Goal: Task Accomplishment & Management: Use online tool/utility

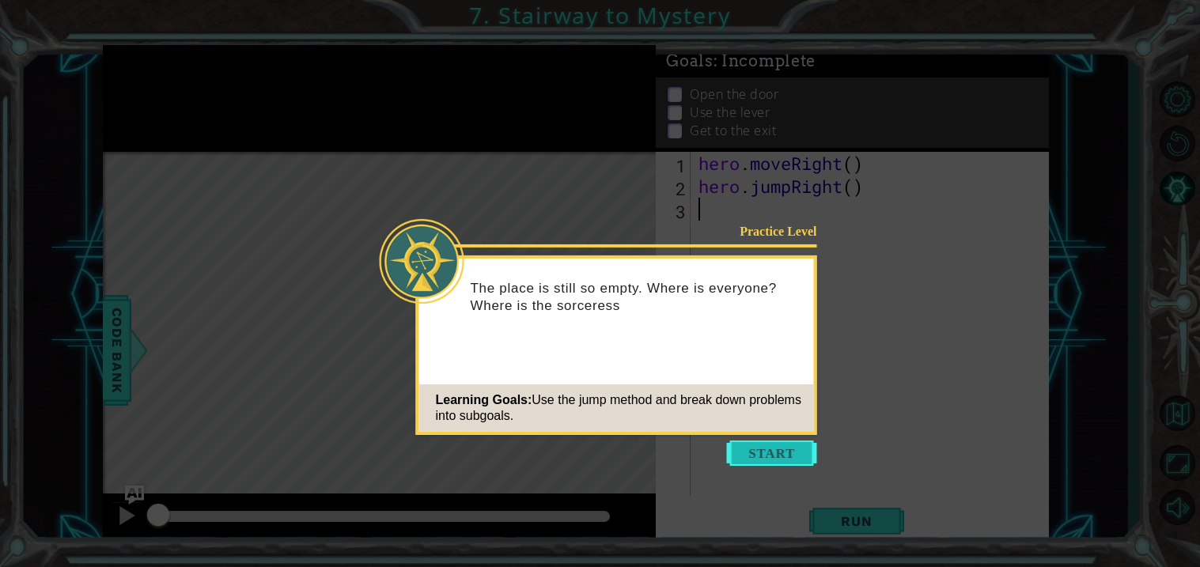
click at [746, 461] on button "Start" at bounding box center [772, 453] width 90 height 25
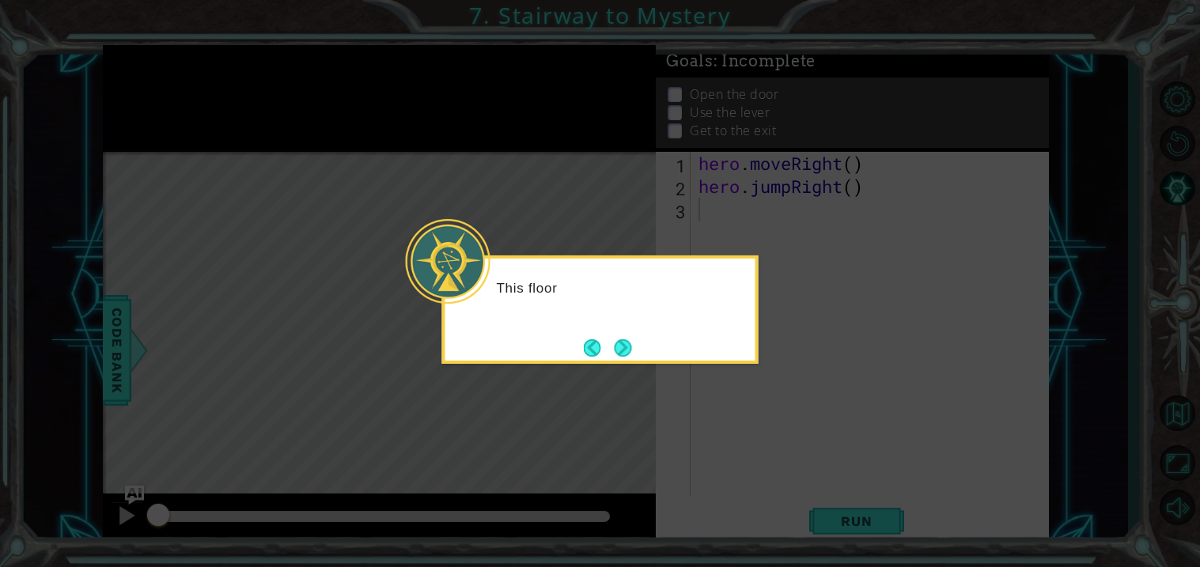
click at [639, 291] on p "This floor" at bounding box center [621, 287] width 248 height 17
click at [628, 333] on div "This floor looks a little more complic" at bounding box center [600, 310] width 317 height 108
click at [636, 346] on div "This floor looks a little more complicated." at bounding box center [600, 310] width 317 height 108
click at [631, 346] on button "Next" at bounding box center [623, 348] width 18 height 18
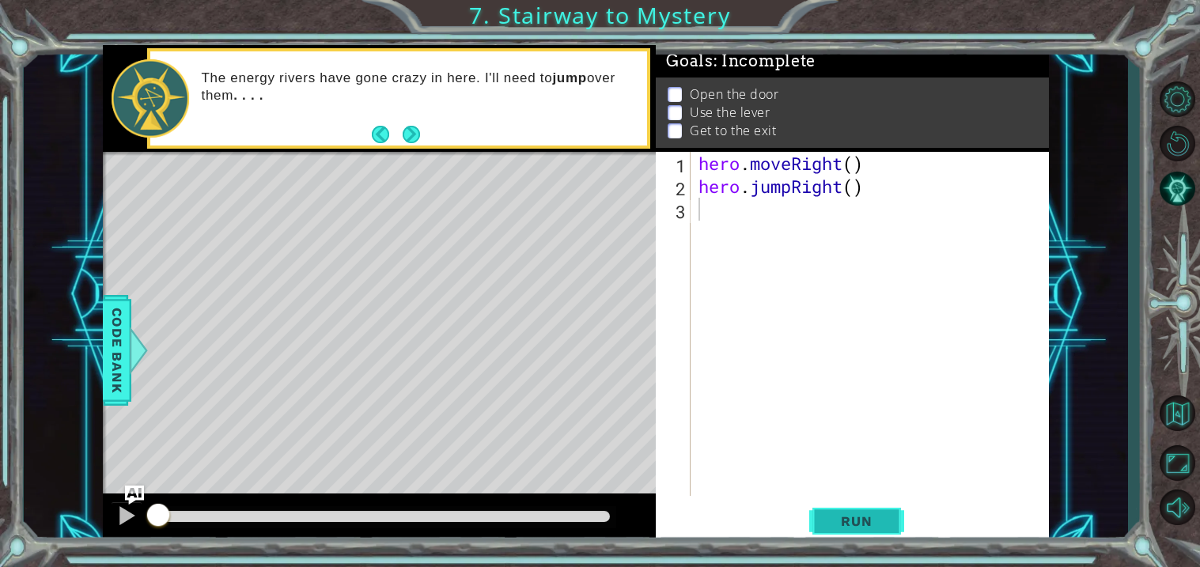
click at [852, 529] on span "Run" at bounding box center [856, 522] width 63 height 16
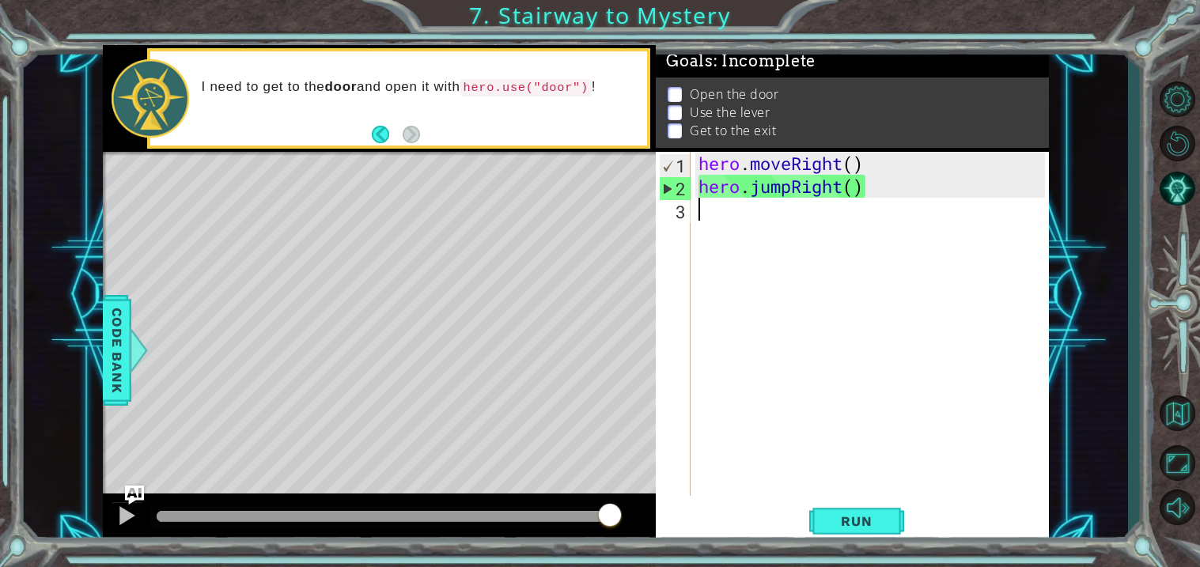
click at [714, 204] on div "hero . moveRight ( ) hero . jumpRight ( )" at bounding box center [875, 347] width 358 height 390
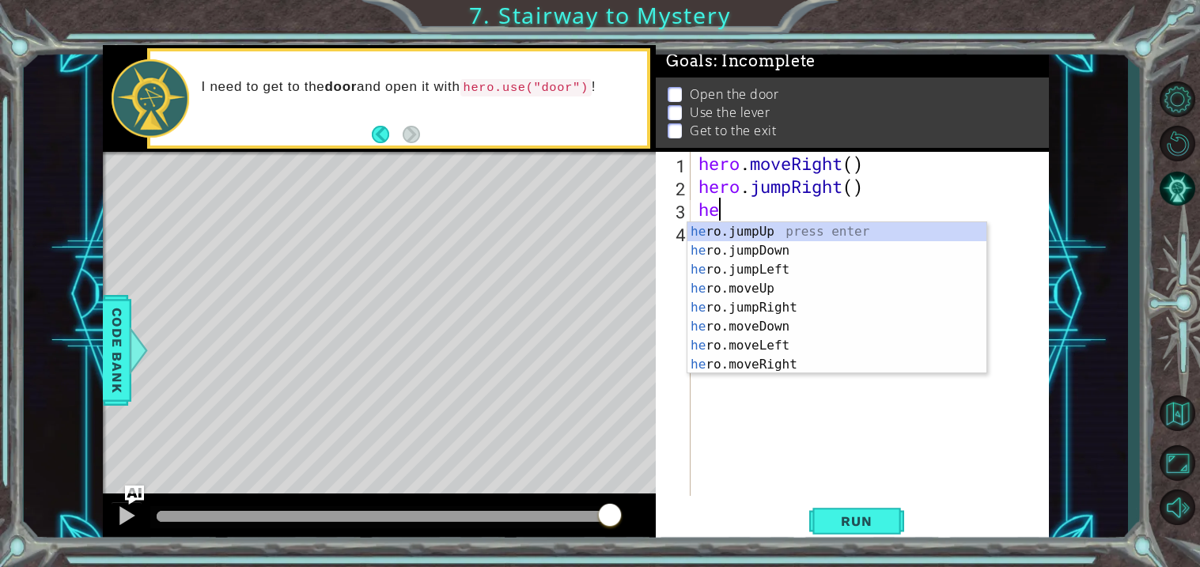
type textarea "her"
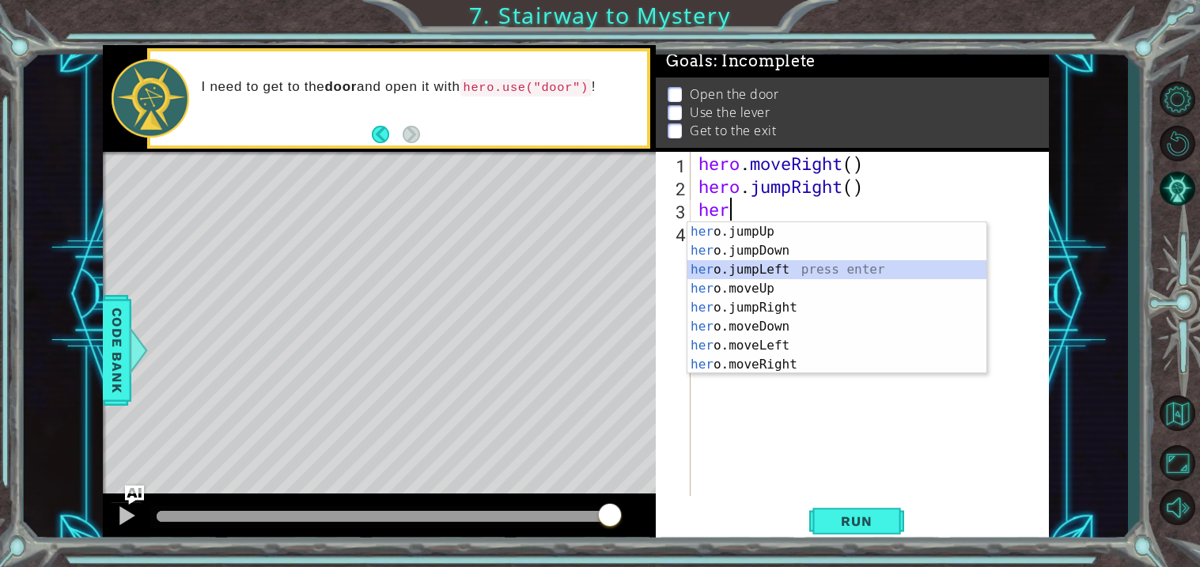
click at [739, 274] on div "her o.jumpUp press enter her o.jumpDown press enter her o.jumpLeft press enter …" at bounding box center [837, 317] width 299 height 190
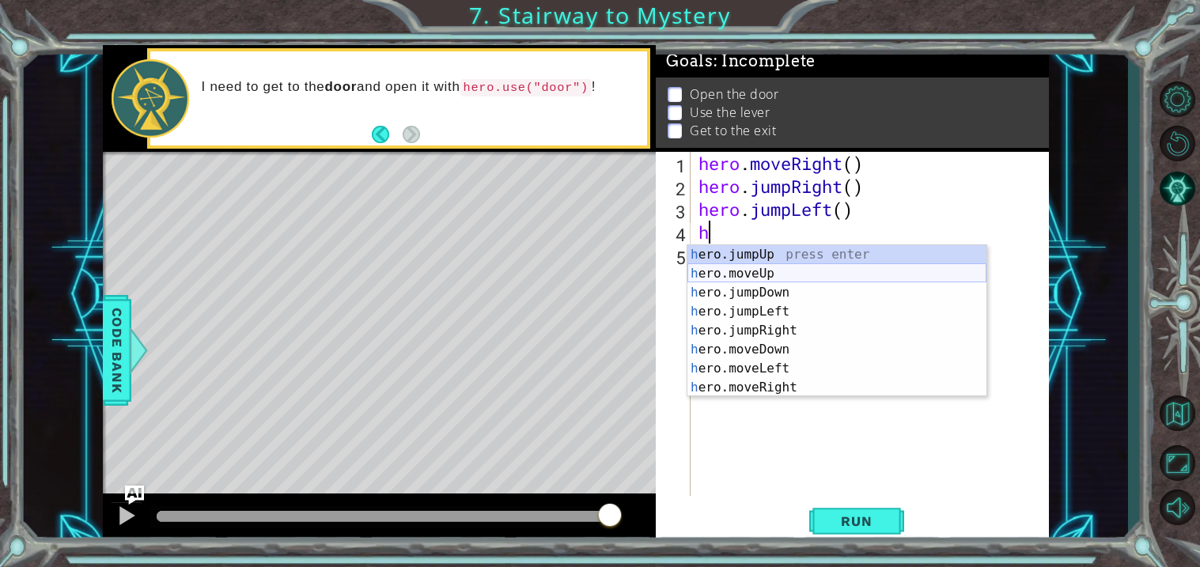
click at [791, 278] on div "h ero.jumpUp press enter h ero.moveUp press enter h ero.jumpDown press enter h …" at bounding box center [837, 340] width 299 height 190
type textarea "hero.moveUp(1)"
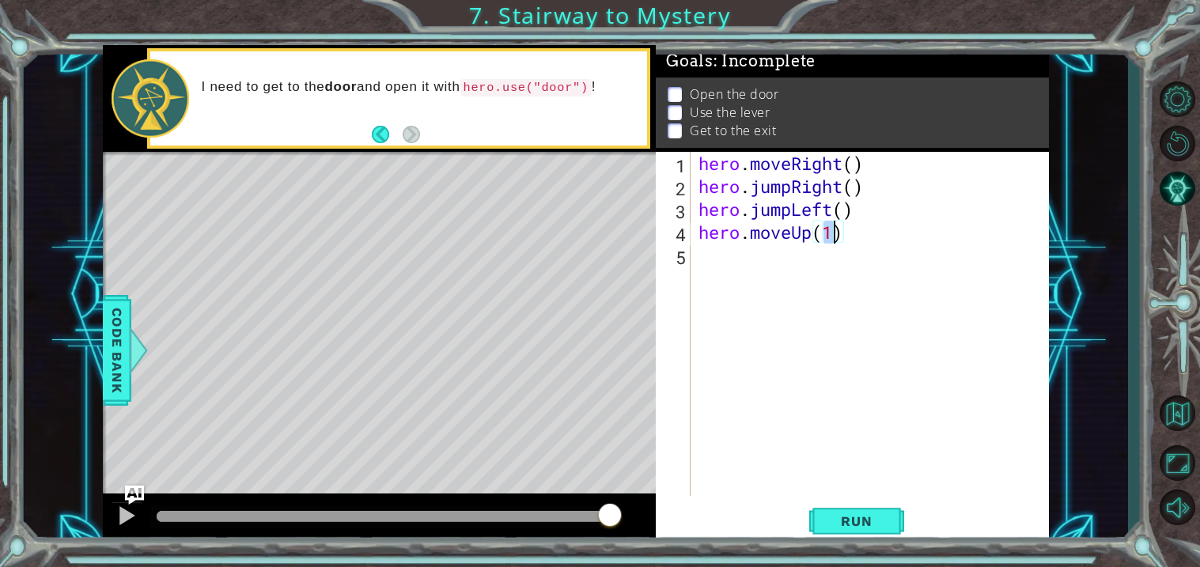
click at [836, 265] on div "hero . moveRight ( ) hero . jumpRight ( ) hero . jumpLeft ( ) hero . moveUp ( 1…" at bounding box center [875, 347] width 358 height 390
click at [835, 231] on div "hero . moveRight ( ) hero . jumpRight ( ) hero . jumpLeft ( ) hero . moveUp ( 1…" at bounding box center [875, 347] width 358 height 390
type textarea "hero.moveUp(2)"
click at [718, 256] on div "hero . moveRight ( ) hero . jumpRight ( ) hero . jumpLeft ( ) hero . moveUp ( 2…" at bounding box center [875, 347] width 358 height 390
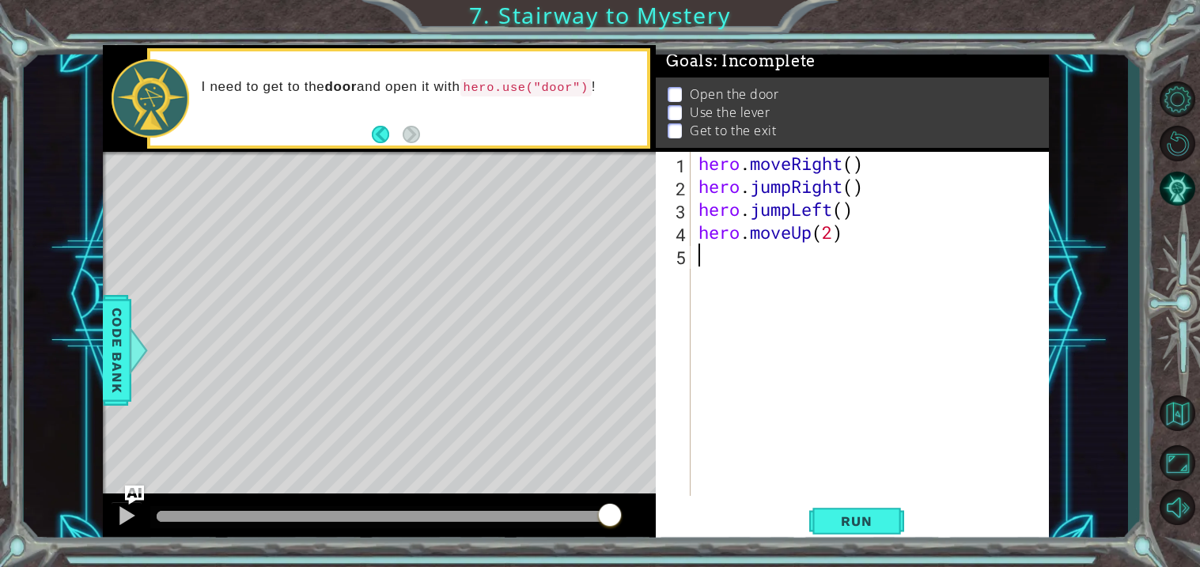
scroll to position [0, 0]
type textarea "he"
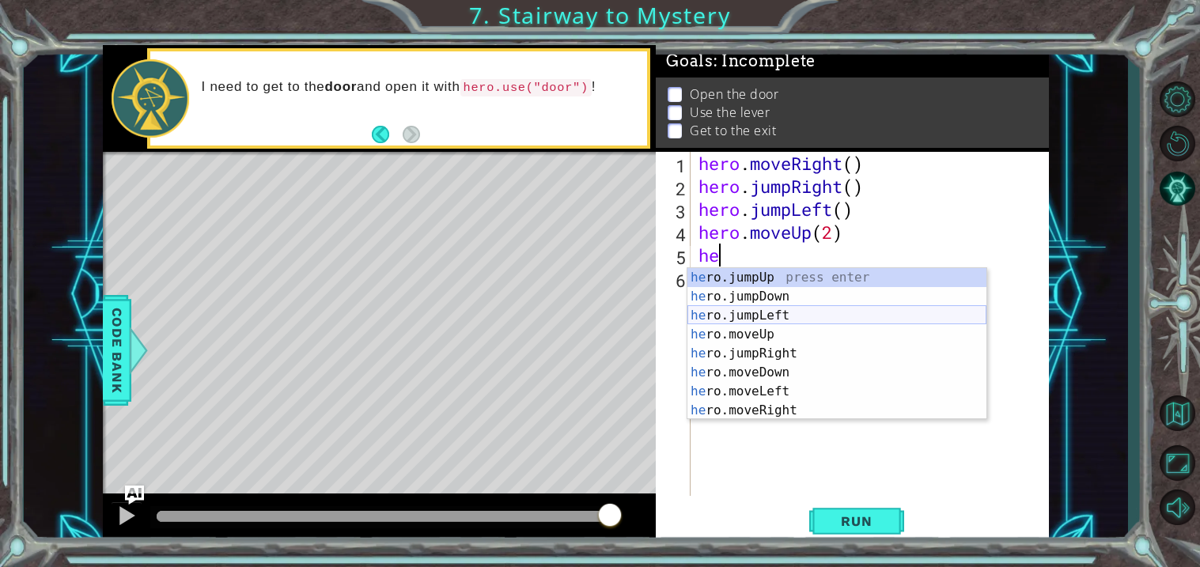
click at [802, 314] on div "he ro.jumpUp press enter he ro.jumpDown press enter he ro.jumpLeft press enter …" at bounding box center [837, 363] width 299 height 190
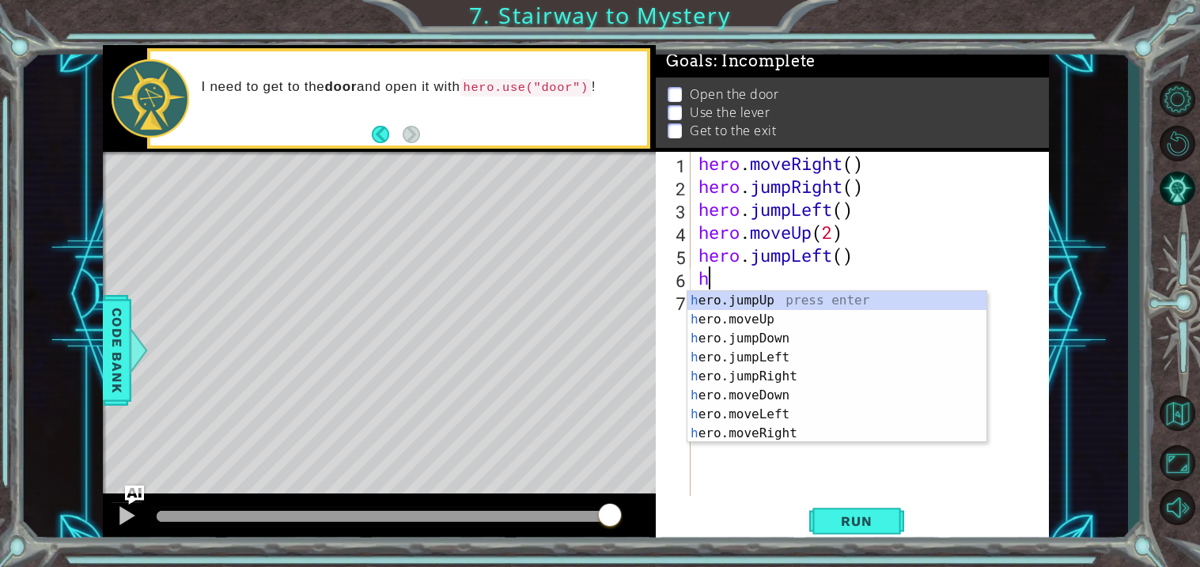
click at [841, 259] on div "hero . moveRight ( ) hero . jumpRight ( ) hero . jumpLeft ( ) hero . moveUp ( 2…" at bounding box center [875, 347] width 358 height 390
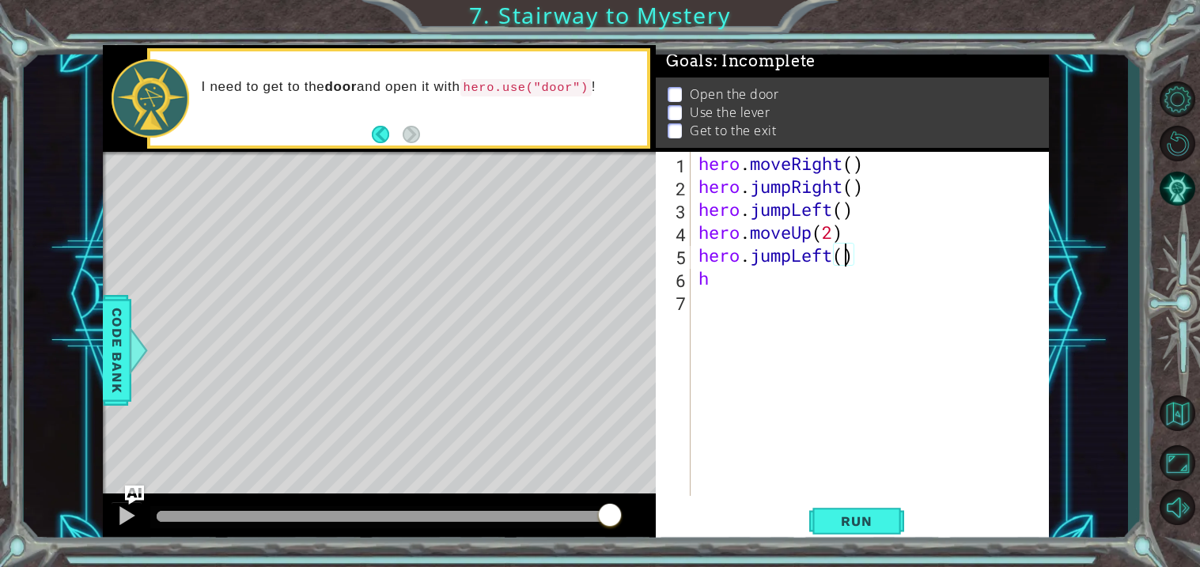
click at [717, 277] on div "hero . moveRight ( ) hero . jumpRight ( ) hero . jumpLeft ( ) hero . moveUp ( 2…" at bounding box center [875, 347] width 358 height 390
type textarea "h"
click at [844, 267] on div "hero . moveRight ( ) hero . jumpRight ( ) hero . jumpLeft ( ) hero . moveUp ( 2…" at bounding box center [875, 347] width 358 height 390
click at [749, 259] on div "hero . moveRight ( ) hero . jumpRight ( ) hero . jumpLeft ( ) hero . moveUp ( 2…" at bounding box center [875, 347] width 358 height 390
click at [764, 264] on div "hero . moveRight ( ) hero . jumpRight ( ) hero . jumpLeft ( ) hero . moveUp ( 2…" at bounding box center [875, 347] width 358 height 390
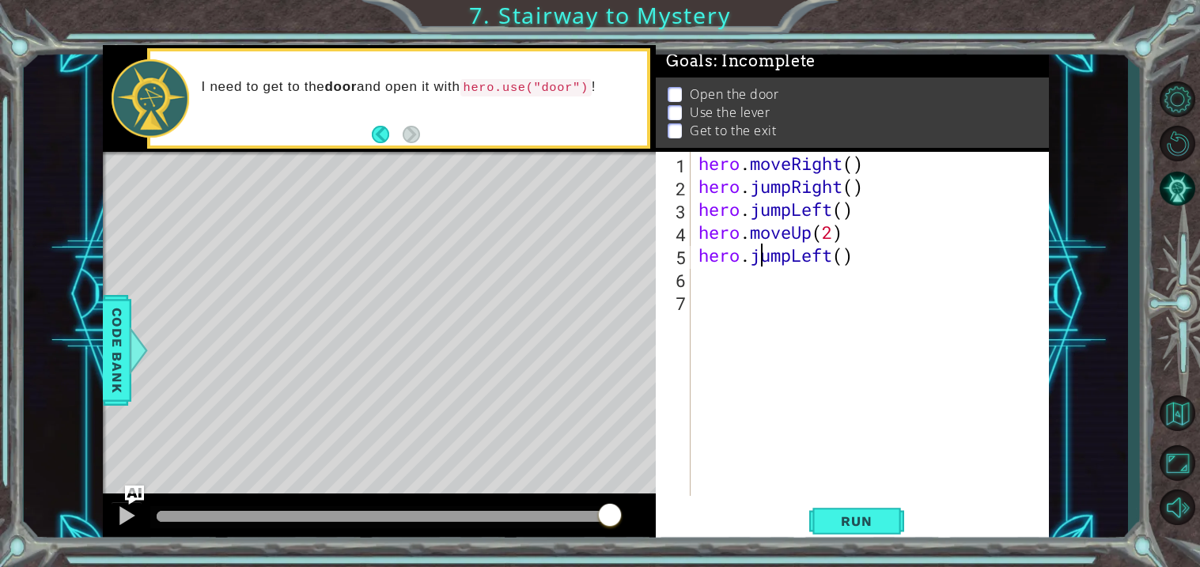
click at [853, 248] on div "hero . moveRight ( ) hero . jumpRight ( ) hero . jumpLeft ( ) hero . moveUp ( 2…" at bounding box center [875, 347] width 358 height 390
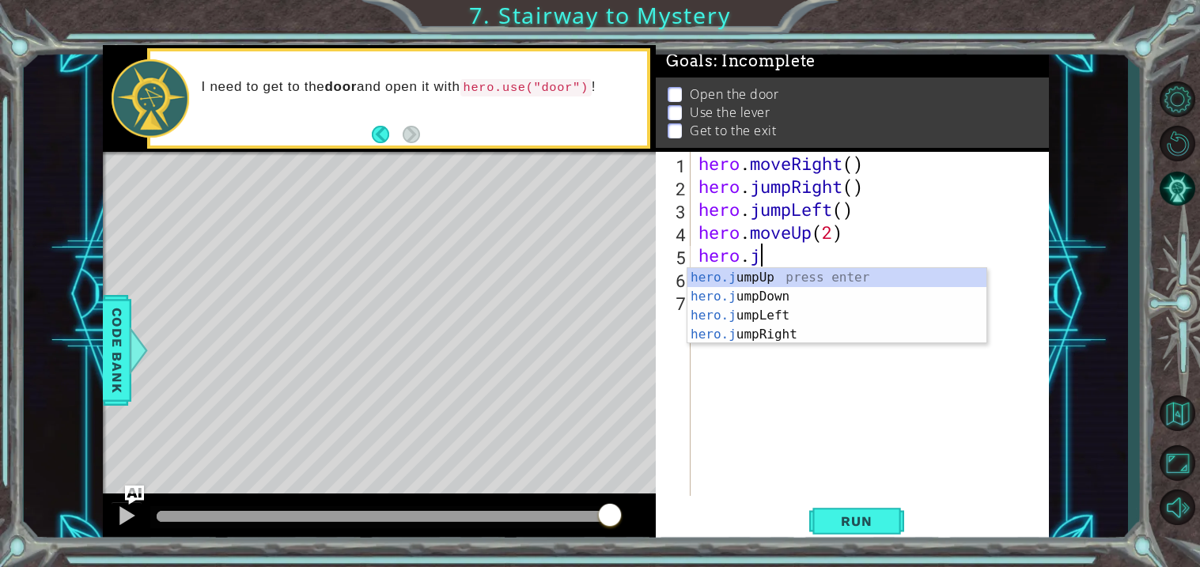
type textarea "h"
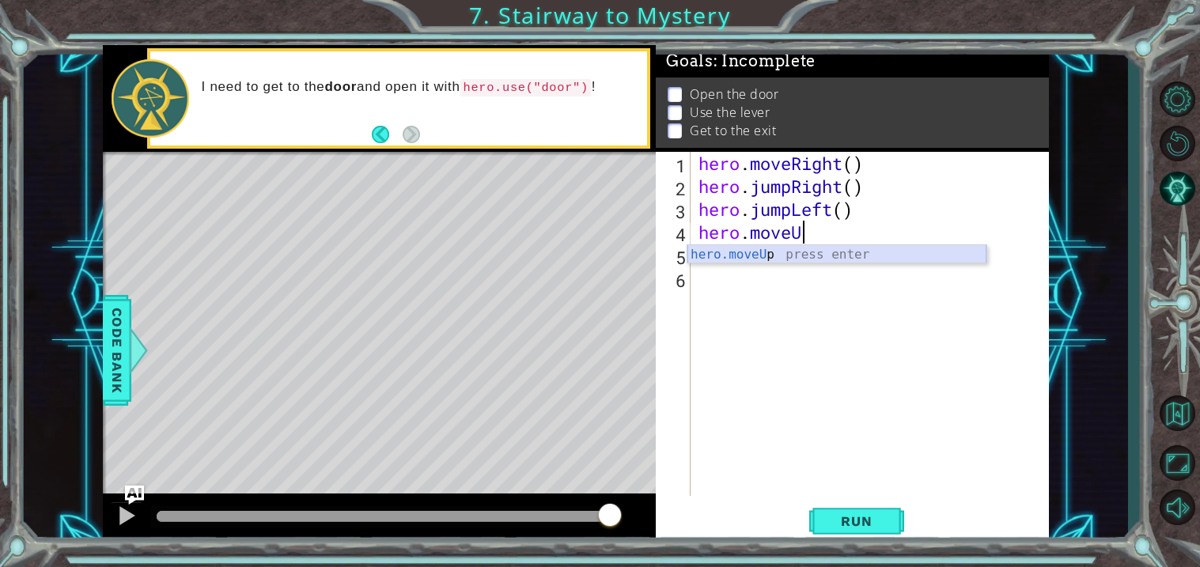
click at [813, 256] on div "hero.moveU p press enter" at bounding box center [837, 273] width 299 height 57
type textarea "hero.moveUp(1)"
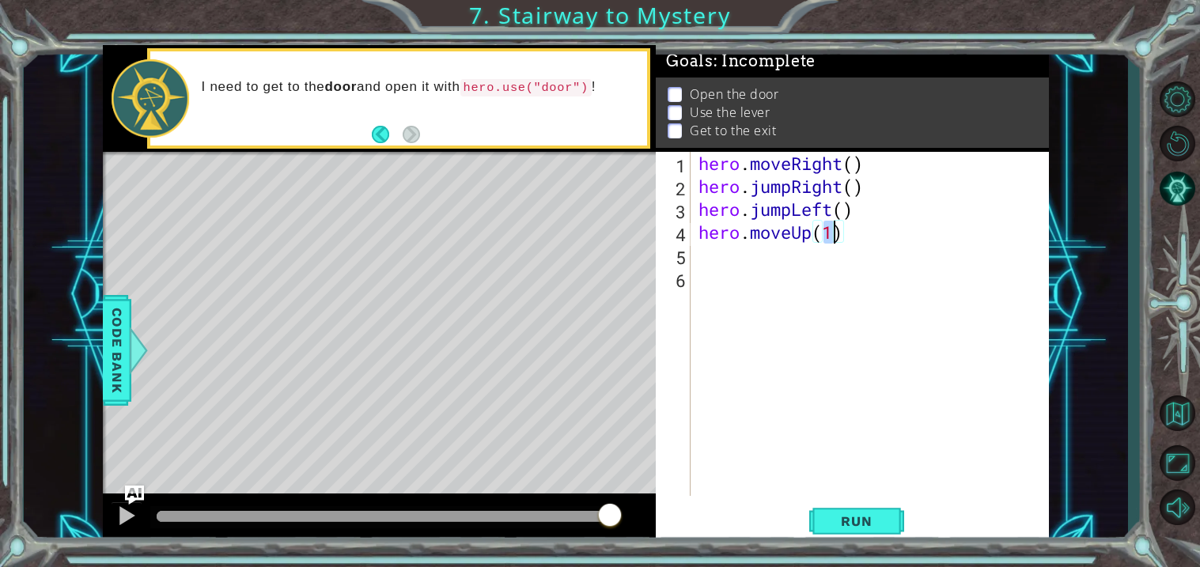
click at [716, 254] on div "hero . moveRight ( ) hero . jumpRight ( ) hero . jumpLeft ( ) hero . moveUp ( 1…" at bounding box center [875, 347] width 358 height 390
click at [832, 229] on div "hero . moveRight ( ) hero . jumpRight ( ) hero . jumpLeft ( ) hero . moveUp ( 1…" at bounding box center [875, 347] width 358 height 390
type textarea "hero.moveUp(2)"
click at [727, 275] on div "hero . moveRight ( ) hero . jumpRight ( ) hero . jumpLeft ( ) hero . moveUp ( 2…" at bounding box center [875, 347] width 358 height 390
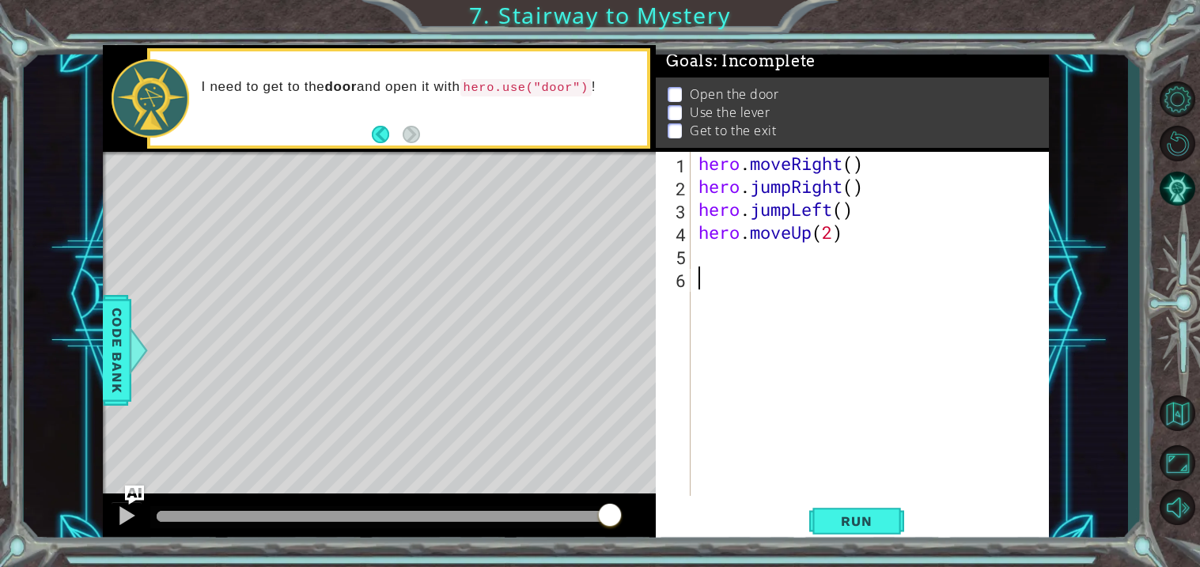
scroll to position [0, 0]
click at [711, 256] on div "hero . moveRight ( ) hero . jumpRight ( ) hero . jumpLeft ( ) hero . moveUp ( 2…" at bounding box center [875, 347] width 358 height 390
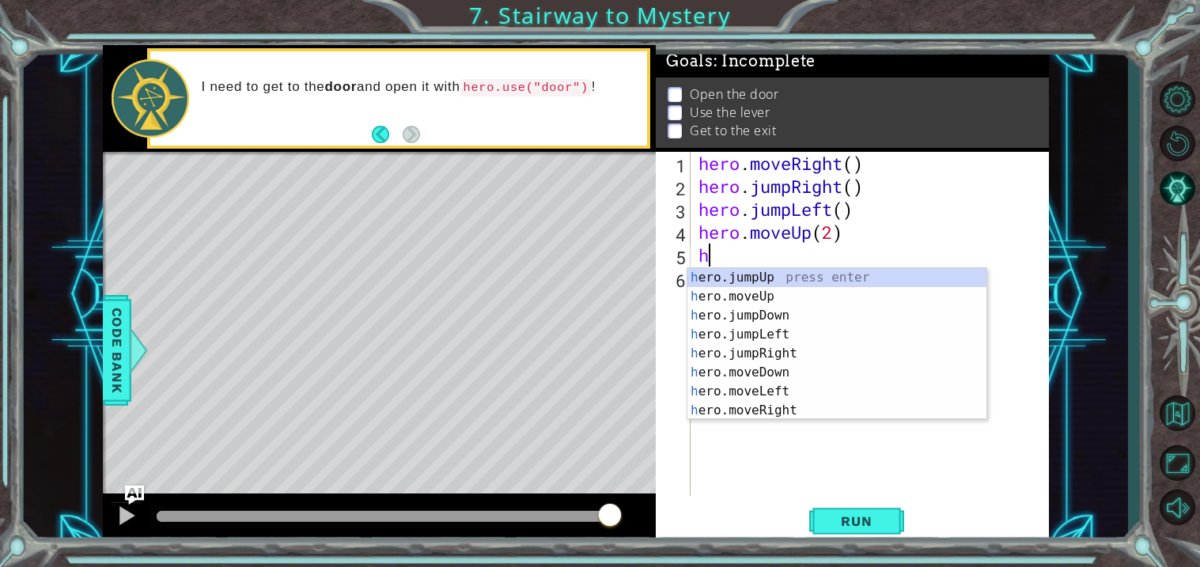
type textarea "he"
click at [746, 317] on div "he ro.jumpUp press enter he ro.jumpDown press enter he ro.jumpLeft press enter …" at bounding box center [837, 363] width 299 height 190
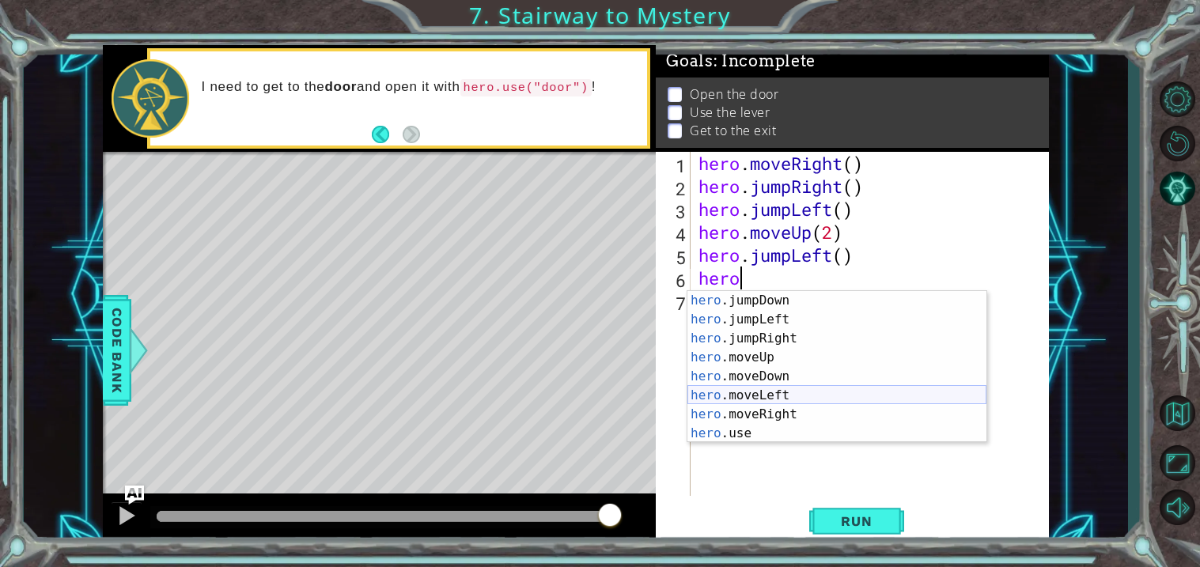
scroll to position [19, 0]
click at [875, 430] on div "hero .jumpDown press enter hero .jumpLeft press enter hero .jumpRight press ent…" at bounding box center [837, 386] width 299 height 190
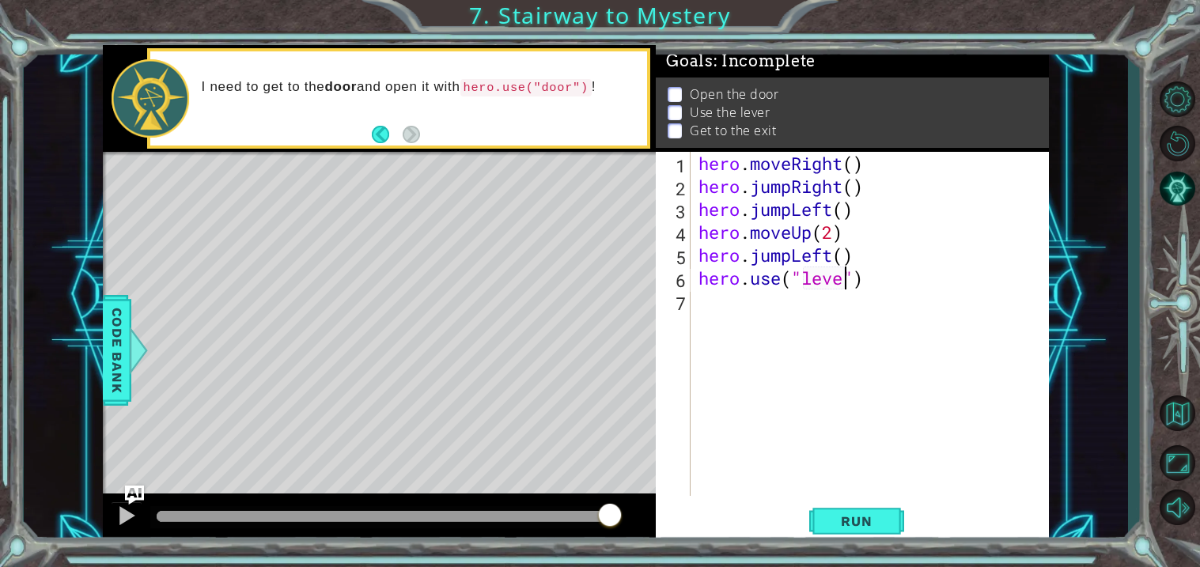
scroll to position [0, 6]
click at [864, 517] on span "Run" at bounding box center [856, 522] width 63 height 16
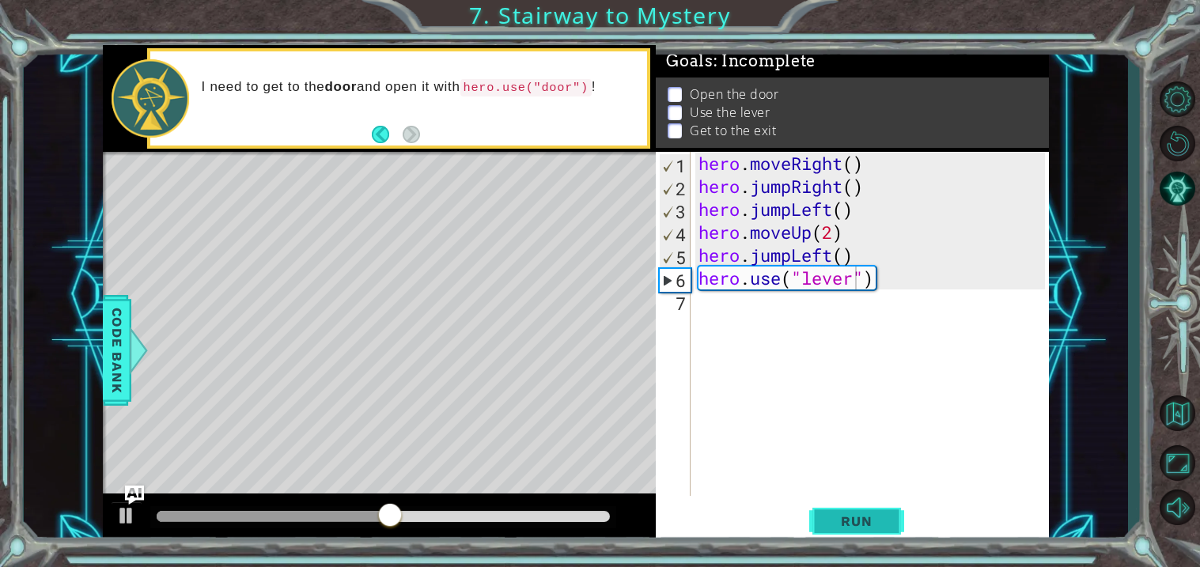
click at [859, 532] on button "Run" at bounding box center [857, 523] width 95 height 40
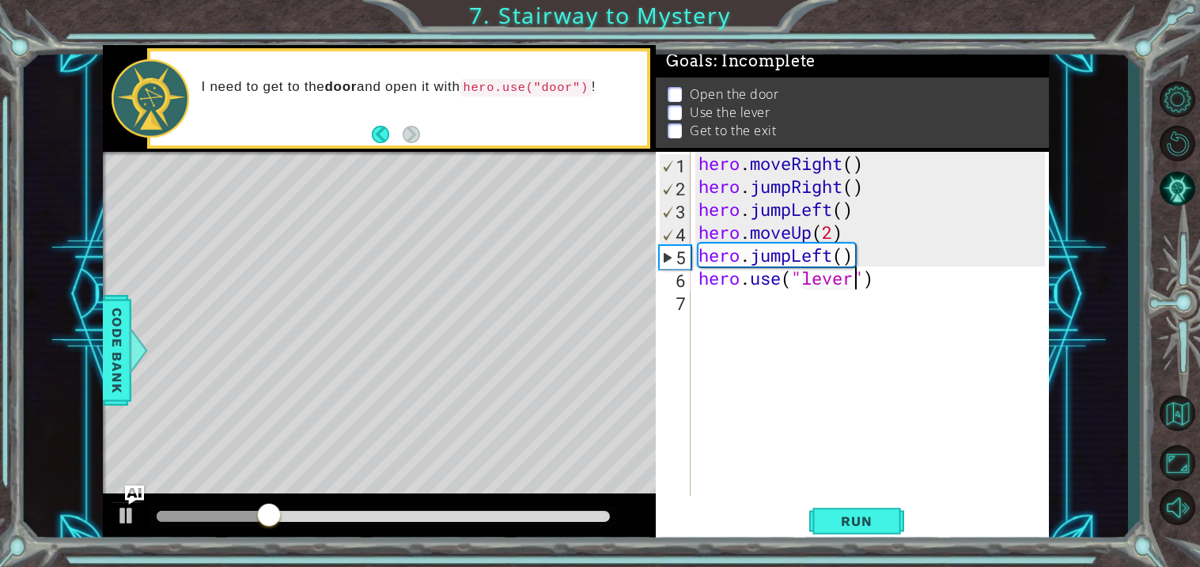
click at [779, 218] on div "hero . moveRight ( ) hero . jumpRight ( ) hero . jumpLeft ( ) hero . moveUp ( 2…" at bounding box center [875, 347] width 358 height 390
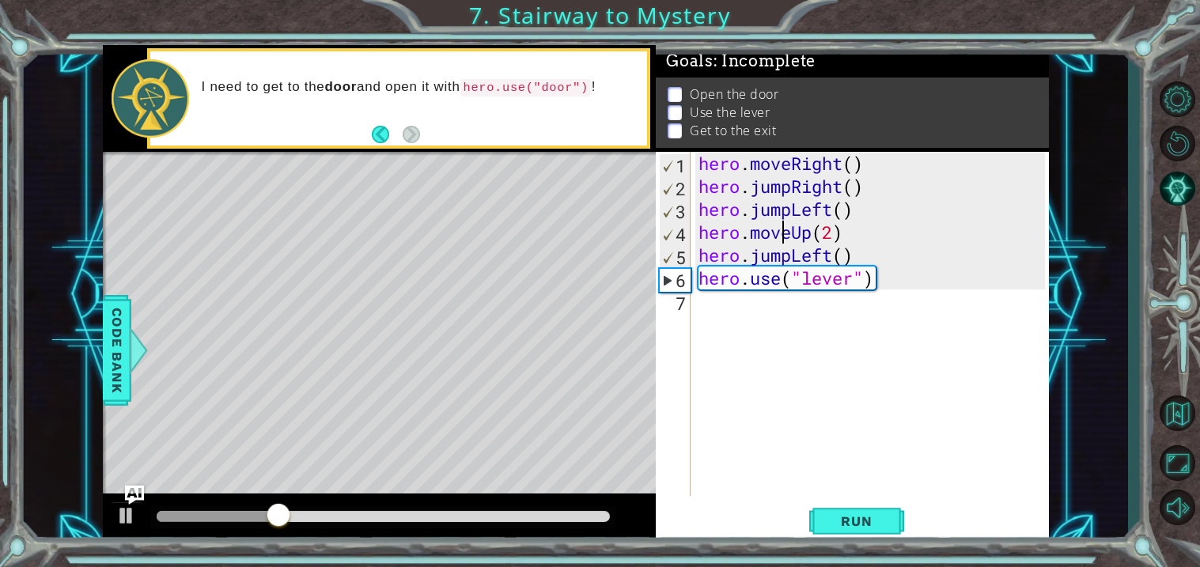
click at [784, 235] on div "hero . moveRight ( ) hero . jumpRight ( ) hero . jumpLeft ( ) hero . moveUp ( 2…" at bounding box center [875, 347] width 358 height 390
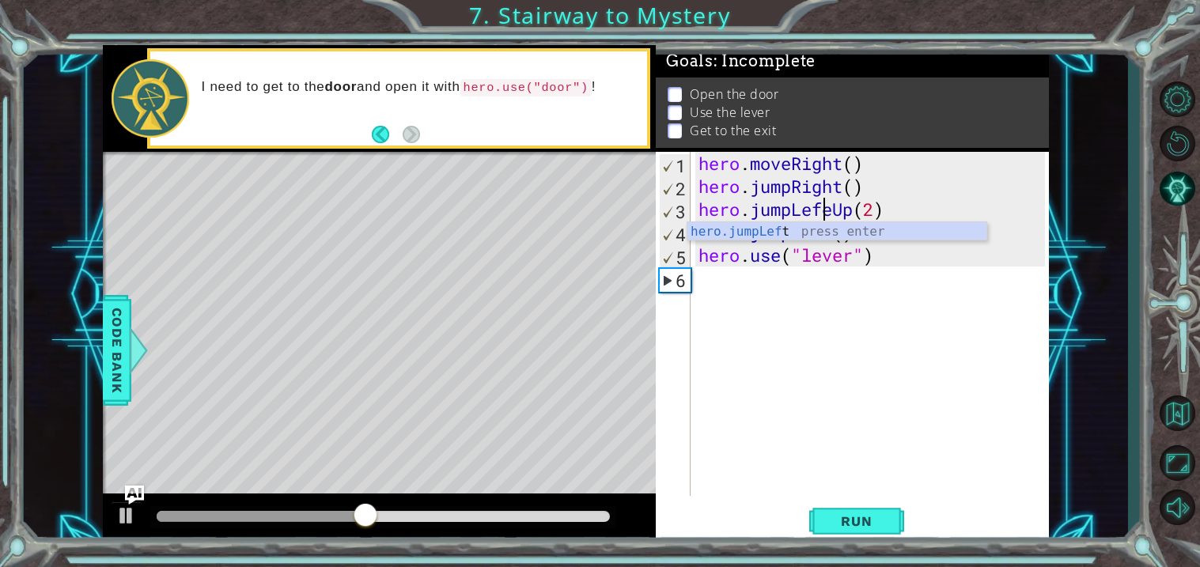
scroll to position [0, 5]
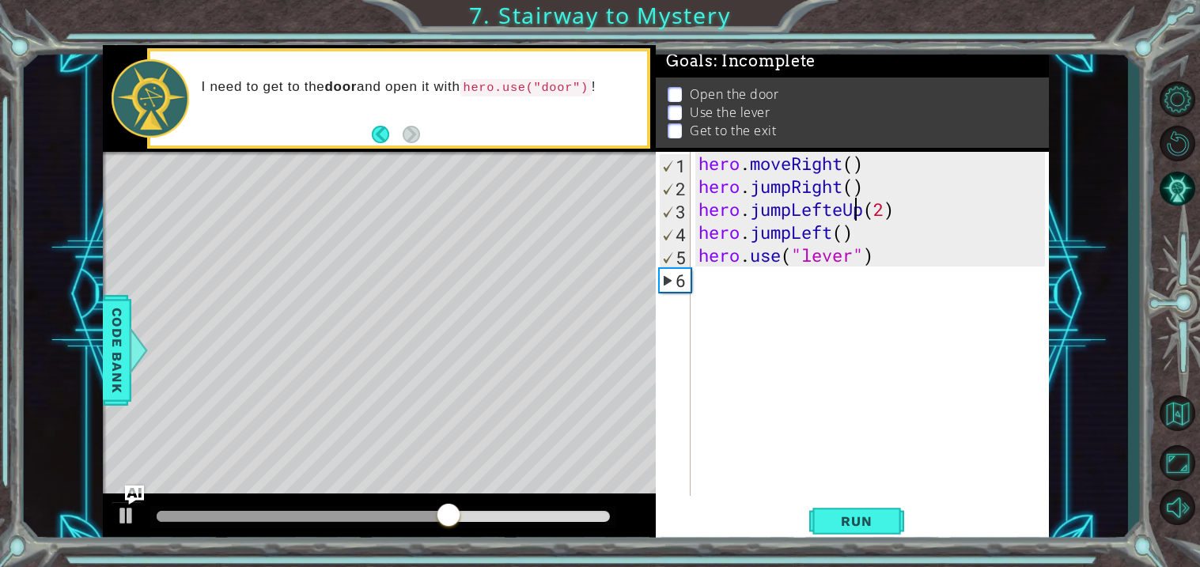
click at [893, 214] on div "hero . moveRight ( ) hero . jumpRight ( ) hero . jumpLefteUp ( 2 ) hero . jumpL…" at bounding box center [875, 347] width 358 height 390
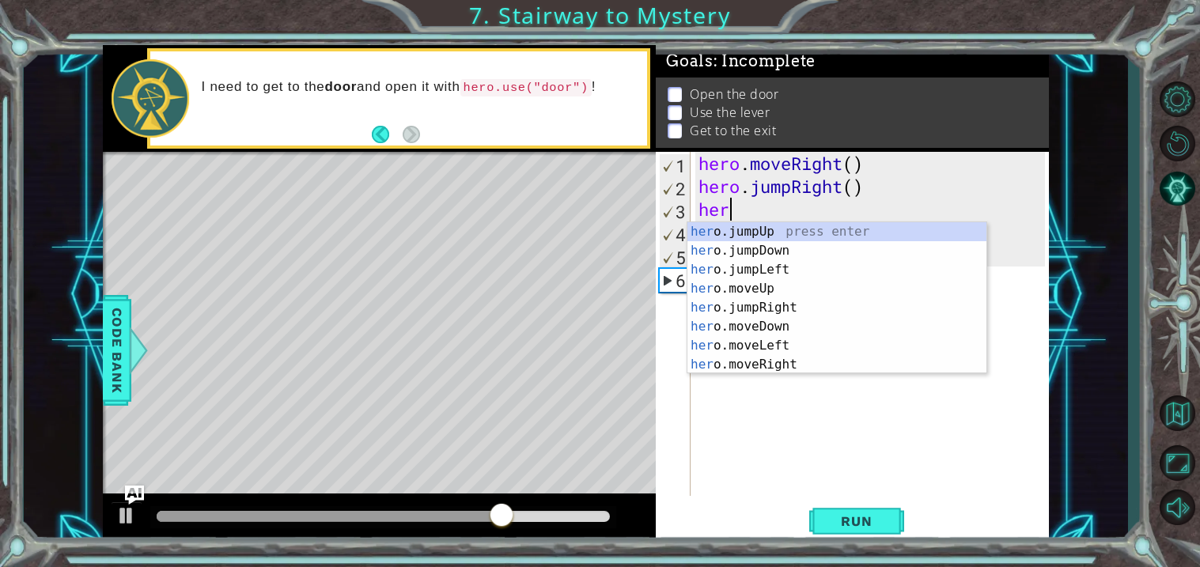
scroll to position [0, 0]
type textarea "h"
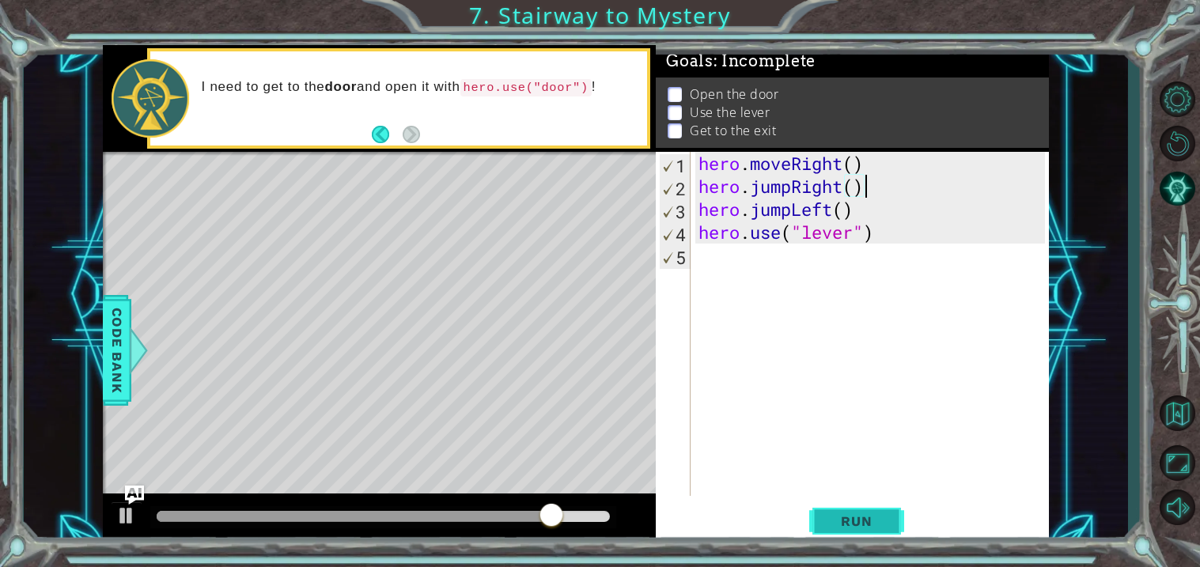
click at [863, 506] on button "Run" at bounding box center [857, 523] width 95 height 40
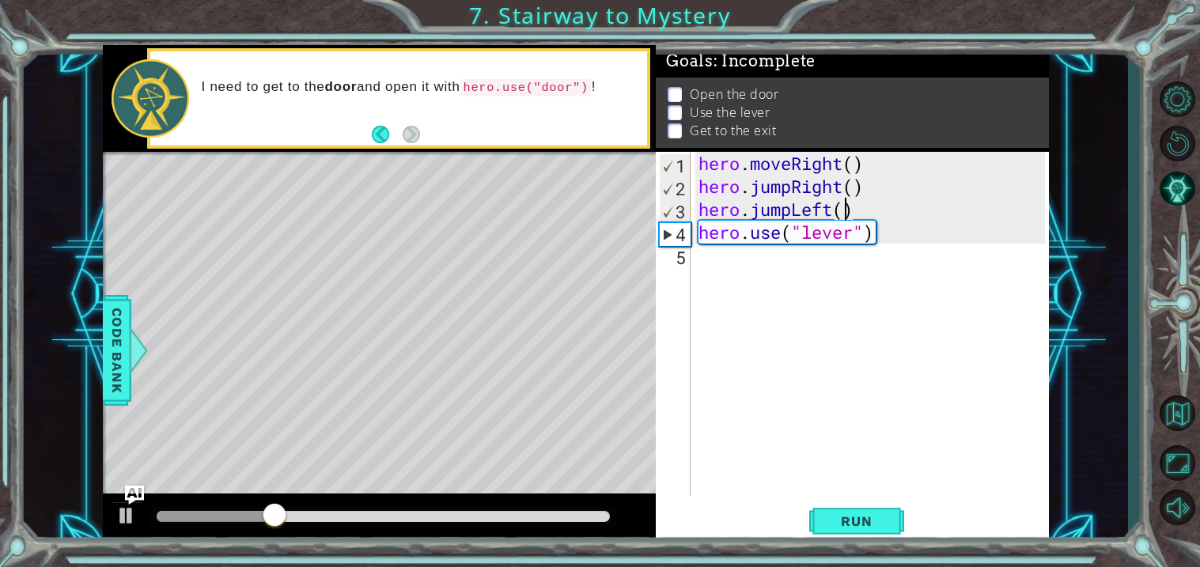
click at [848, 213] on div "hero . moveRight ( ) hero . jumpRight ( ) hero . jumpLeft ( ) hero . use ( "lev…" at bounding box center [875, 347] width 358 height 390
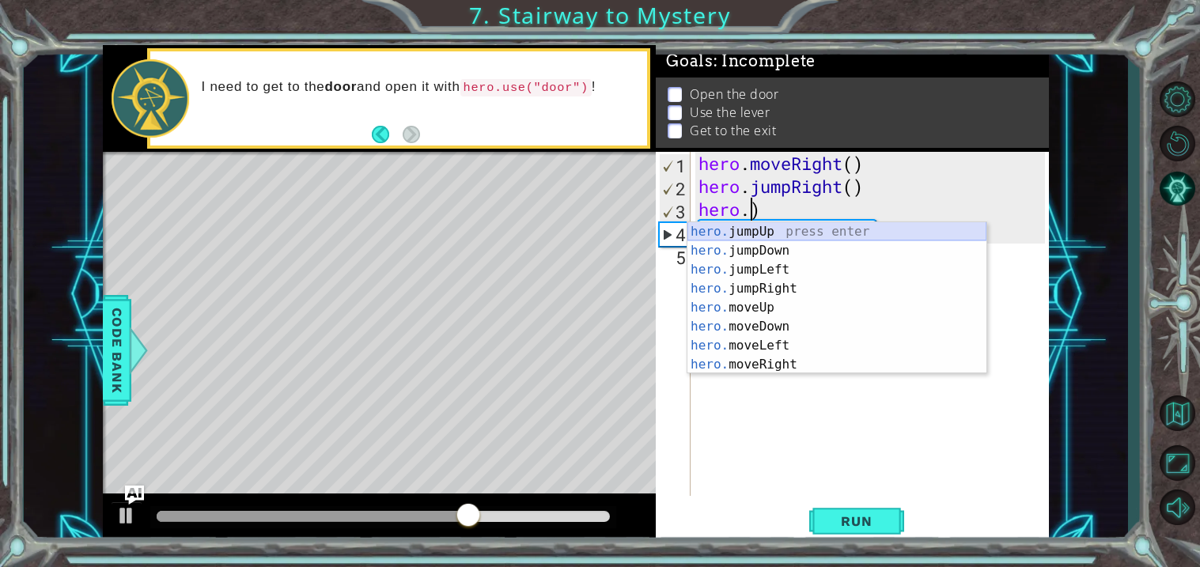
click at [829, 231] on div "hero. jumpUp press enter hero. jumpDown press enter hero. jumpLeft press enter …" at bounding box center [837, 317] width 299 height 190
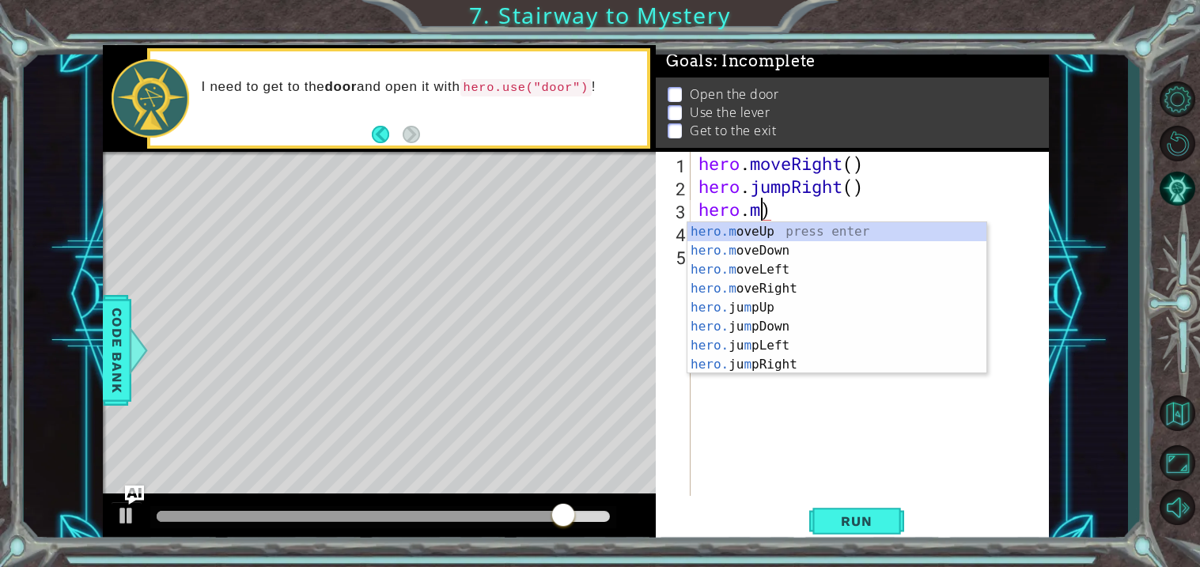
scroll to position [0, 2]
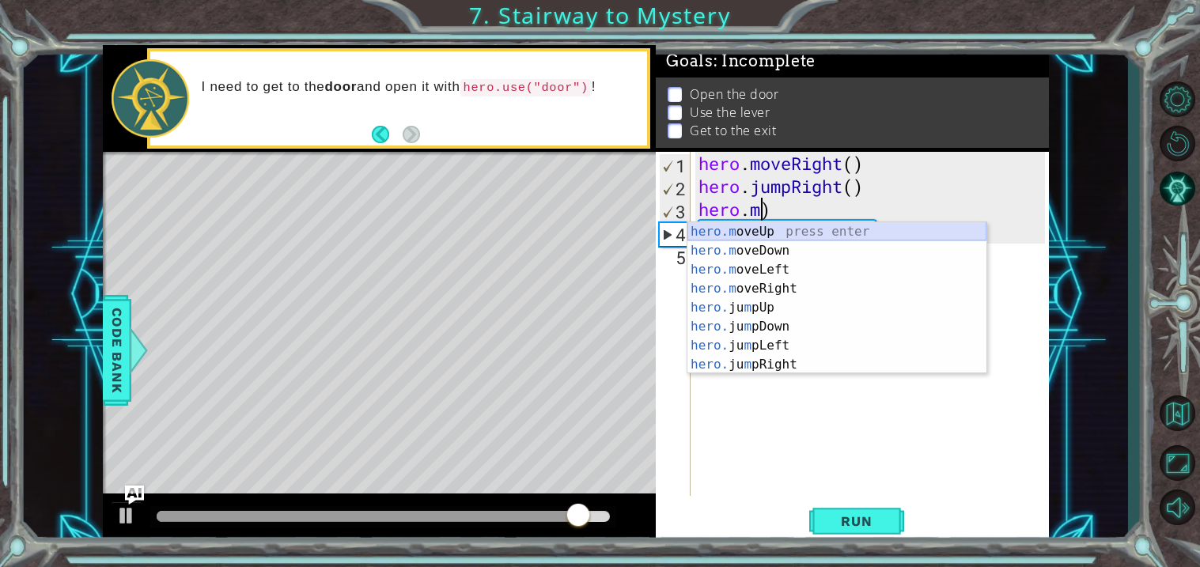
click at [792, 226] on div "hero.m oveUp press enter hero.m oveDown press enter hero.m oveLeft press enter …" at bounding box center [837, 317] width 299 height 190
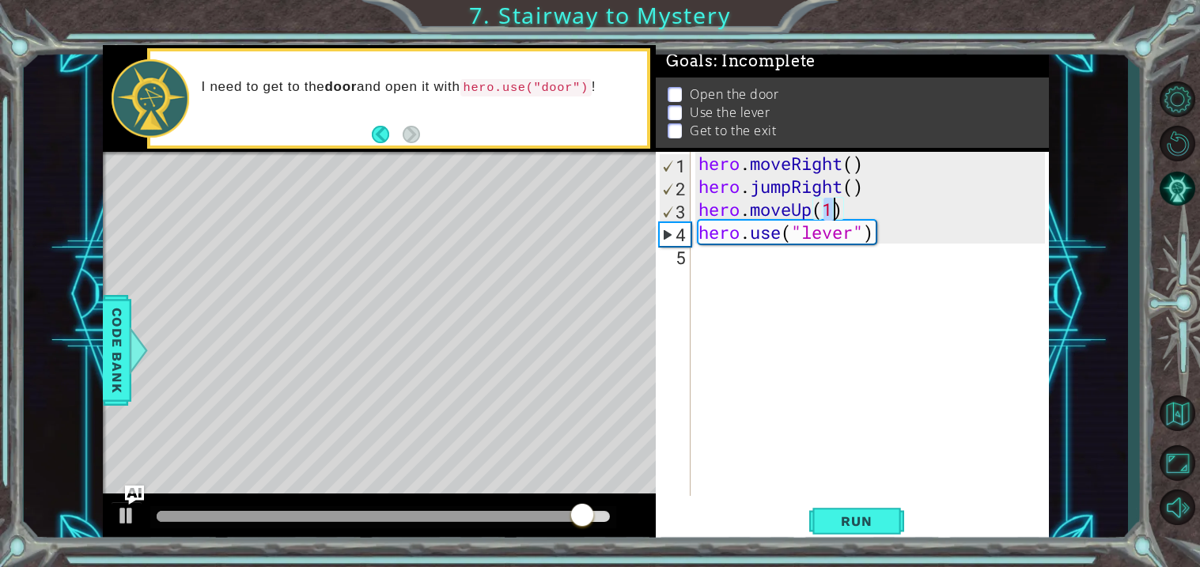
click at [792, 226] on div "hero . moveRight ( ) hero . jumpRight ( ) hero . moveUp ( 1 ) hero . use ( "lev…" at bounding box center [875, 347] width 358 height 390
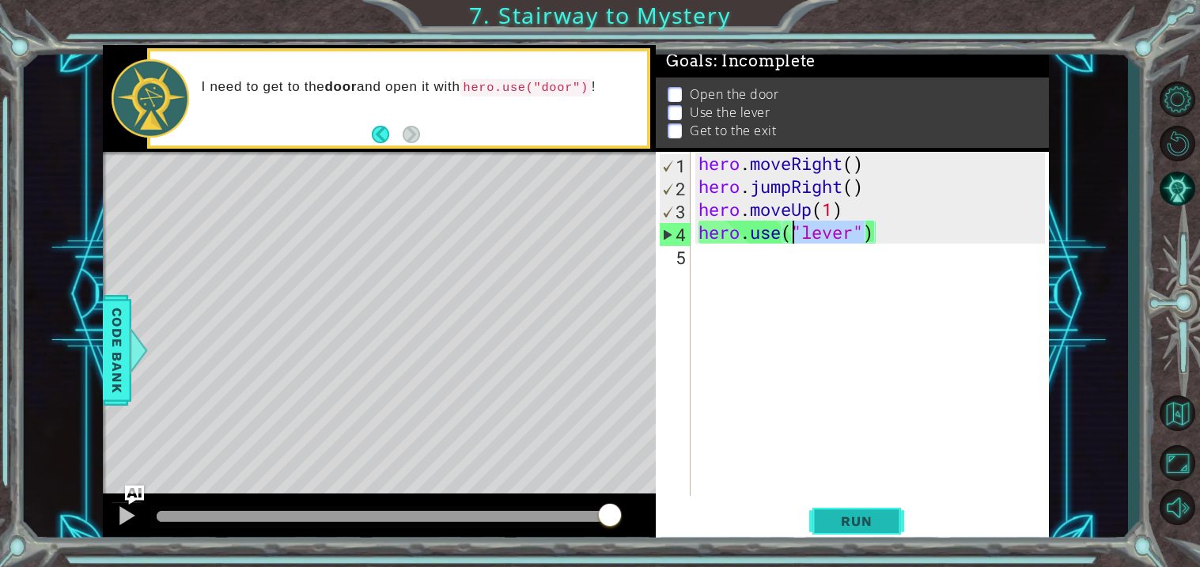
type textarea "hero.use("lever")"
click at [825, 505] on button "Run" at bounding box center [857, 523] width 95 height 40
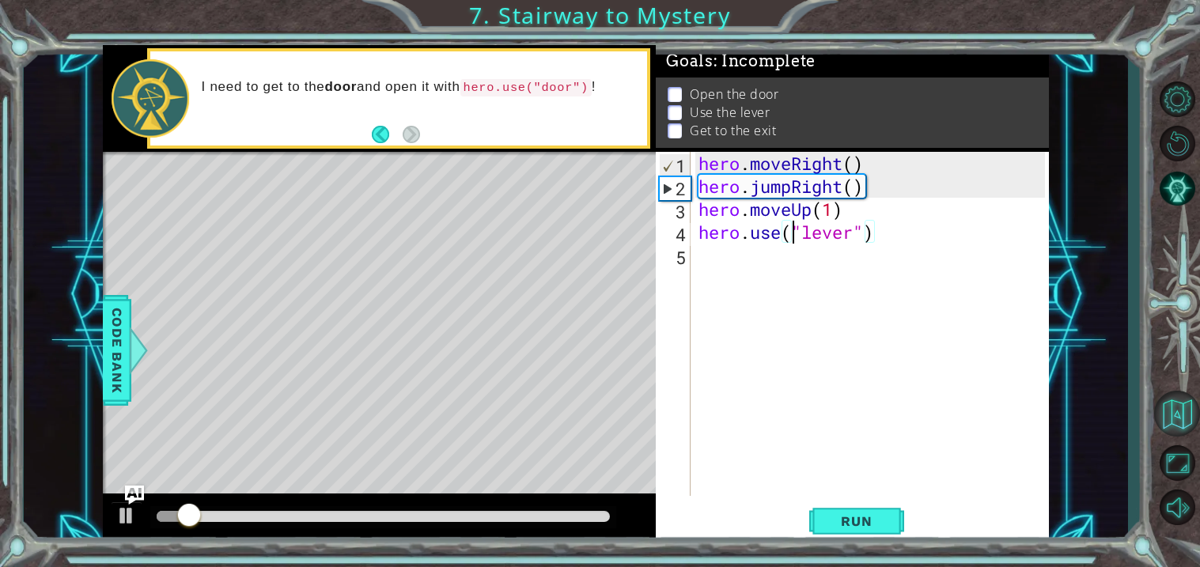
click at [1193, 431] on button "Back to Map" at bounding box center [1178, 414] width 46 height 46
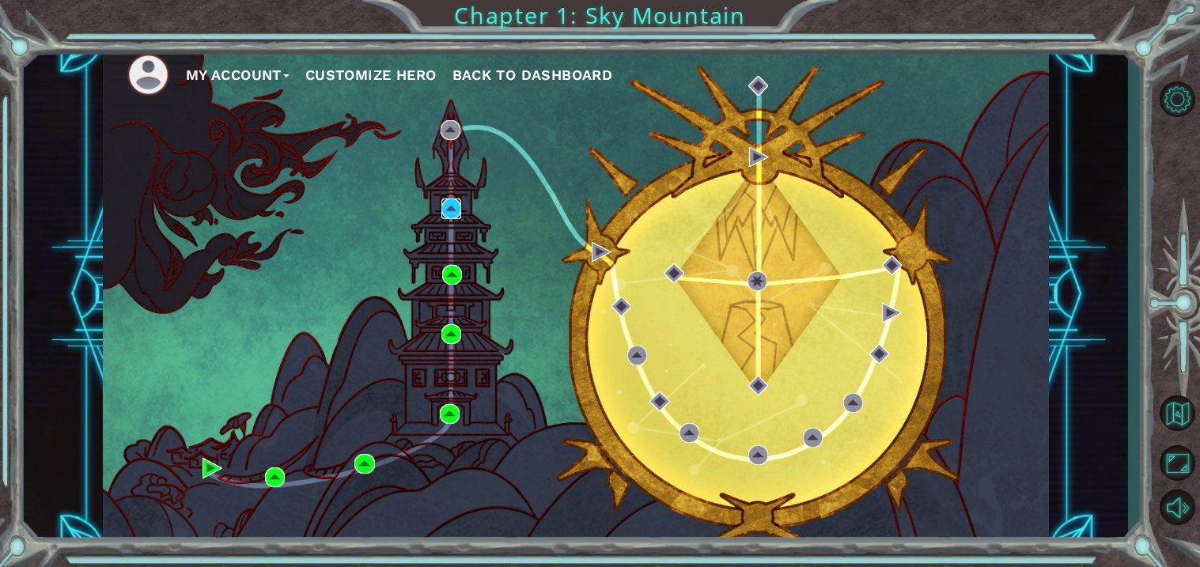
click at [448, 202] on img at bounding box center [452, 209] width 20 height 20
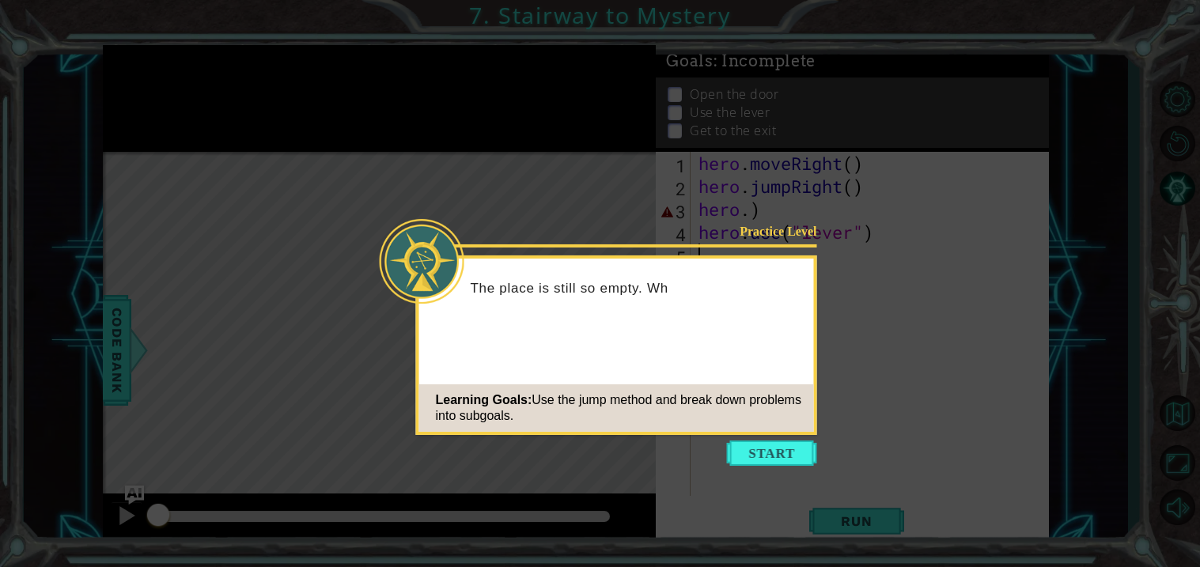
click at [795, 486] on icon at bounding box center [600, 283] width 1200 height 567
click at [762, 460] on button "Start" at bounding box center [772, 453] width 90 height 25
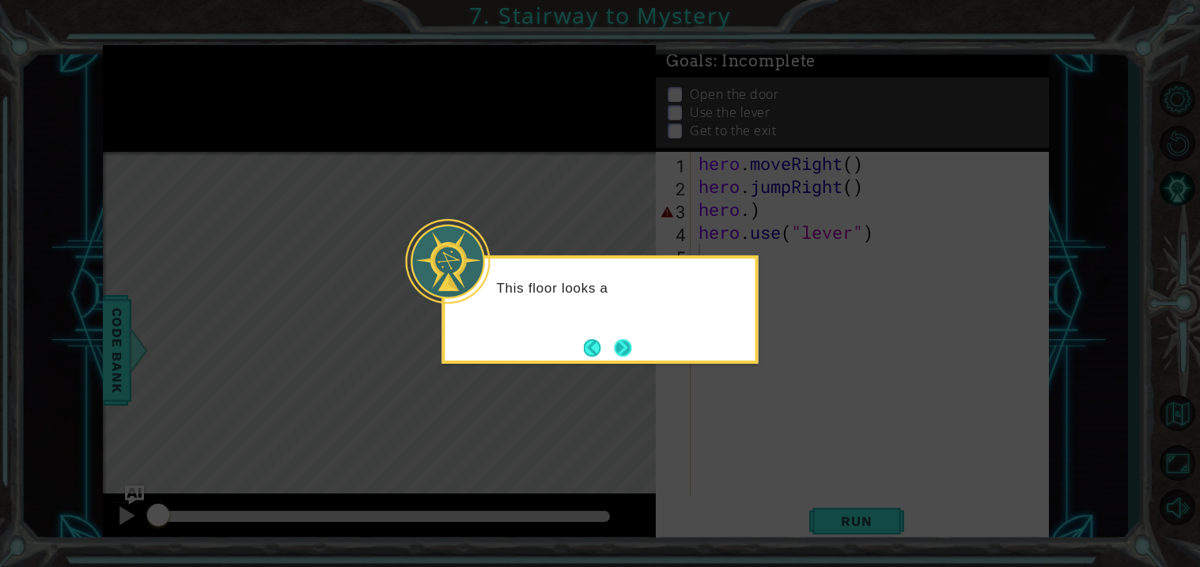
click at [628, 352] on button "Next" at bounding box center [622, 347] width 17 height 17
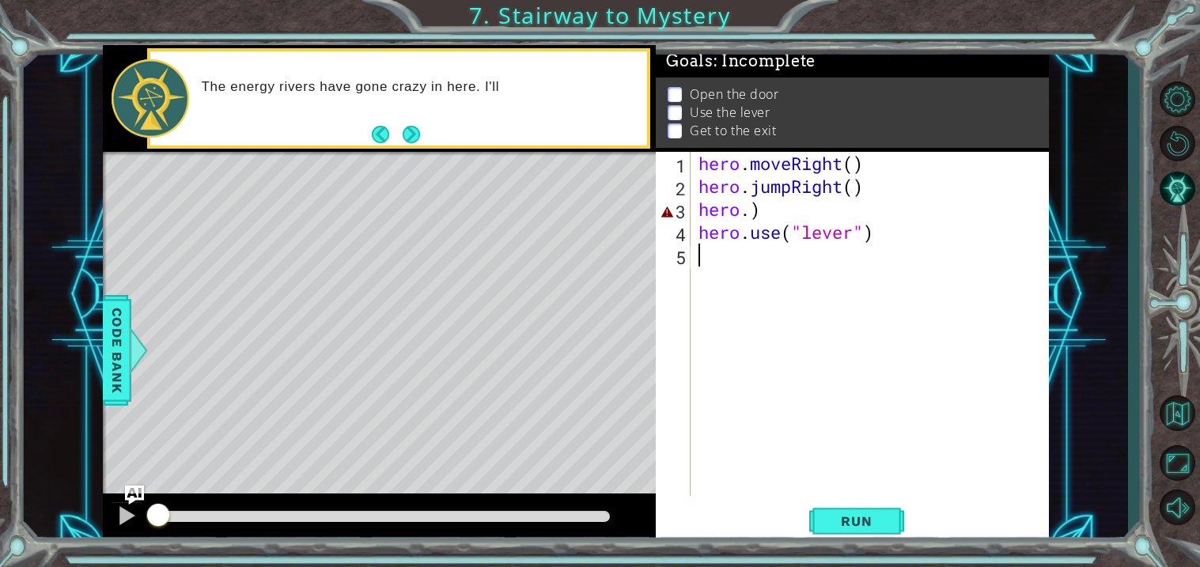
click at [772, 220] on div "hero . moveRight ( ) hero . jumpRight ( ) hero . ) hero . use ( "lever" )" at bounding box center [875, 347] width 358 height 390
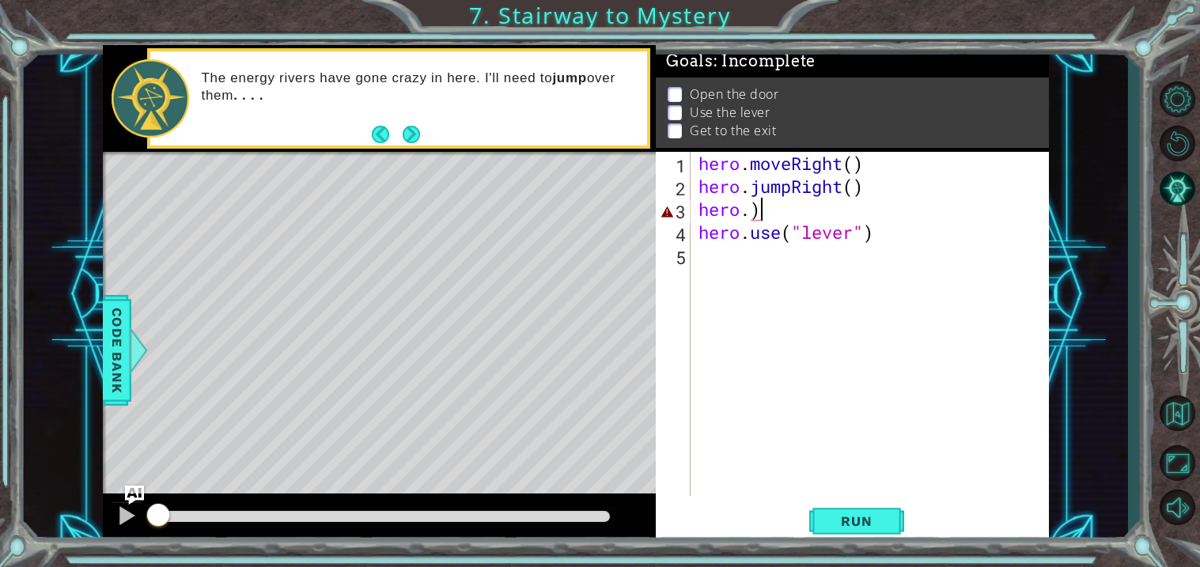
type textarea "hero."
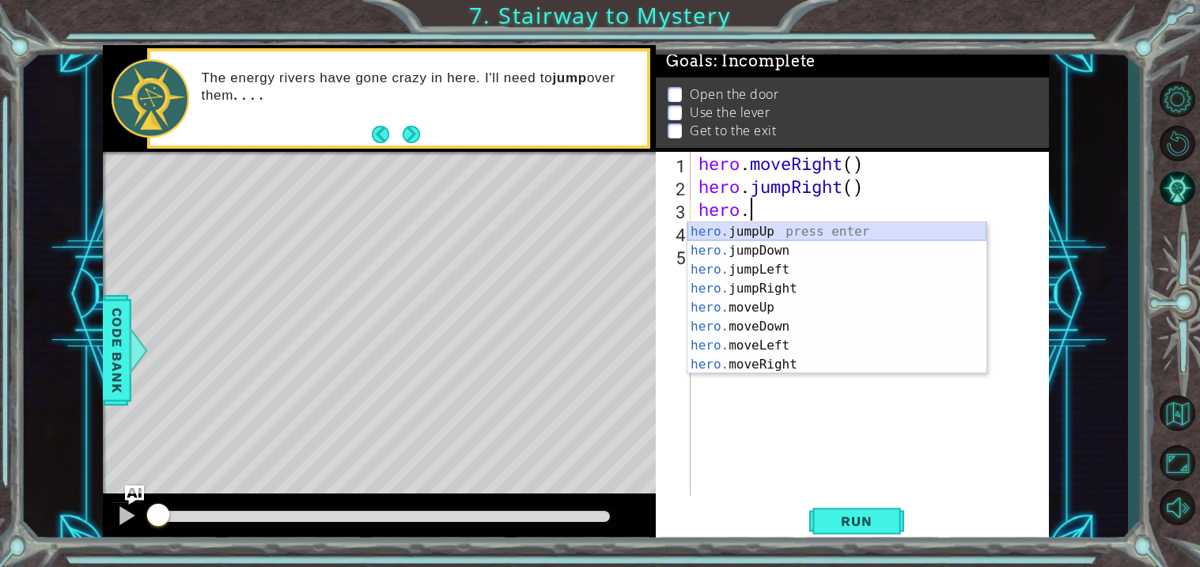
click at [757, 234] on div "hero. jumpUp press enter hero. jumpDown press enter hero. jumpLeft press enter …" at bounding box center [837, 317] width 299 height 190
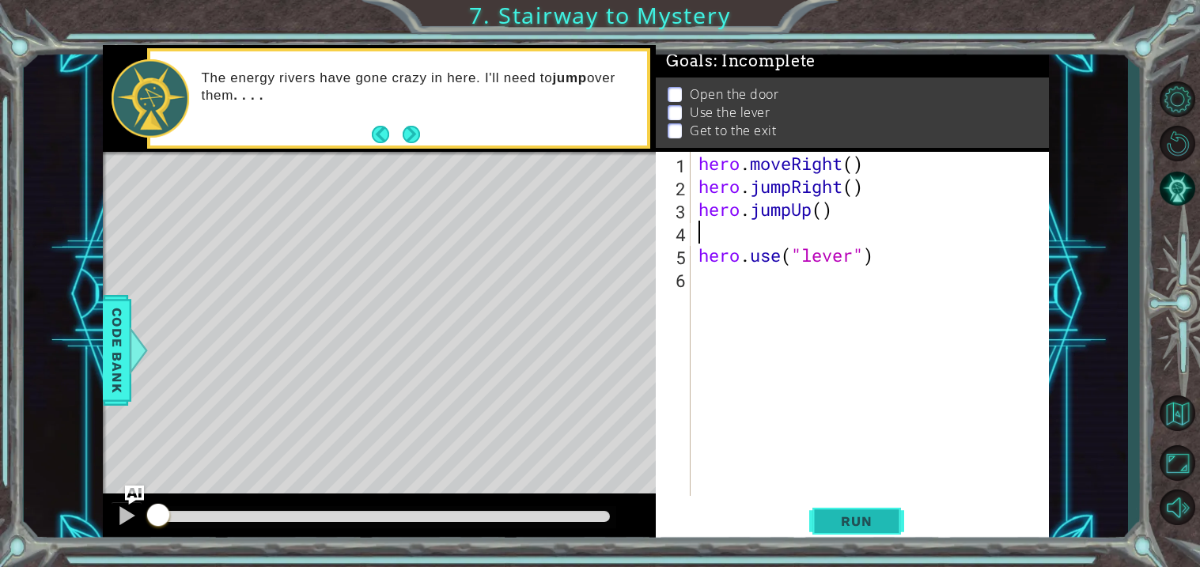
click at [851, 511] on button "Run" at bounding box center [857, 523] width 95 height 40
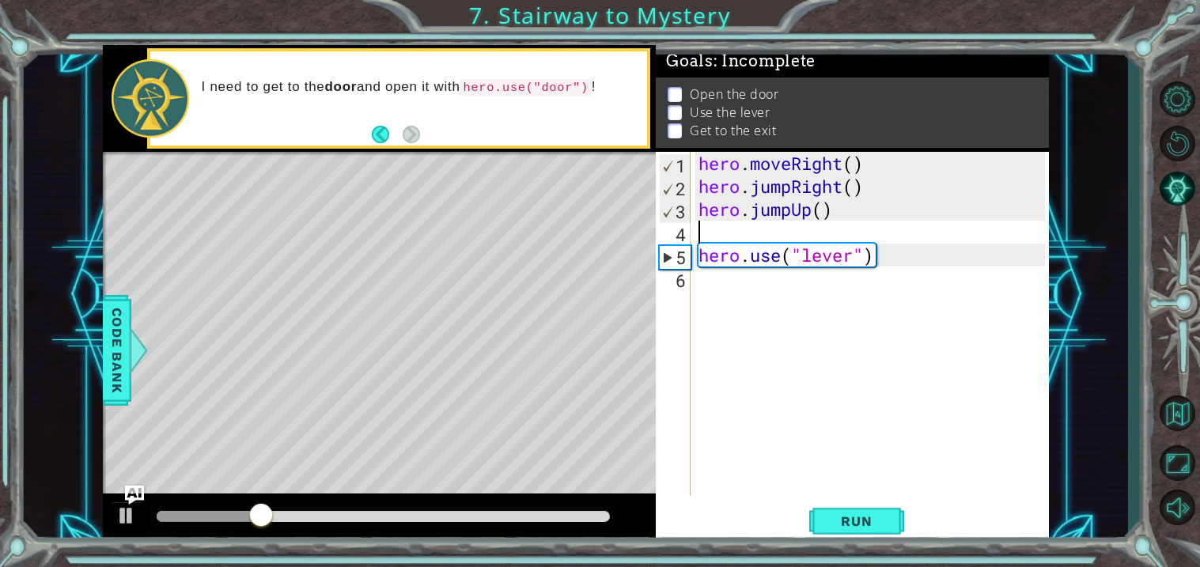
click at [807, 262] on div "hero . moveRight ( ) hero . jumpRight ( ) hero . jumpUp ( ) hero . use ( "lever…" at bounding box center [875, 347] width 358 height 390
type textarea "hero.use("lever")"
click at [743, 226] on div "hero . moveRight ( ) hero . jumpRight ( ) hero . jumpUp ( ) hero . use ( "lever…" at bounding box center [875, 347] width 358 height 390
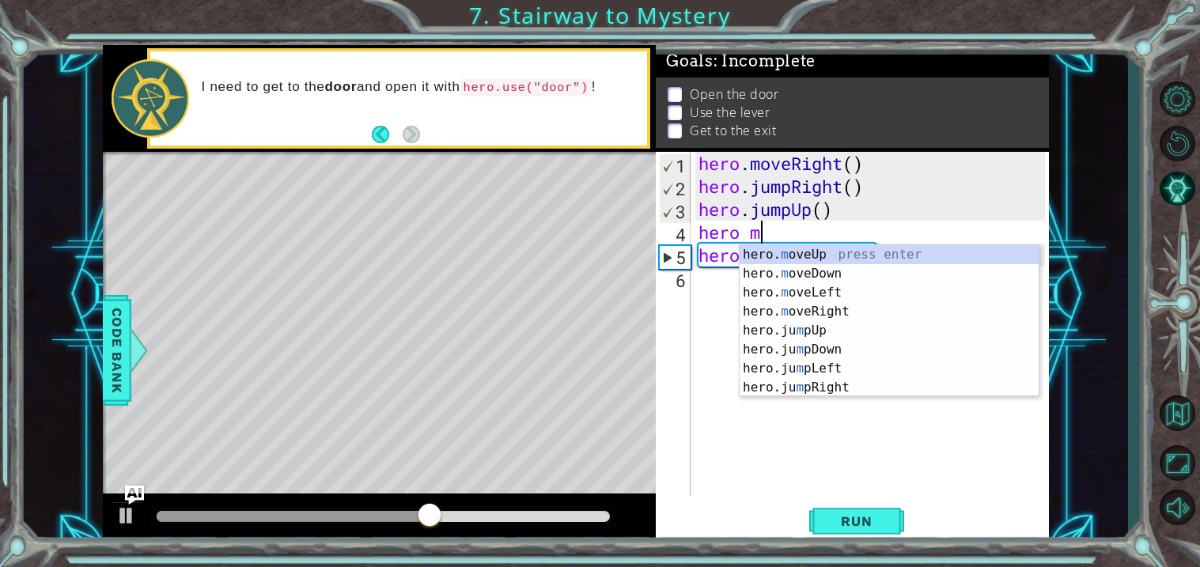
scroll to position [0, 2]
click at [813, 255] on div "hero. m oveUp press enter hero. m oveDown press enter hero. m oveLeft press ent…" at bounding box center [889, 340] width 299 height 190
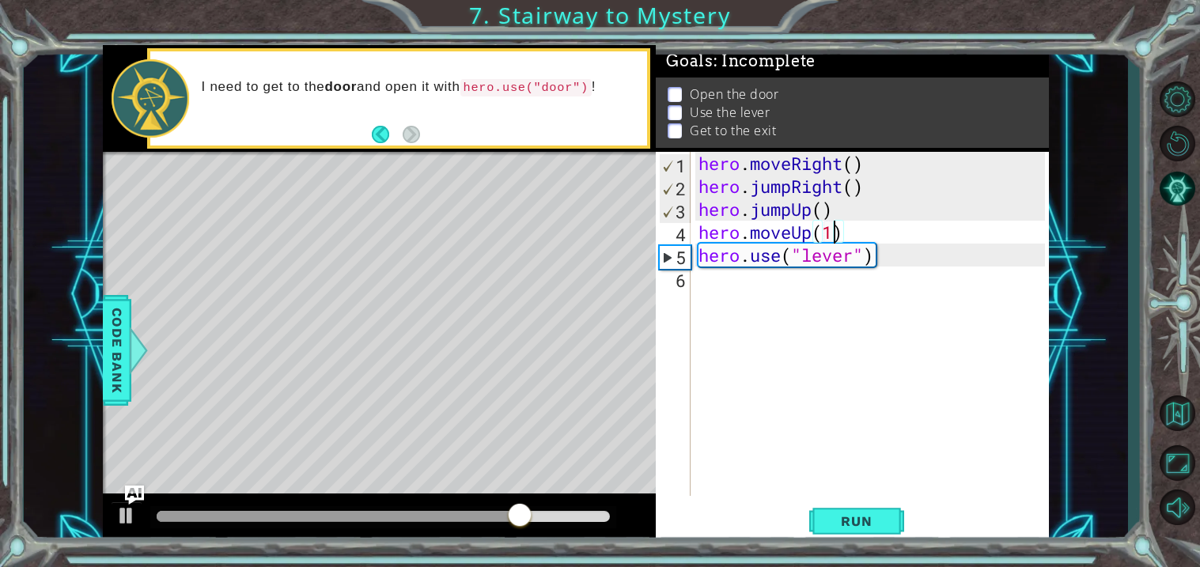
scroll to position [0, 5]
click at [839, 531] on button "Run" at bounding box center [857, 523] width 95 height 40
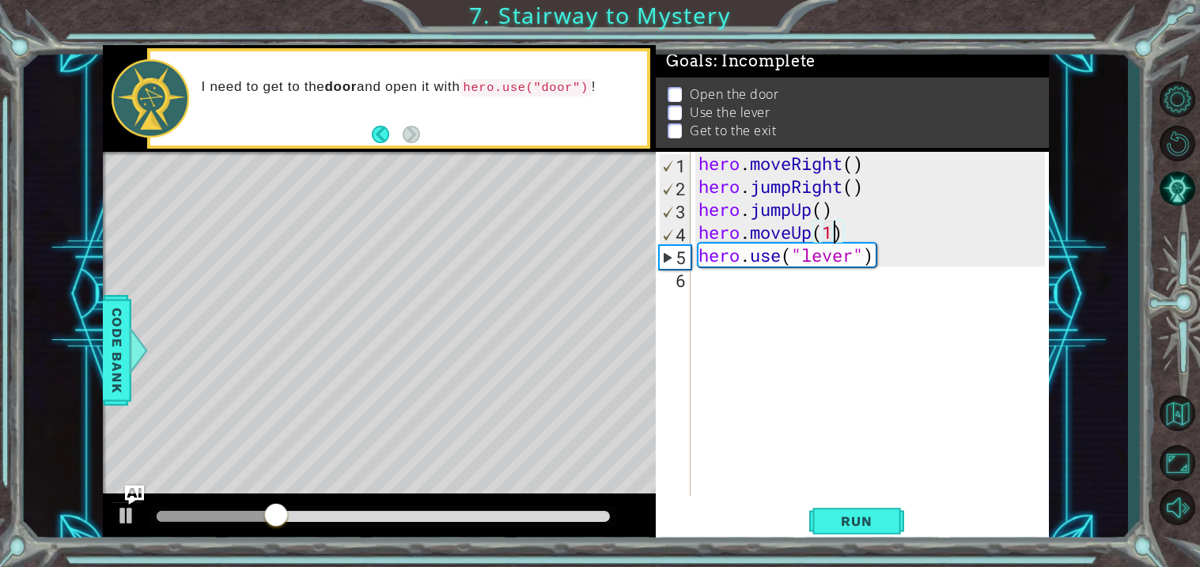
click at [827, 205] on div "hero . moveRight ( ) hero . jumpRight ( ) hero . jumpUp ( ) hero . moveUp ( 1 )…" at bounding box center [875, 347] width 358 height 390
click at [835, 212] on div "hero . moveRight ( ) hero . jumpRight ( ) hero . jumpUp ( ) hero . moveUp ( 1 )…" at bounding box center [875, 347] width 358 height 390
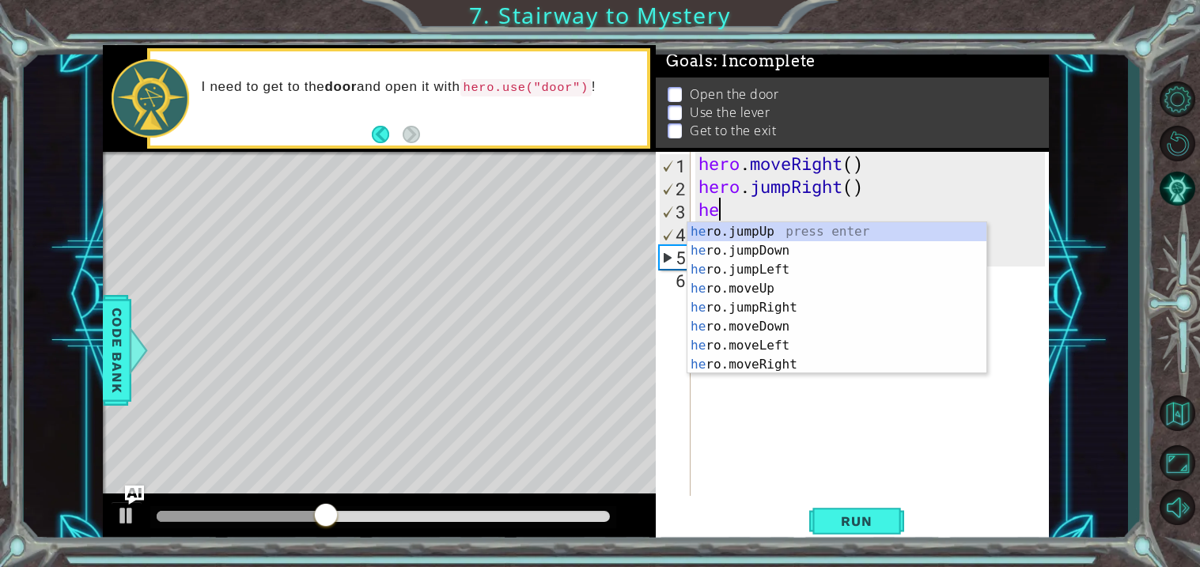
scroll to position [0, 0]
type textarea "h"
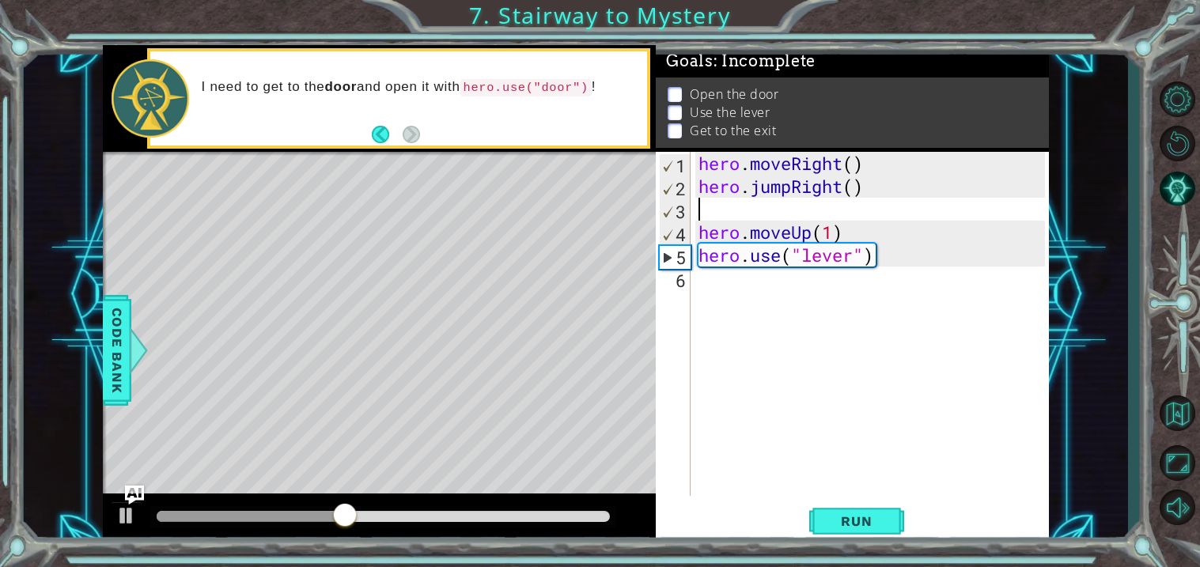
type textarea "hero.jumpRight()"
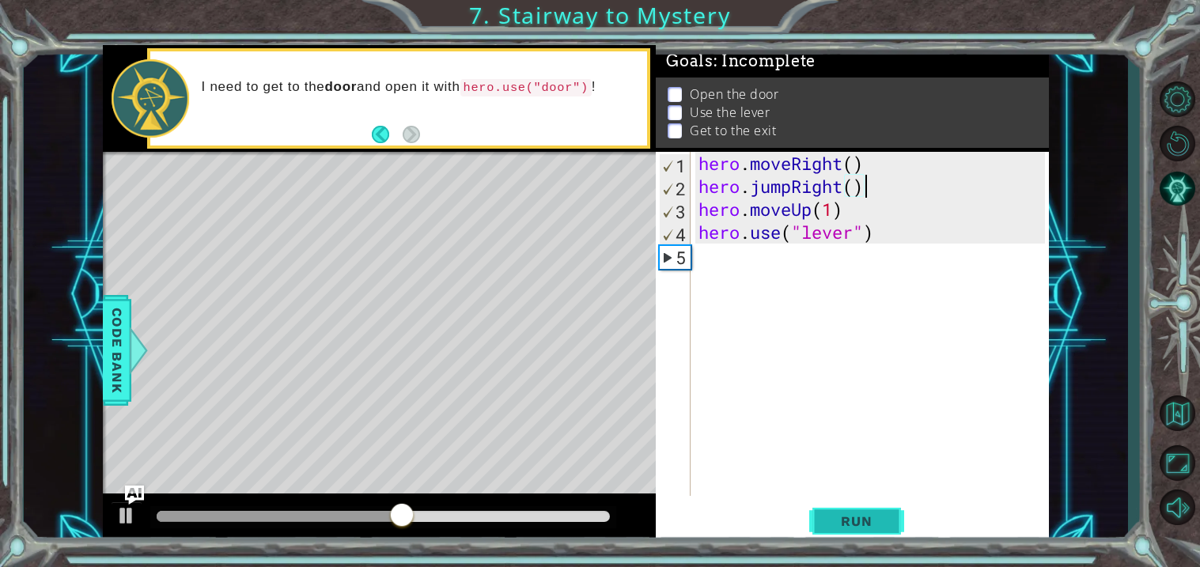
click at [848, 525] on span "Run" at bounding box center [856, 522] width 63 height 16
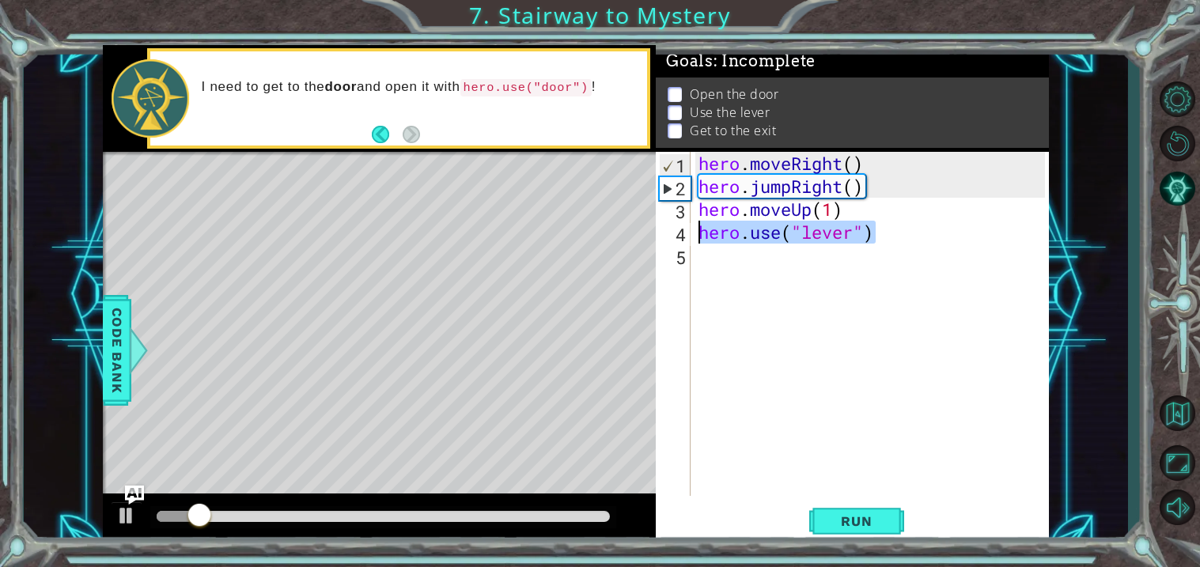
drag, startPoint x: 873, startPoint y: 237, endPoint x: 693, endPoint y: 240, distance: 179.7
click at [693, 240] on div "hero.jumpRight() 1 2 3 4 5 hero . moveRight ( ) hero . jumpRight ( ) hero . mov…" at bounding box center [850, 324] width 389 height 344
type textarea "hero.use("lever")"
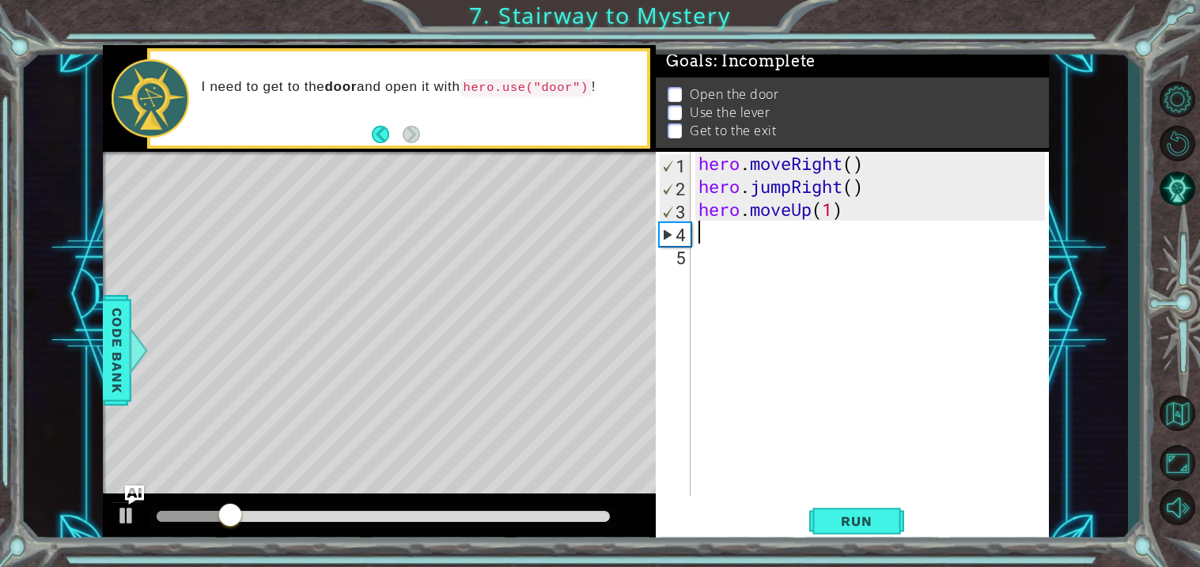
click at [704, 327] on div "hero . moveRight ( ) hero . jumpRight ( ) hero . moveUp ( 1 )" at bounding box center [875, 347] width 358 height 390
click at [700, 245] on div "hero . moveRight ( ) hero . jumpRight ( ) hero . moveUp ( 1 )" at bounding box center [875, 347] width 358 height 390
click at [698, 237] on div "hero . moveRight ( ) hero . jumpRight ( ) hero . moveUp ( 1 )" at bounding box center [875, 347] width 358 height 390
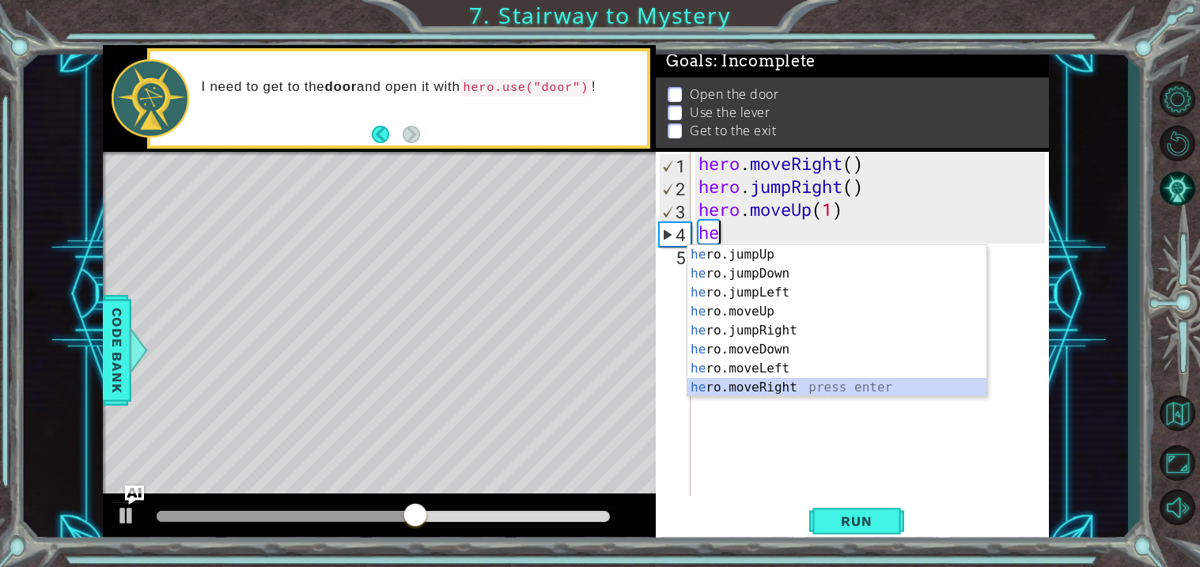
click at [751, 390] on div "he ro.jumpUp press enter he ro.jumpDown press enter he ro.jumpLeft press enter …" at bounding box center [837, 340] width 299 height 190
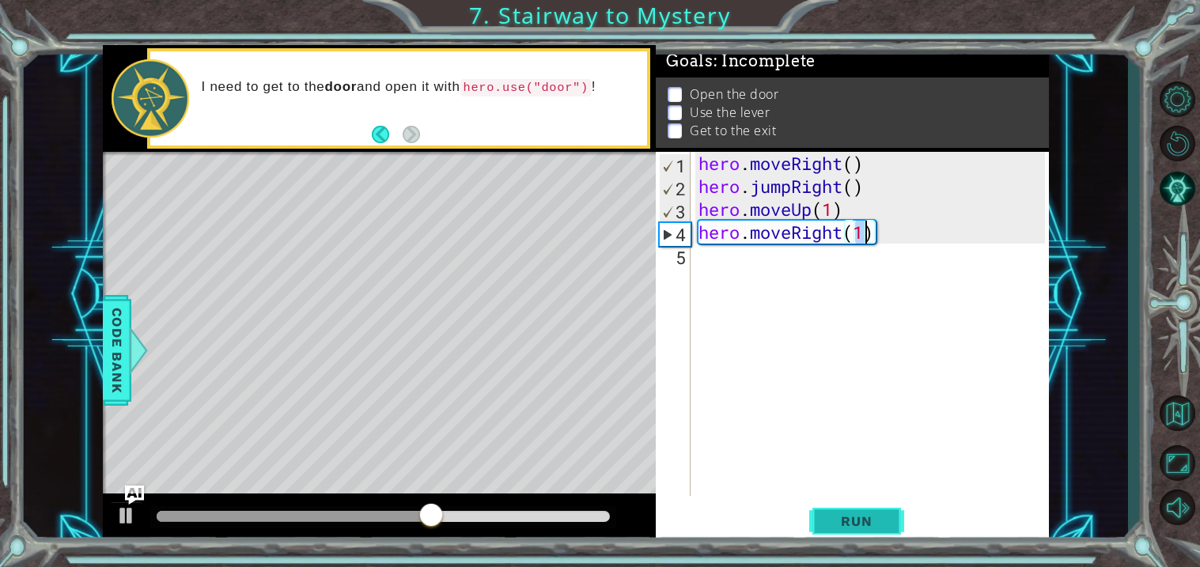
type textarea "hero.moveRight(1)"
click at [835, 509] on button "Run" at bounding box center [857, 523] width 95 height 40
click at [738, 271] on div "hero . moveRight ( ) hero . jumpRight ( ) hero . moveUp ( 1 ) hero . moveRight …" at bounding box center [875, 347] width 358 height 390
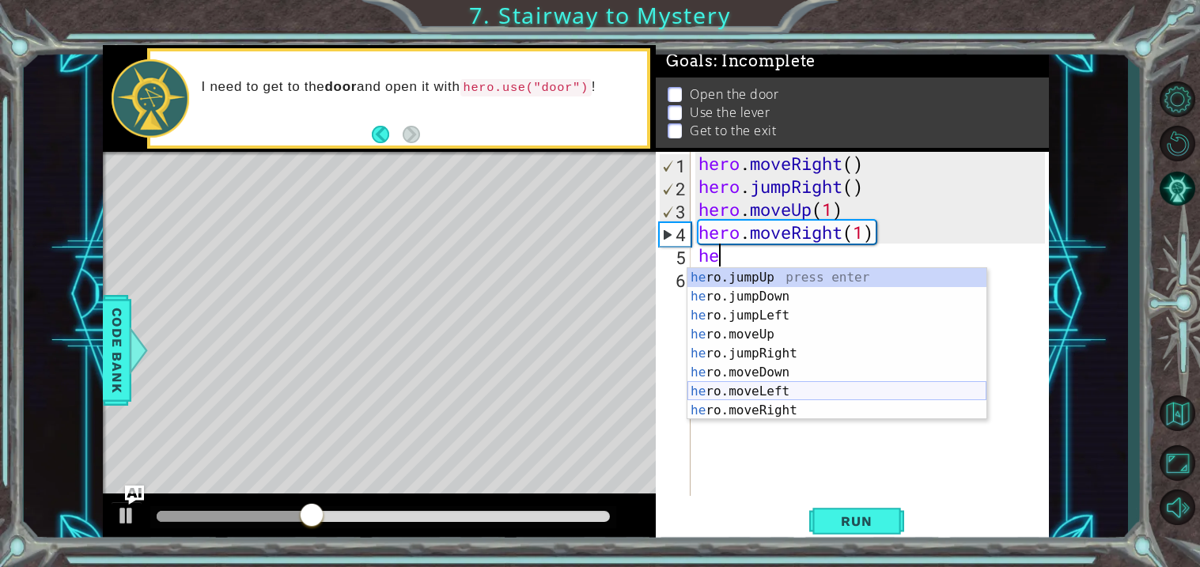
click at [749, 392] on div "he ro.jumpUp press enter he ro.jumpDown press enter he ro.jumpLeft press enter …" at bounding box center [837, 363] width 299 height 190
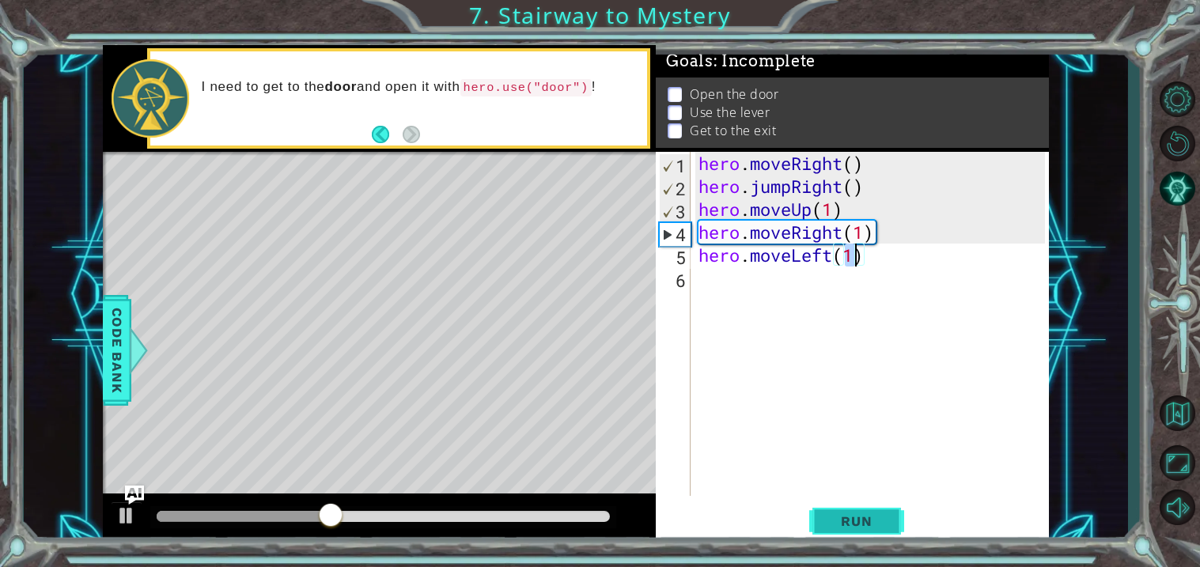
click at [829, 520] on span "Run" at bounding box center [856, 522] width 63 height 16
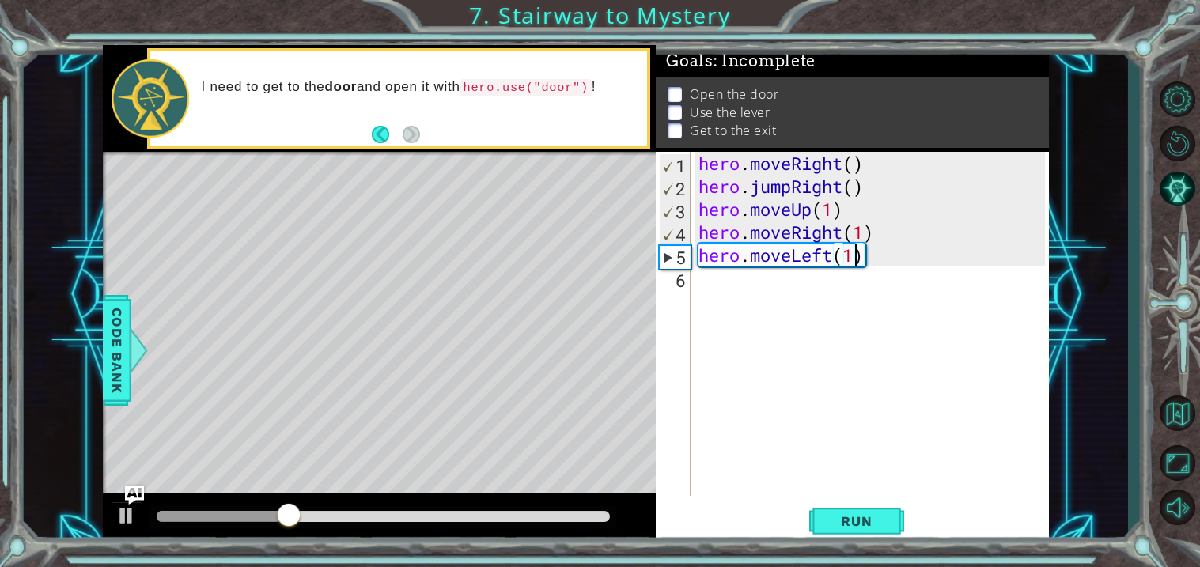
click at [833, 253] on div "hero . moveRight ( ) hero . jumpRight ( ) hero . moveUp ( 1 ) hero . moveRight …" at bounding box center [875, 347] width 358 height 390
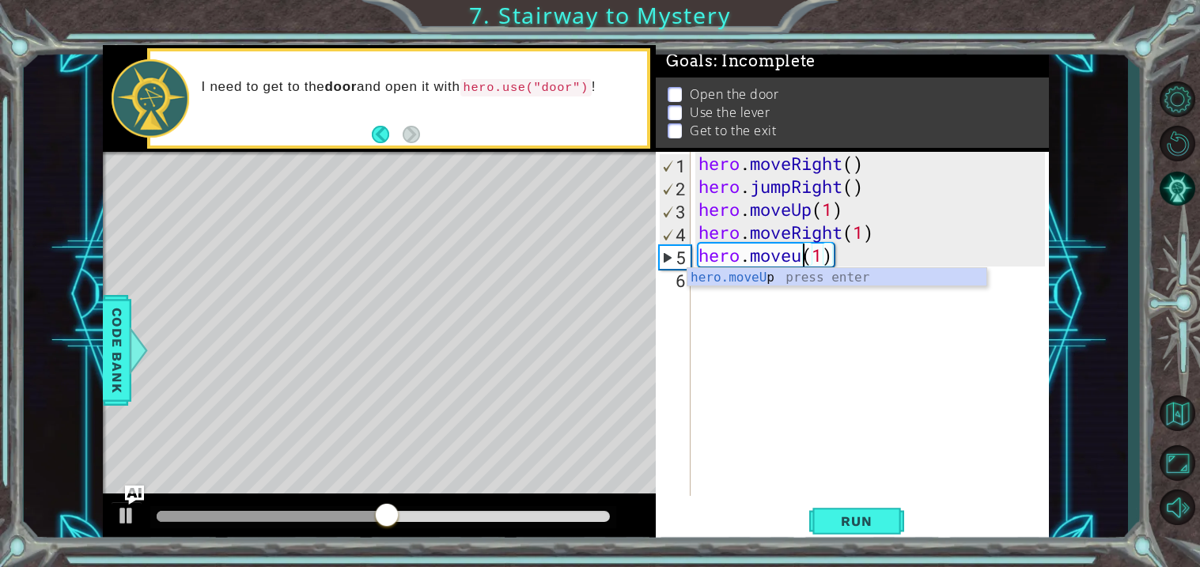
scroll to position [0, 5]
click at [745, 274] on div "hero.moveUp press enter" at bounding box center [837, 296] width 299 height 57
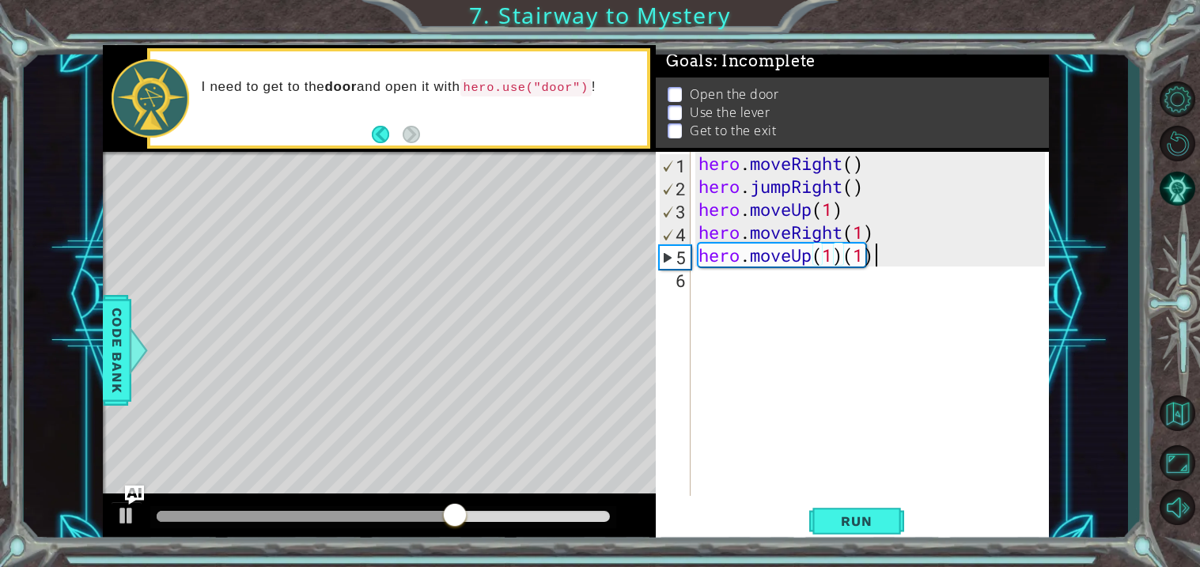
click at [876, 259] on div "hero . moveRight ( ) hero . jumpRight ( ) hero . moveUp ( 1 ) hero . moveRight …" at bounding box center [875, 347] width 358 height 390
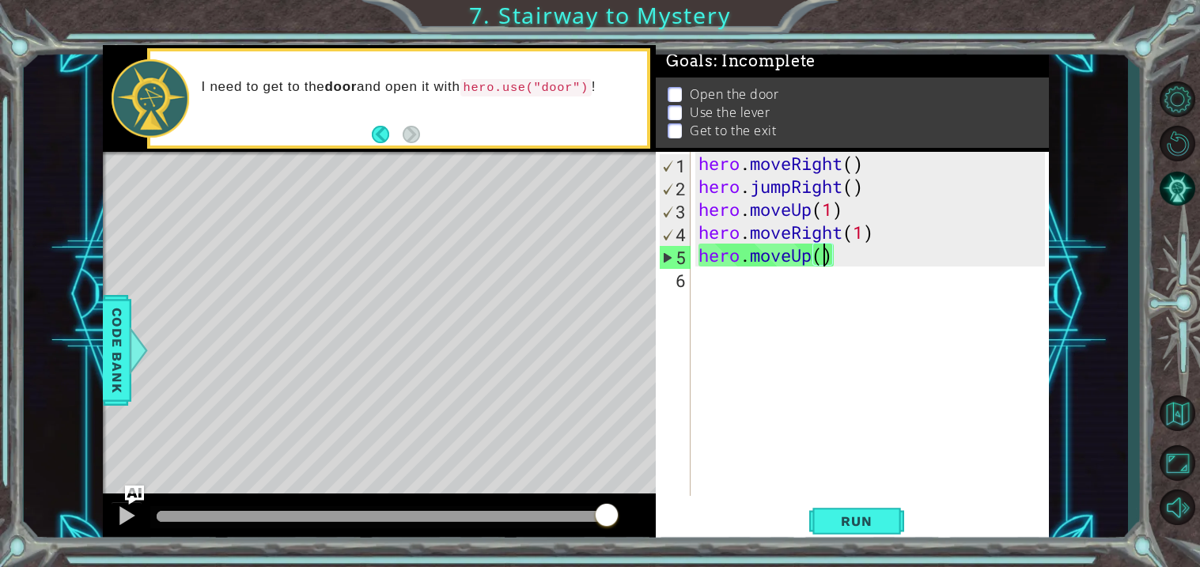
type textarea "hero.moveUp(1)"
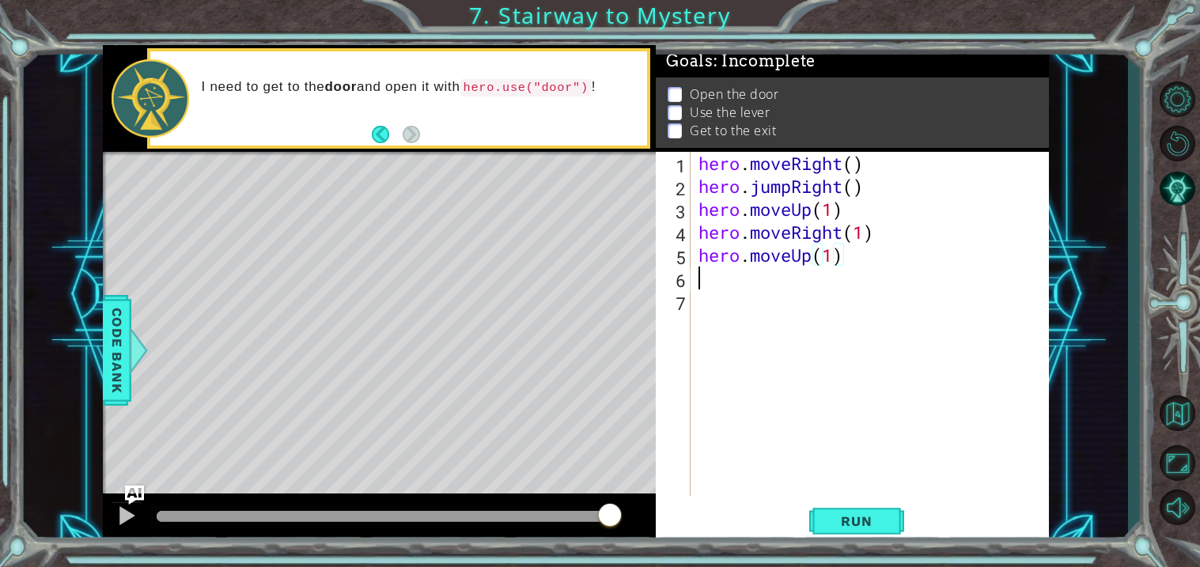
scroll to position [0, 0]
click at [869, 518] on span "Run" at bounding box center [856, 522] width 63 height 16
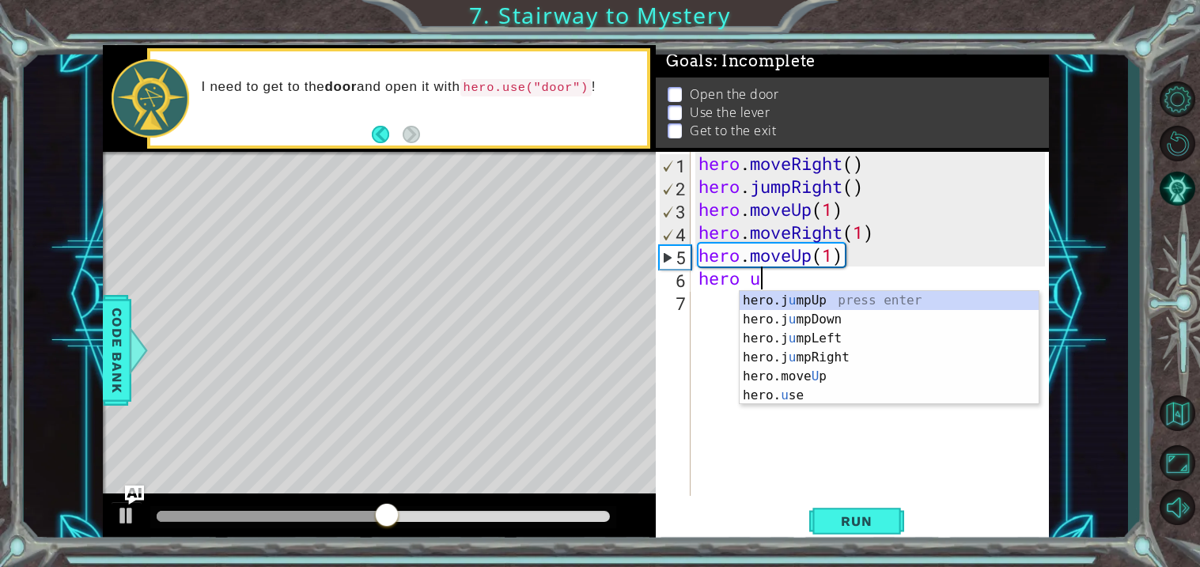
scroll to position [0, 2]
click at [823, 388] on div "hero.j u mpUp press enter hero.j u mpDown press enter hero.j u mpLeft press ent…" at bounding box center [889, 367] width 299 height 152
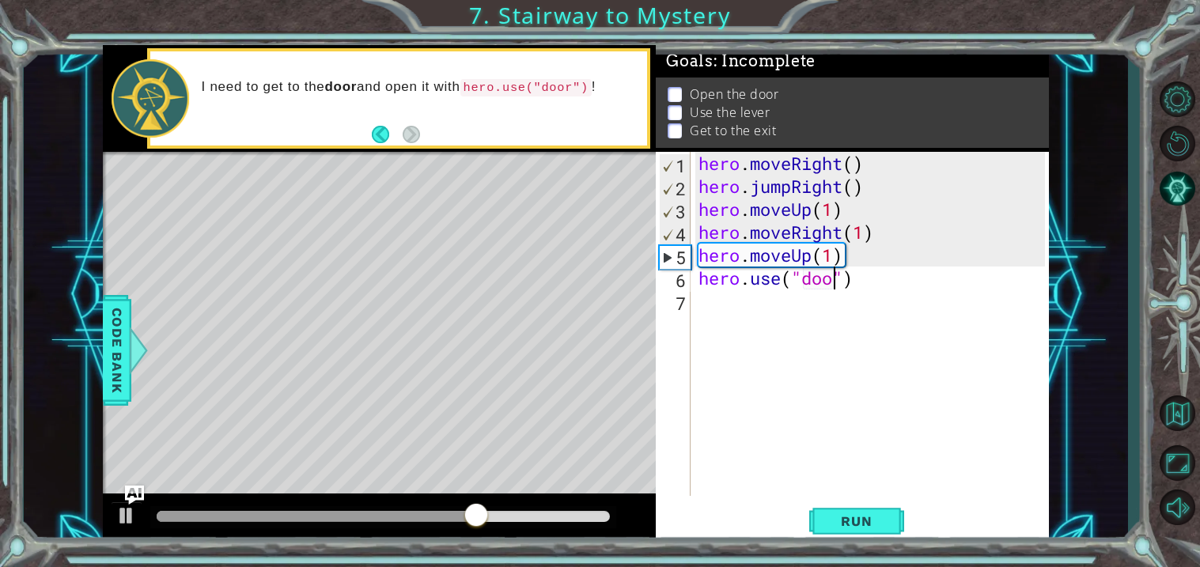
scroll to position [0, 6]
click at [856, 523] on span "Run" at bounding box center [856, 522] width 63 height 16
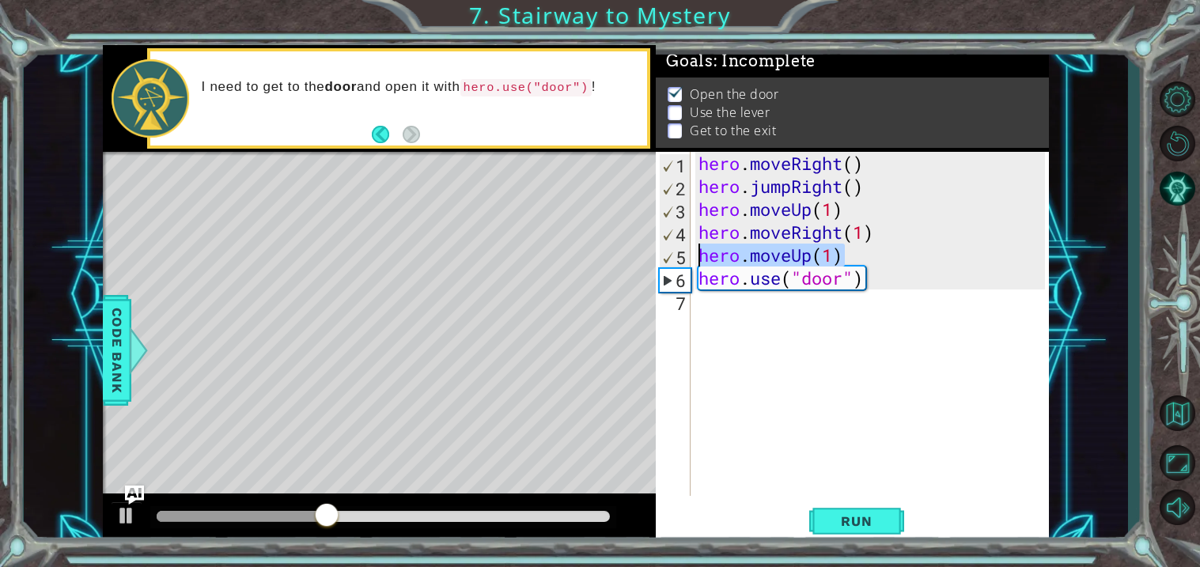
click at [632, 256] on div "1 ההההההההההההההההההההההההההההההההההההההההההההההההההההההההההההההההההההההההההההה…" at bounding box center [576, 294] width 947 height 499
type textarea "hero.moveUp(1)"
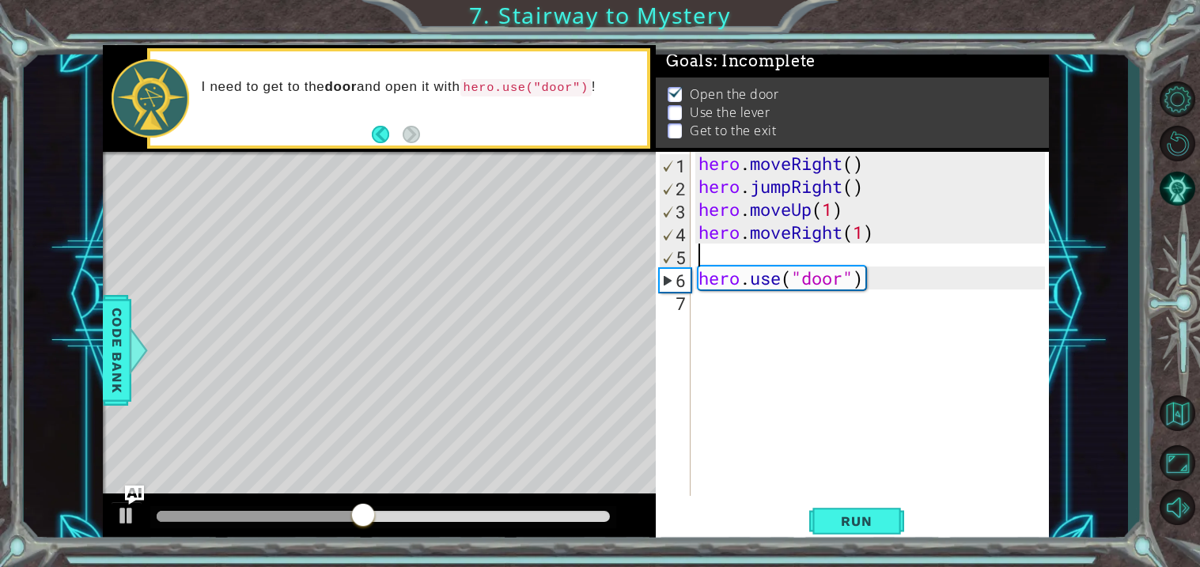
type textarea "hero.moveRight(1)"
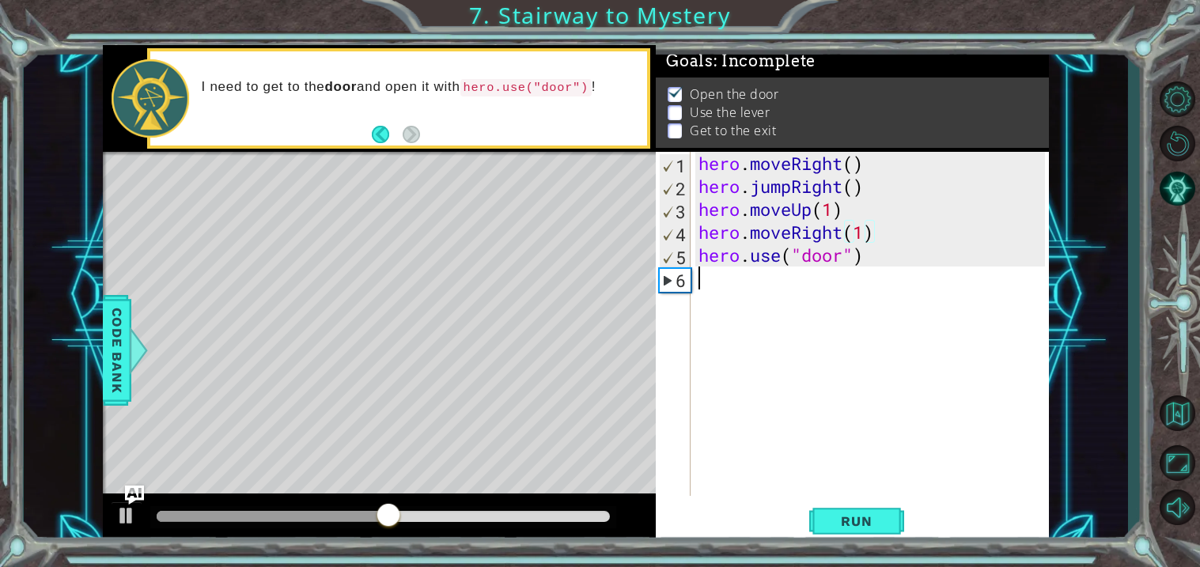
click at [717, 273] on div "hero . moveRight ( ) hero . jumpRight ( ) hero . moveUp ( 1 ) hero . moveRight …" at bounding box center [875, 347] width 358 height 390
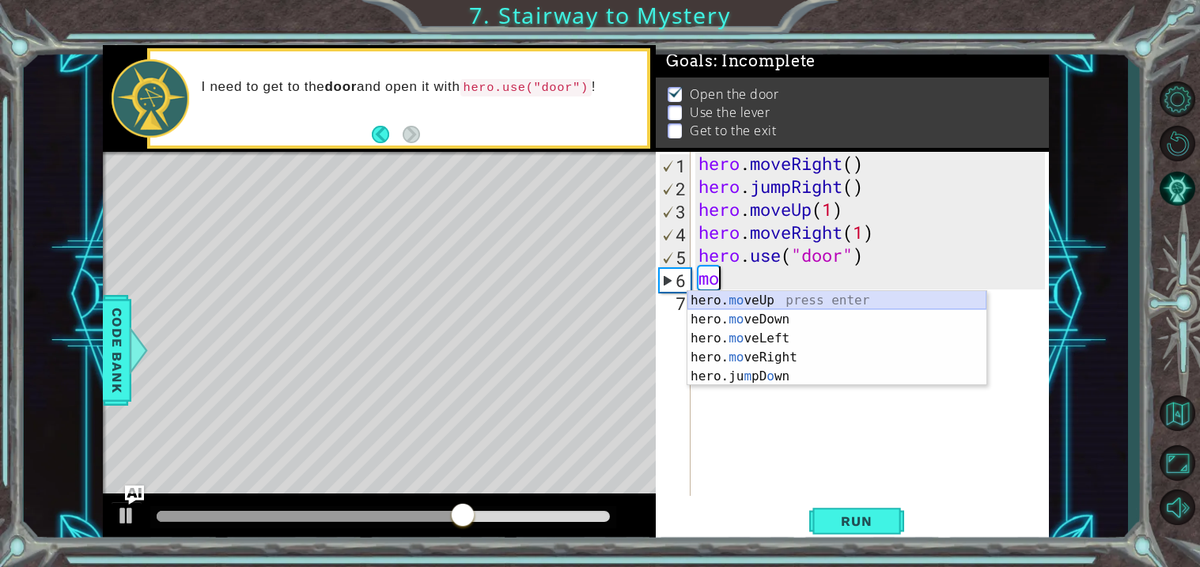
click at [721, 303] on div "hero. mo veUp press enter hero. mo veDown press enter hero. mo veLeft press ent…" at bounding box center [837, 357] width 299 height 133
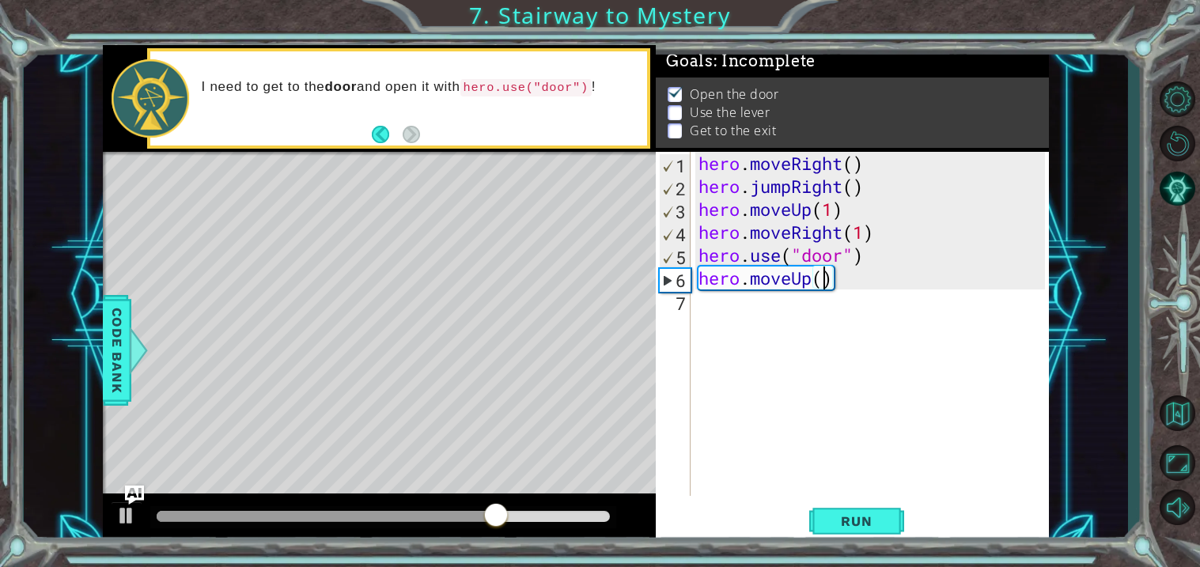
type textarea "hero.moveUp(2)"
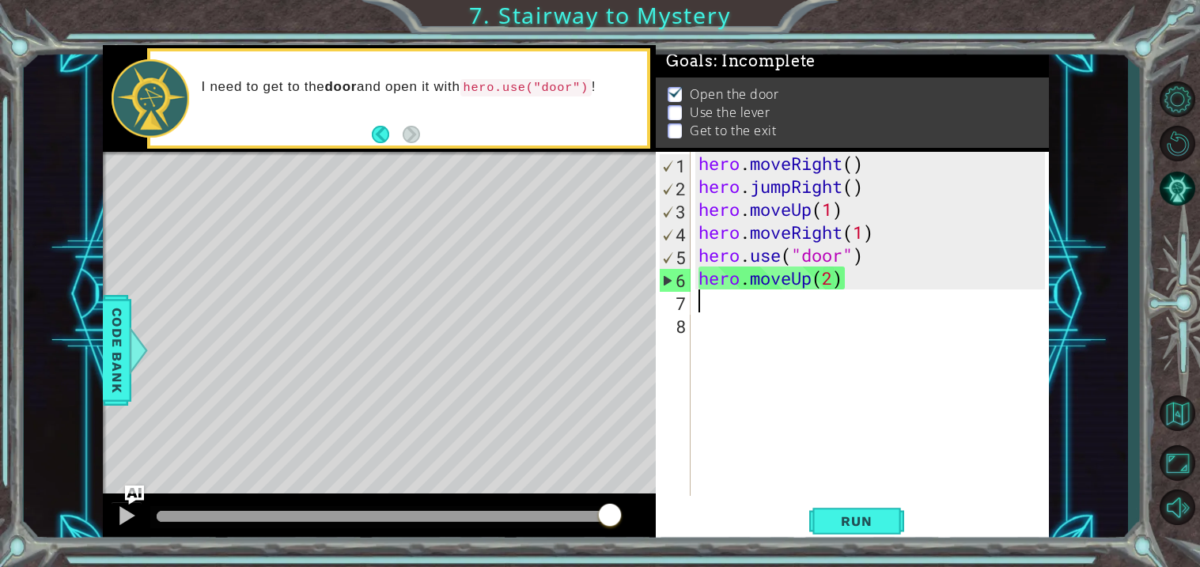
click at [783, 316] on div "hero . moveRight ( ) hero . jumpRight ( ) hero . moveUp ( 1 ) hero . moveRight …" at bounding box center [875, 347] width 358 height 390
click at [734, 300] on div "hero . moveRight ( ) hero . jumpRight ( ) hero . moveUp ( 1 ) hero . moveRight …" at bounding box center [875, 347] width 358 height 390
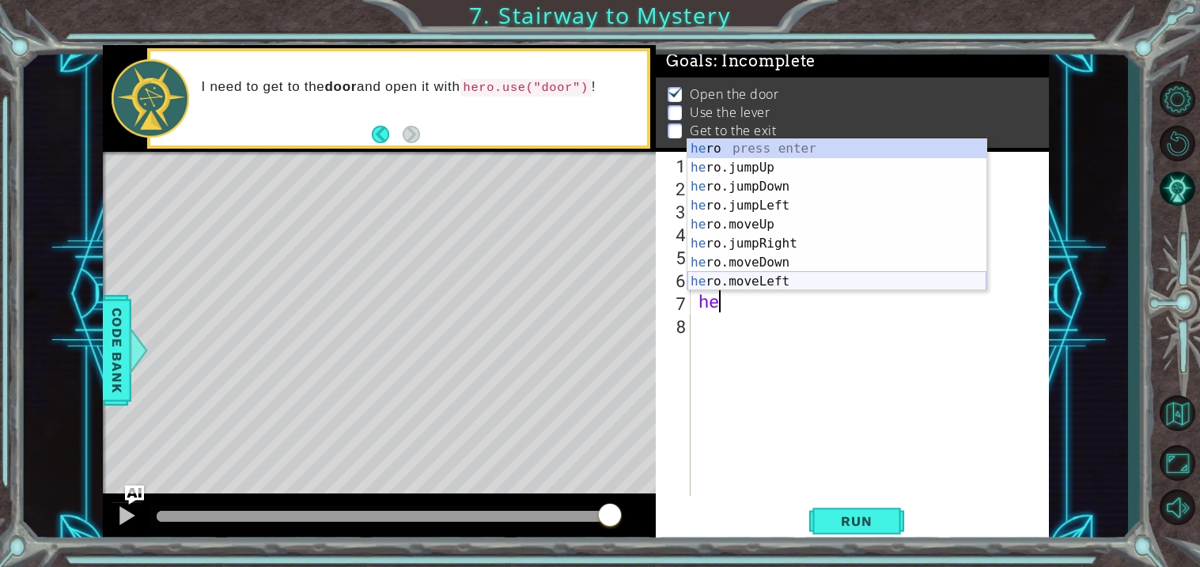
click at [753, 273] on div "he ro press enter he ro.jumpUp press enter he ro.jumpDown press enter he ro.jum…" at bounding box center [837, 234] width 299 height 190
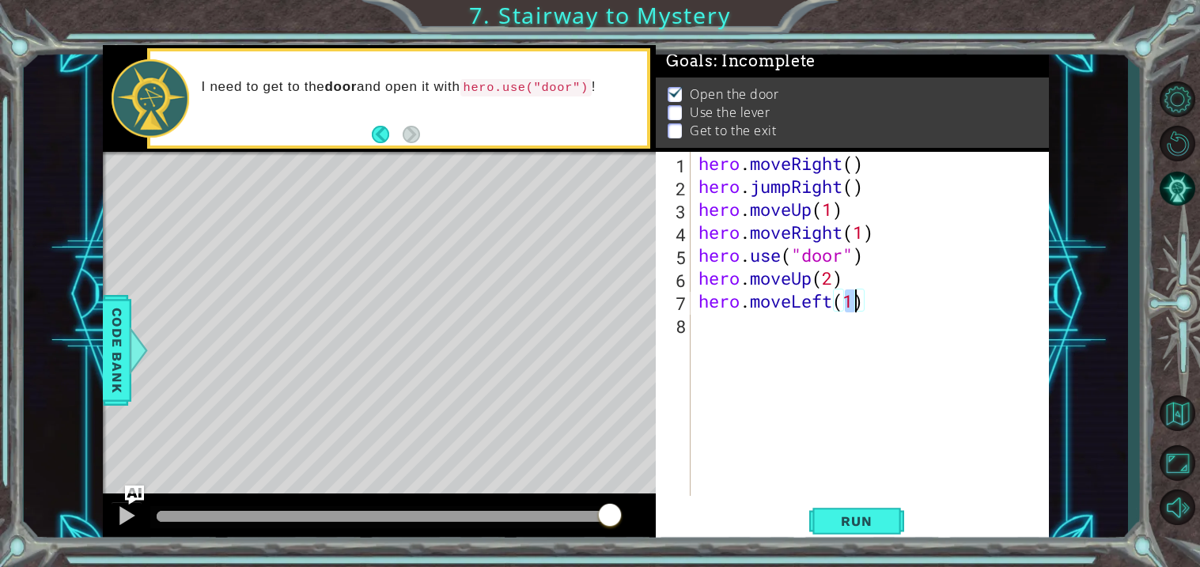
click at [659, 294] on div "7" at bounding box center [675, 303] width 32 height 23
type textarea "hero.moveLeft(1)"
click at [698, 316] on div "hero . moveRight ( ) hero . jumpRight ( ) hero . moveUp ( 1 ) hero . moveRight …" at bounding box center [875, 347] width 358 height 390
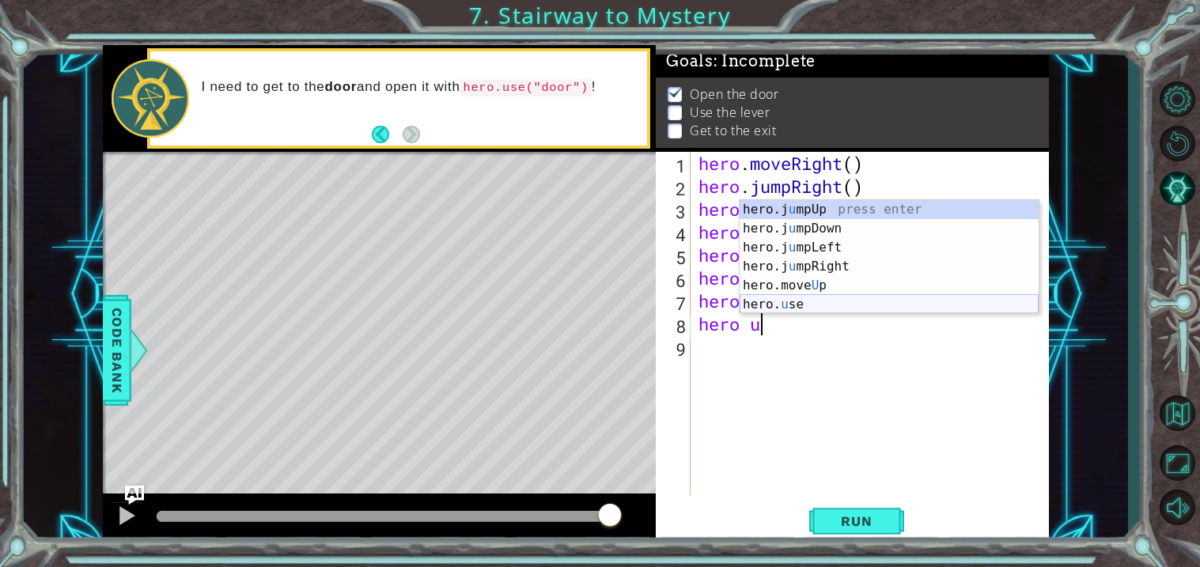
click at [758, 306] on div "hero.j u mpUp press enter hero.j u mpDown press enter hero.j u mpLeft press ent…" at bounding box center [889, 276] width 299 height 152
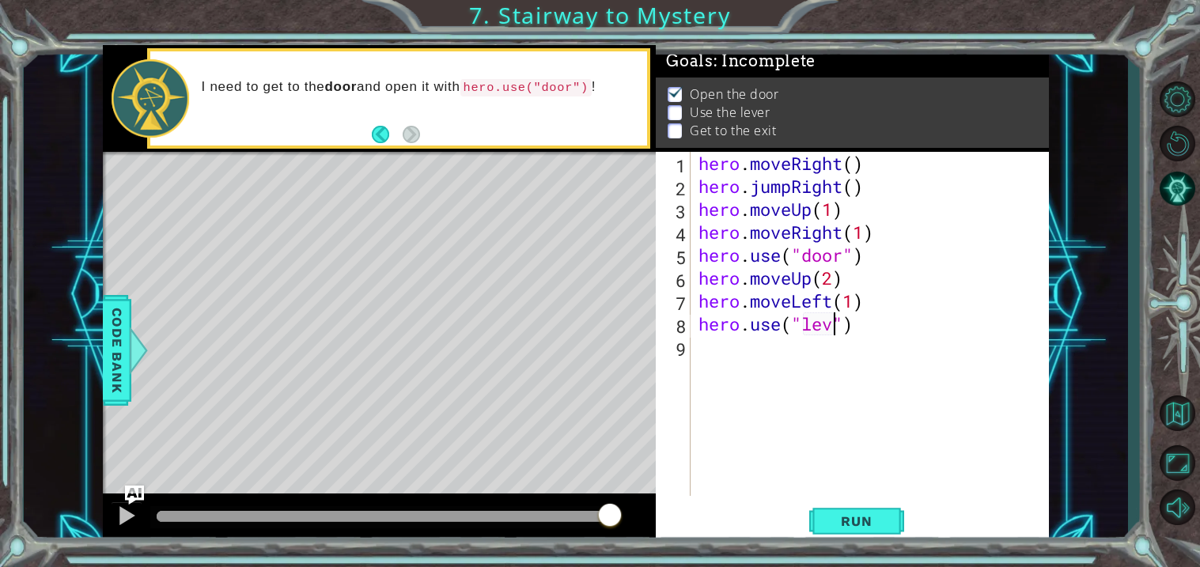
type textarea "hero.use("lever")"
click at [848, 518] on span "Run" at bounding box center [856, 522] width 63 height 16
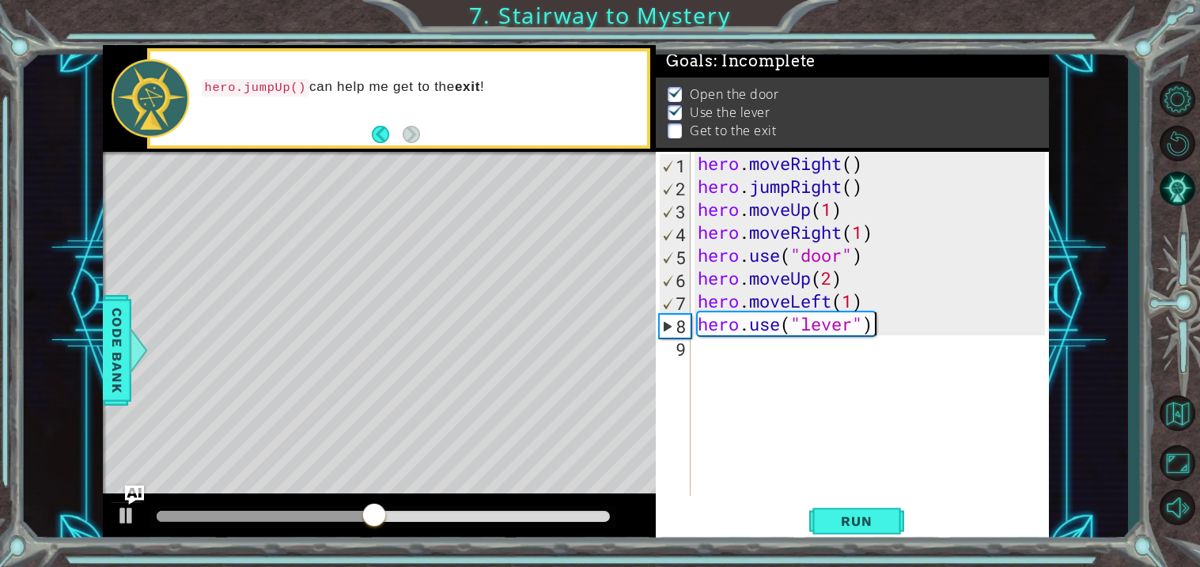
click at [709, 347] on div "hero . moveRight ( ) hero . jumpRight ( ) hero . moveUp ( 1 ) hero . moveRight …" at bounding box center [874, 347] width 358 height 390
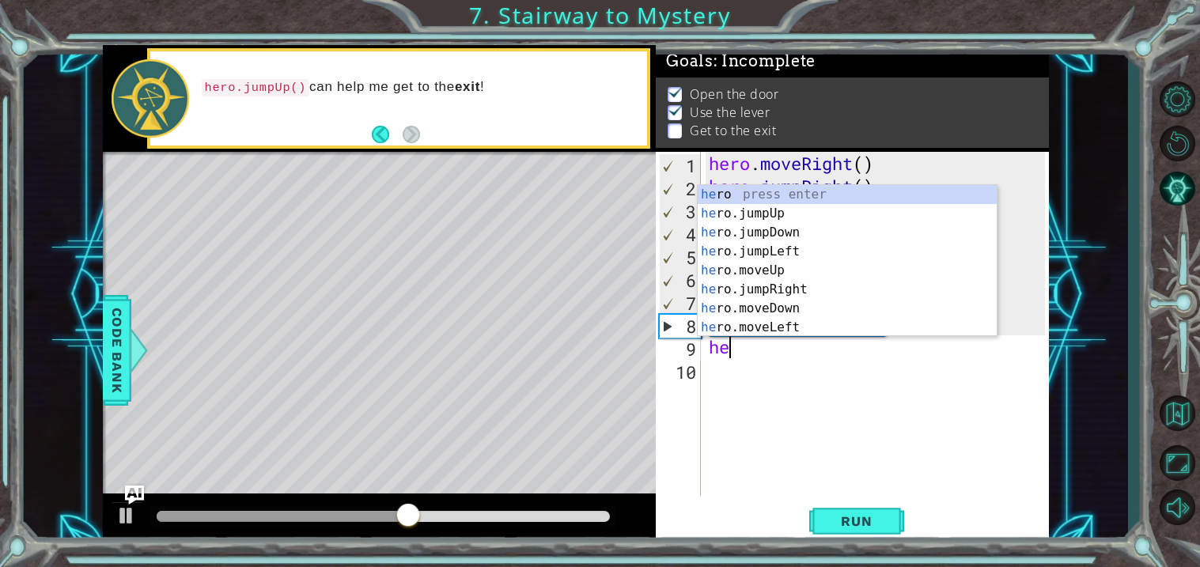
type textarea "her"
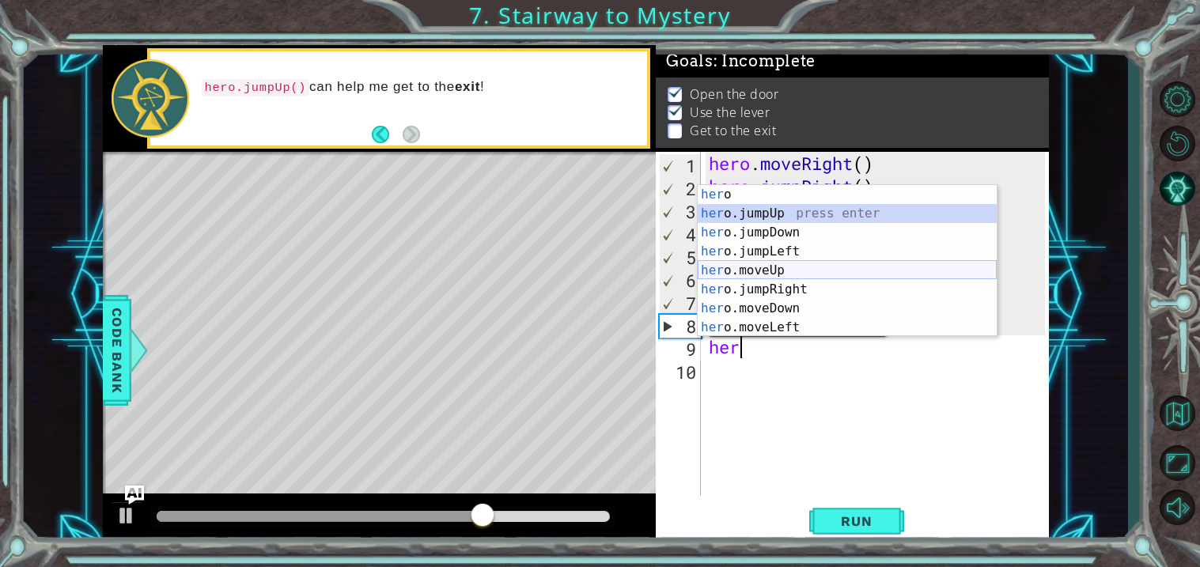
drag, startPoint x: 774, startPoint y: 213, endPoint x: 762, endPoint y: 263, distance: 51.2
click at [762, 263] on div "her o press enter her o.jumpUp press enter her o.jumpDown press enter her o.jum…" at bounding box center [847, 280] width 299 height 190
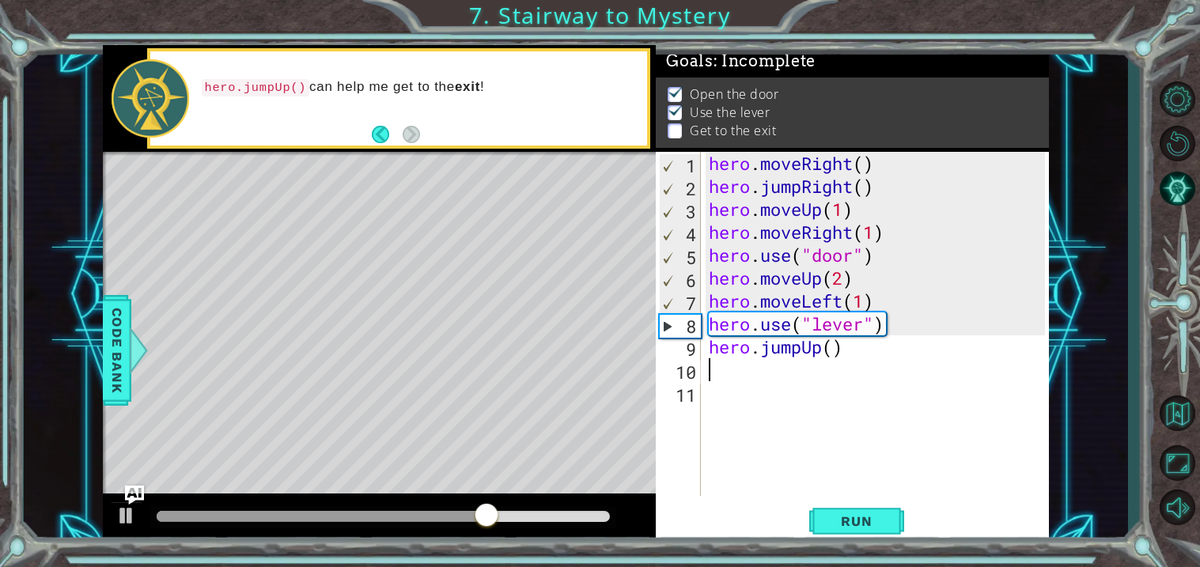
click at [762, 263] on div "hero . moveRight ( ) hero . jumpRight ( ) hero . moveUp ( 1 ) hero . moveRight …" at bounding box center [880, 347] width 348 height 390
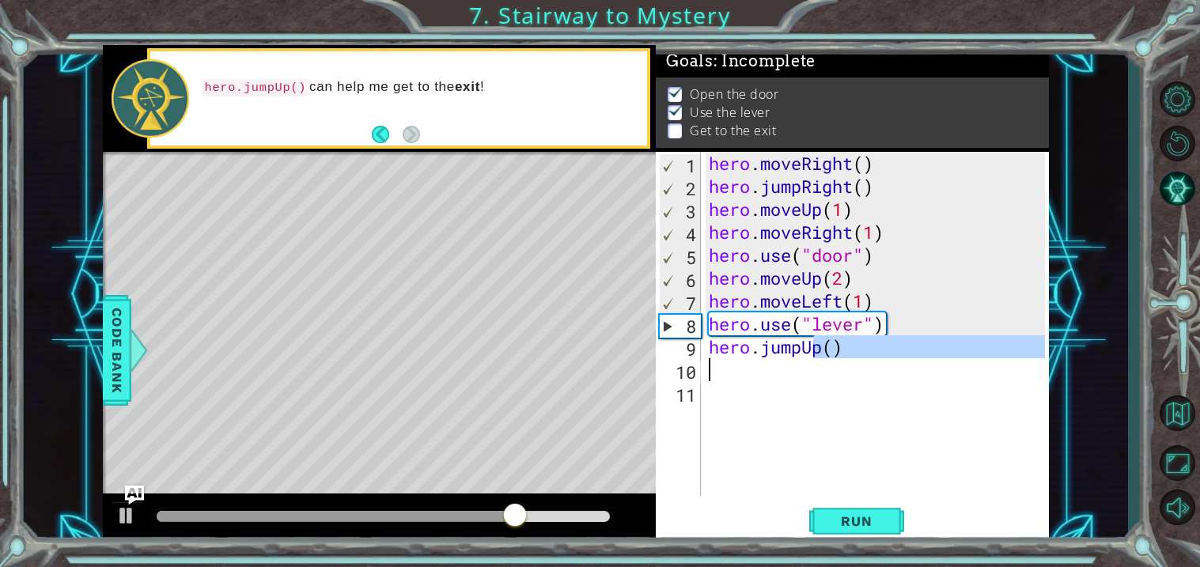
drag, startPoint x: 818, startPoint y: 346, endPoint x: 757, endPoint y: 362, distance: 63.0
click at [757, 362] on div "hero . moveRight ( ) hero . jumpRight ( ) hero . moveUp ( 1 ) hero . moveRight …" at bounding box center [880, 347] width 348 height 390
click at [821, 343] on div "hero . moveRight ( ) hero . jumpRight ( ) hero . moveUp ( 1 ) hero . moveRight …" at bounding box center [876, 324] width 340 height 344
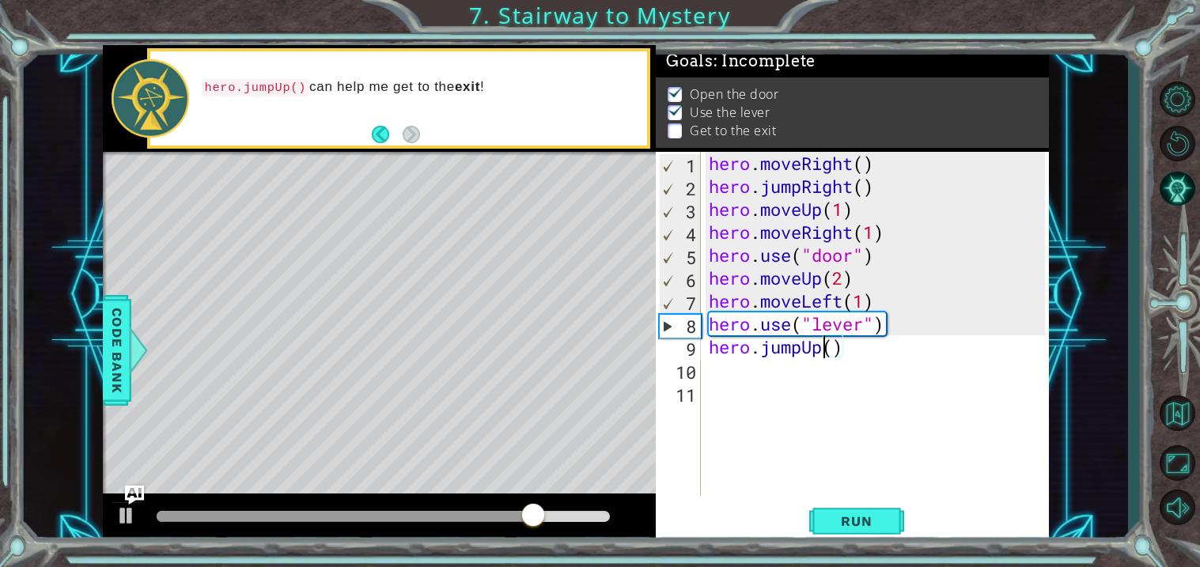
click at [780, 351] on div "hero . moveRight ( ) hero . jumpRight ( ) hero . moveUp ( 1 ) hero . moveRight …" at bounding box center [880, 347] width 348 height 390
type textarea "hero.jumpUp()"
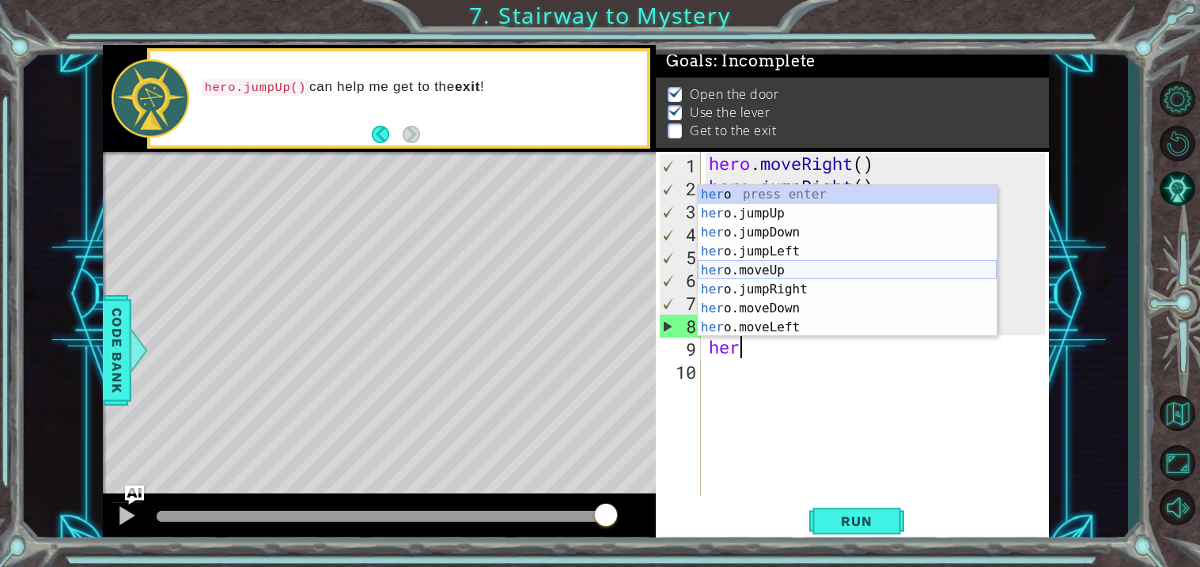
click at [757, 277] on div "her o press enter her o.jumpUp press enter her o.jumpDown press enter her o.jum…" at bounding box center [847, 280] width 299 height 190
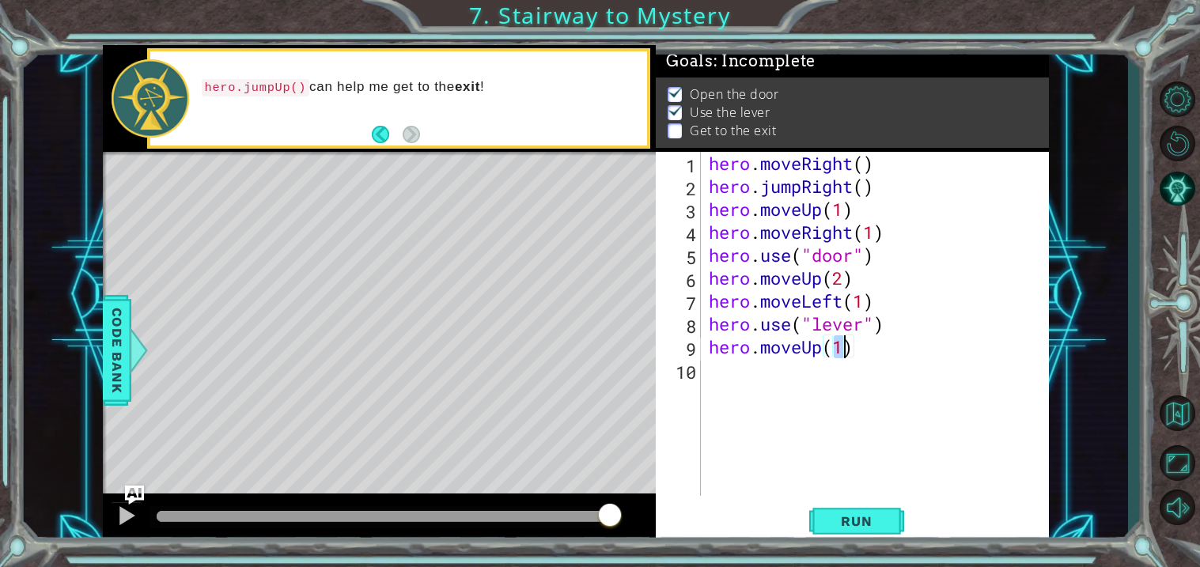
type textarea "hero.moveUp(2)"
click at [760, 357] on div "hero . moveRight ( ) hero . jumpRight ( ) hero . moveUp ( 1 ) hero . moveRight …" at bounding box center [880, 347] width 348 height 390
click at [707, 377] on div "hero . moveRight ( ) hero . jumpRight ( ) hero . moveUp ( 1 ) hero . moveRight …" at bounding box center [880, 347] width 348 height 390
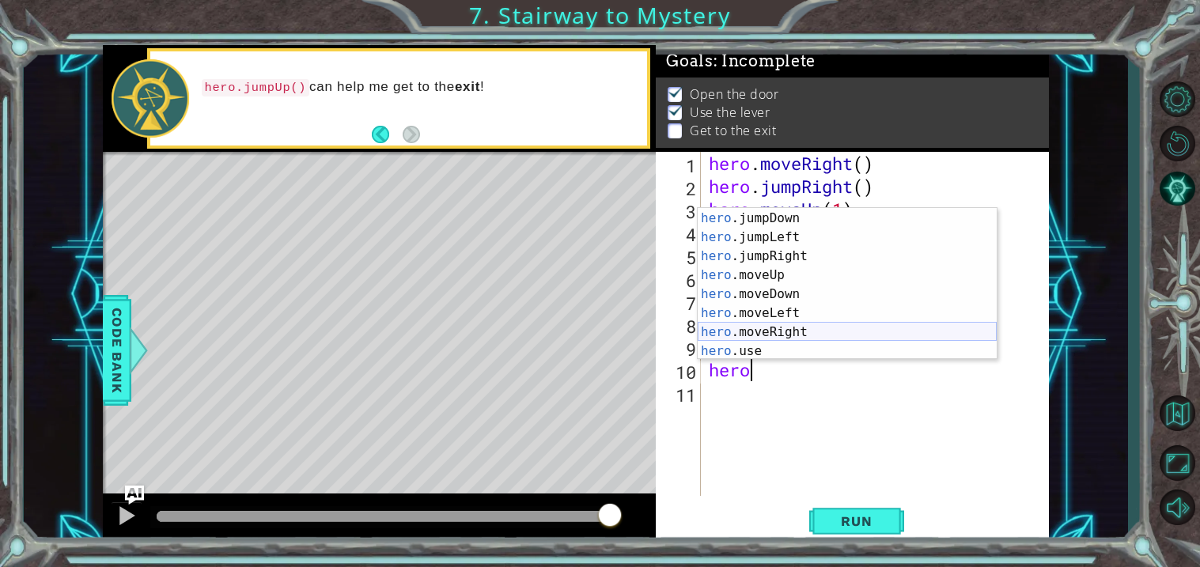
scroll to position [37, 0]
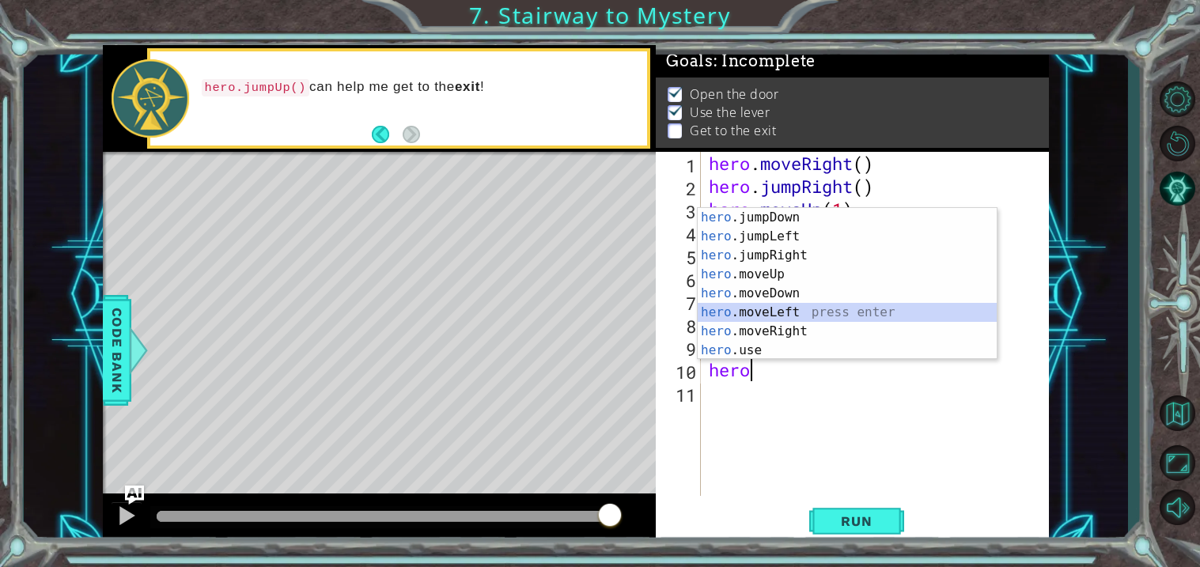
click at [834, 322] on div "hero .jumpDown press enter hero .jumpLeft press enter hero .jumpRight press ent…" at bounding box center [847, 303] width 299 height 190
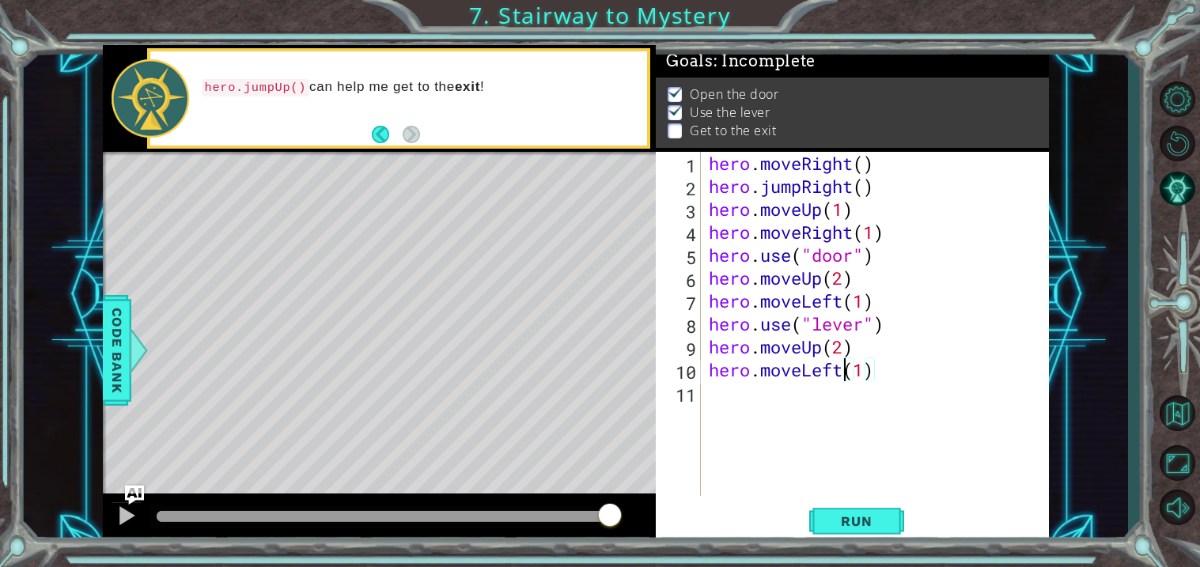
click at [842, 372] on div "hero . moveRight ( ) hero . jumpRight ( ) hero . moveUp ( 1 ) hero . moveRight …" at bounding box center [880, 347] width 348 height 390
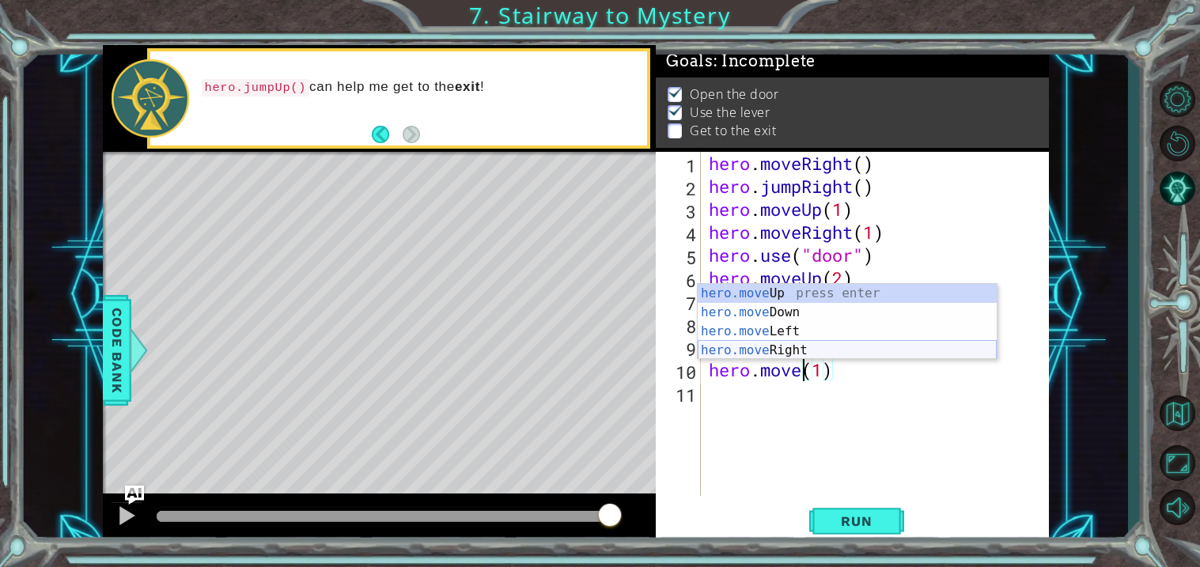
click at [806, 349] on div "hero.move Up press enter hero.move Down press enter hero.move Left press enter …" at bounding box center [847, 341] width 299 height 114
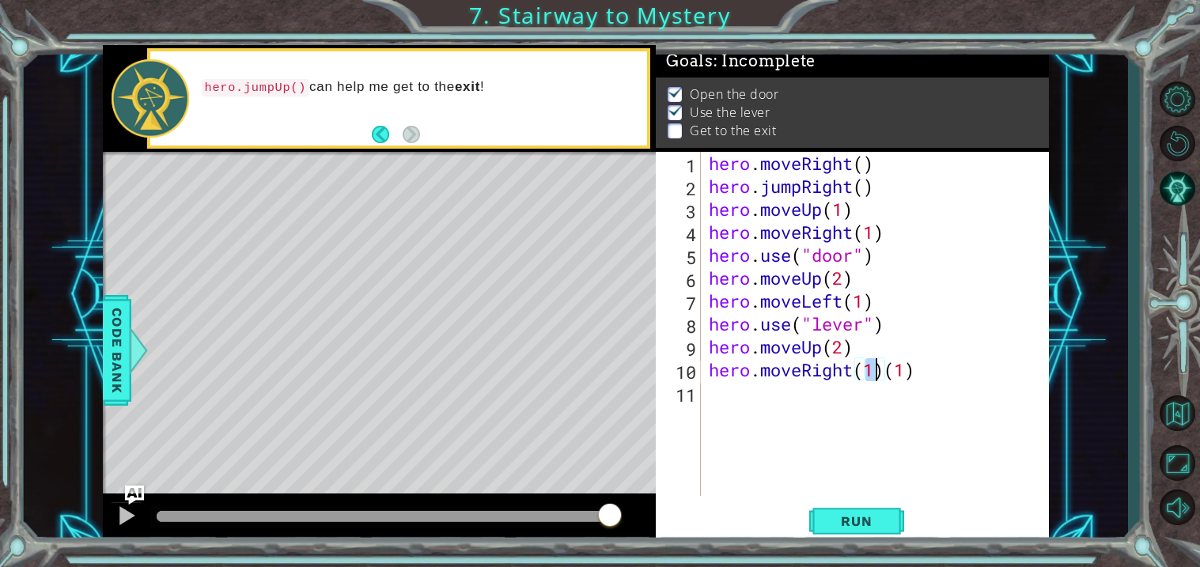
click at [916, 366] on div "hero . moveRight ( ) hero . jumpRight ( ) hero . moveUp ( 1 ) hero . moveRight …" at bounding box center [880, 347] width 348 height 390
click at [803, 372] on div "hero . moveRight ( ) hero . jumpRight ( ) hero . moveUp ( 1 ) hero . moveRight …" at bounding box center [880, 347] width 348 height 390
click at [842, 525] on span "Run" at bounding box center [856, 522] width 63 height 16
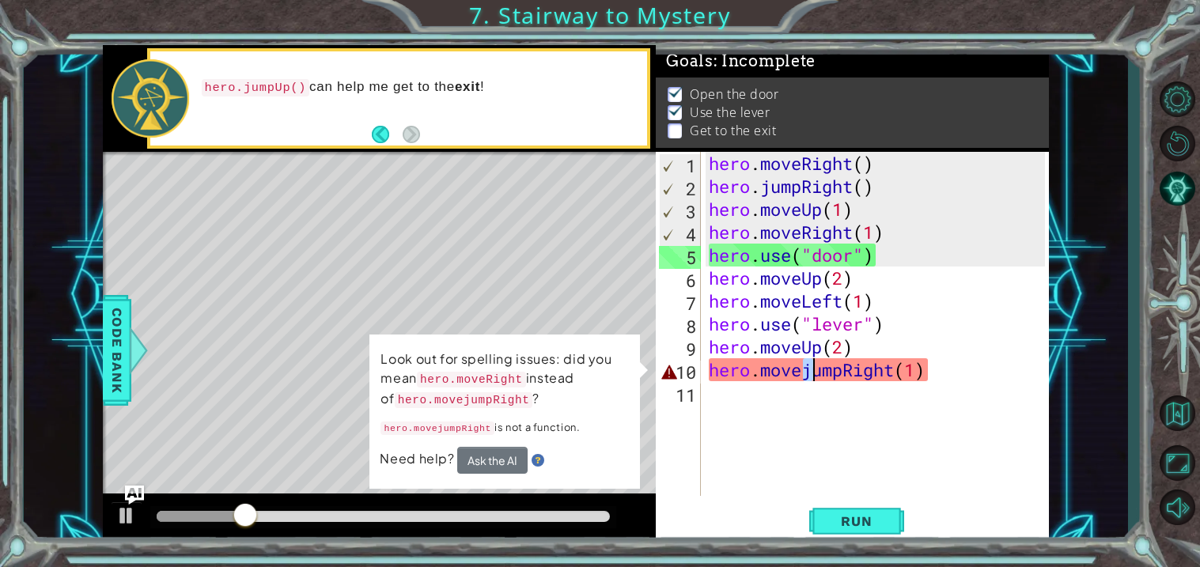
drag, startPoint x: 802, startPoint y: 374, endPoint x: 810, endPoint y: 378, distance: 9.2
click at [810, 378] on div "hero . moveRight ( ) hero . jumpRight ( ) hero . moveUp ( 1 ) hero . moveRight …" at bounding box center [880, 347] width 348 height 390
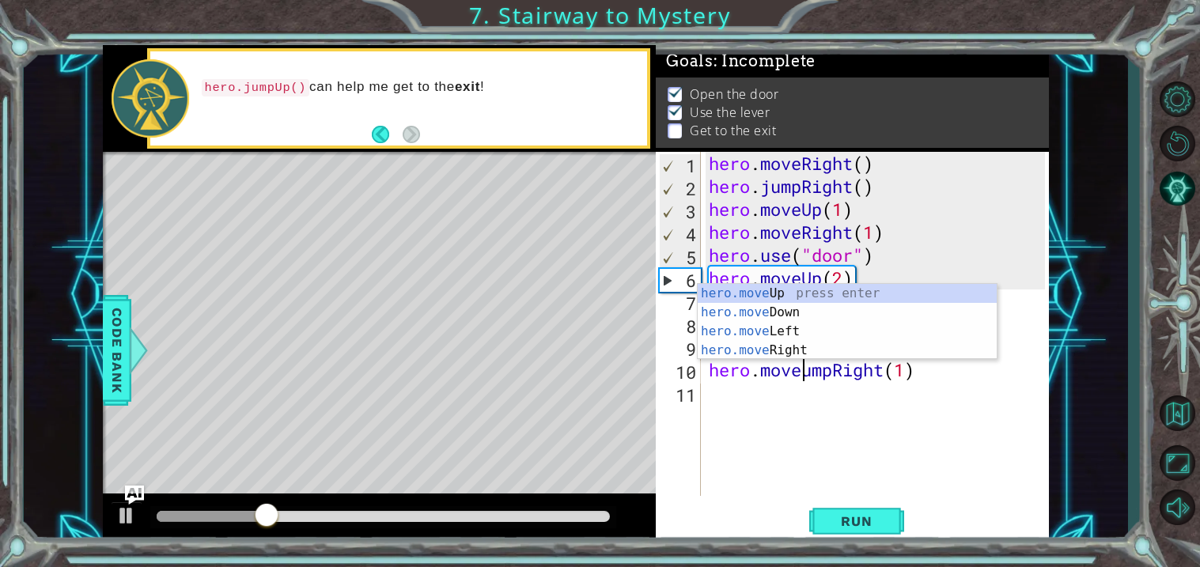
scroll to position [0, 5]
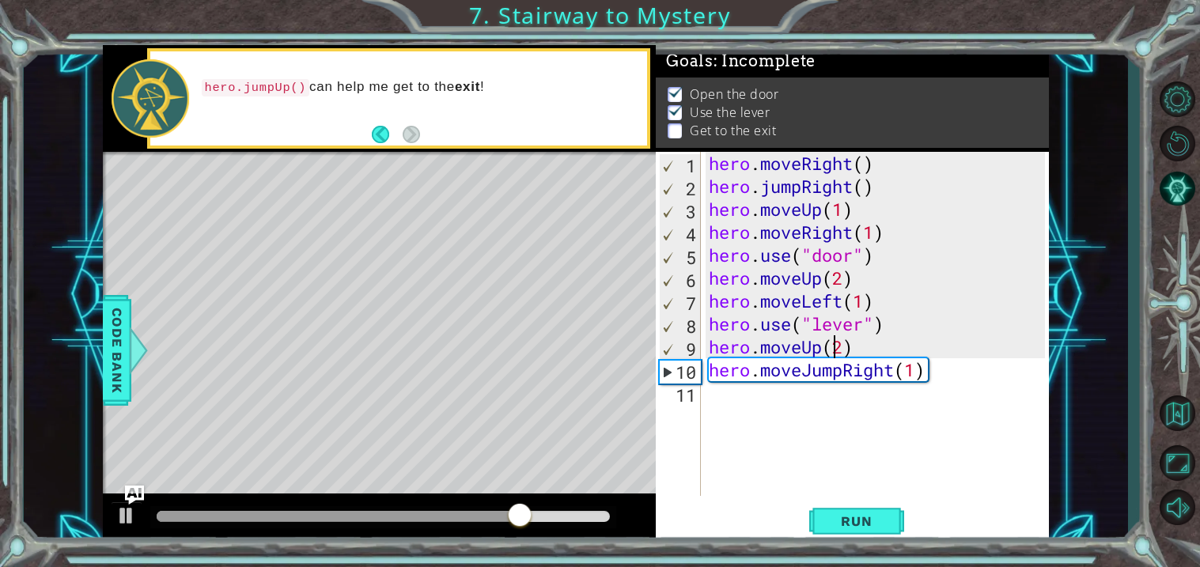
click at [829, 351] on div "hero . moveRight ( ) hero . jumpRight ( ) hero . moveUp ( 1 ) hero . moveRight …" at bounding box center [880, 347] width 348 height 390
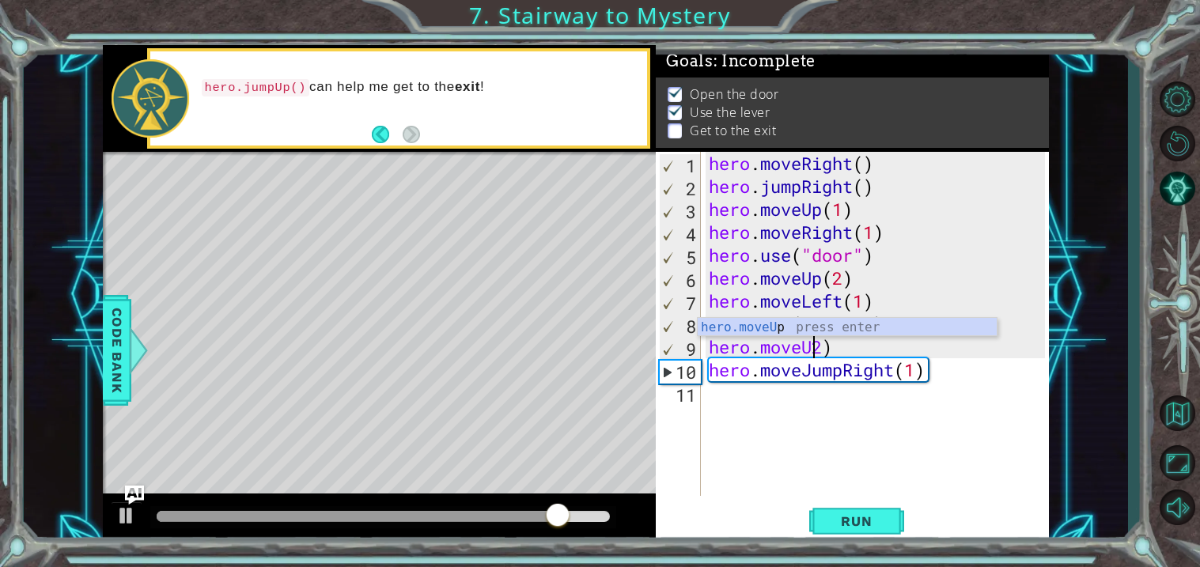
scroll to position [0, 4]
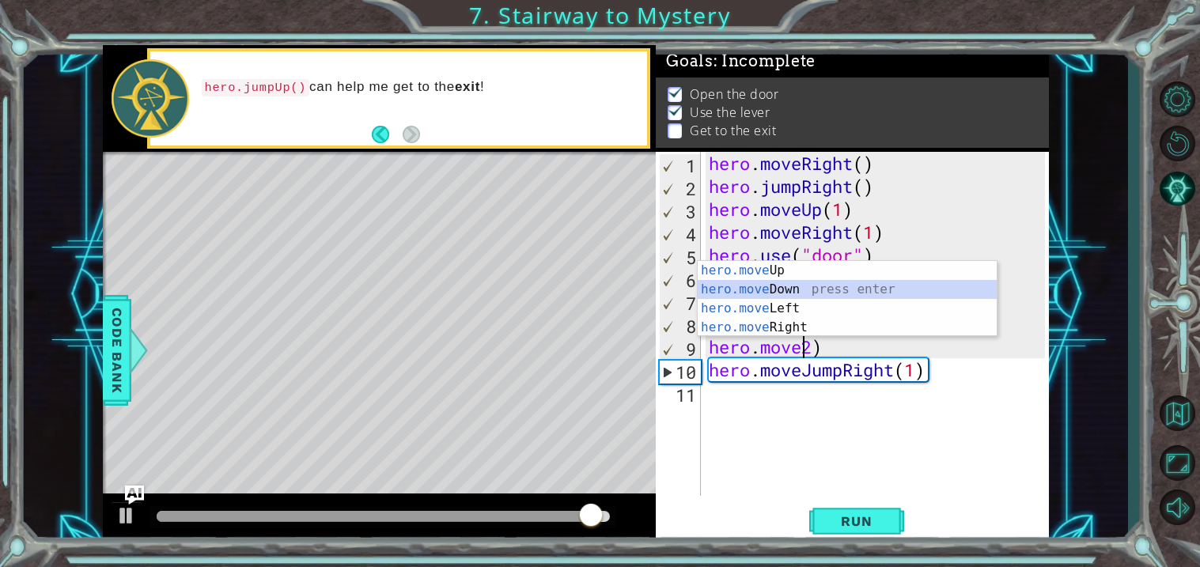
click at [791, 292] on div "hero.move Up press enter hero.move Down press enter hero.move Left press enter …" at bounding box center [847, 318] width 299 height 114
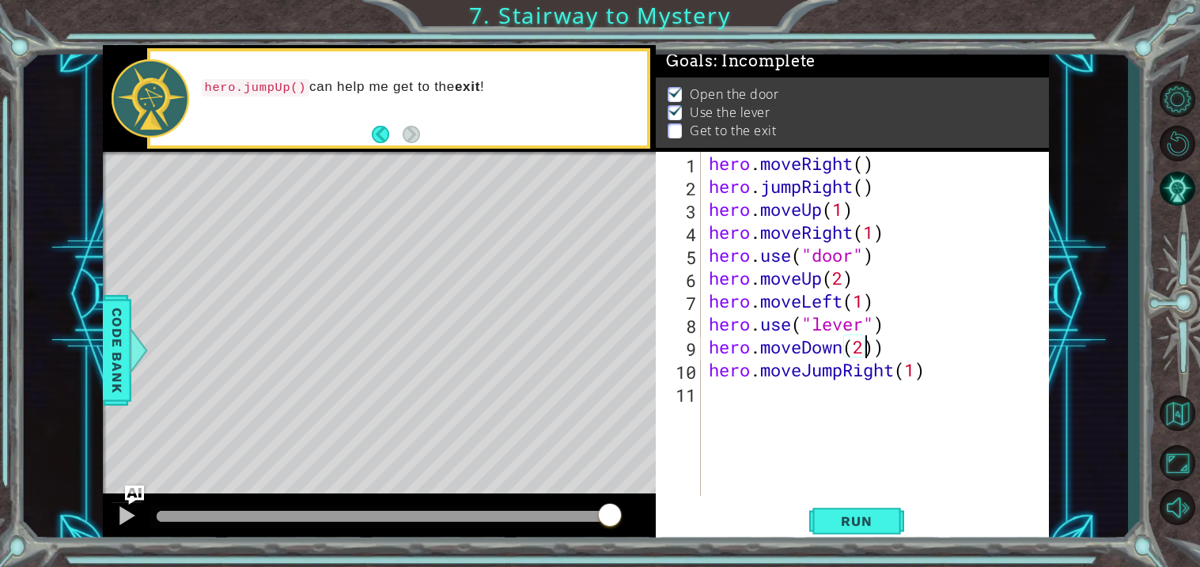
scroll to position [0, 6]
click at [892, 377] on div "hero . moveRight ( ) hero . jumpRight ( ) hero . moveUp ( 1 ) hero . moveRight …" at bounding box center [880, 347] width 348 height 390
click at [878, 525] on span "Run" at bounding box center [856, 522] width 63 height 16
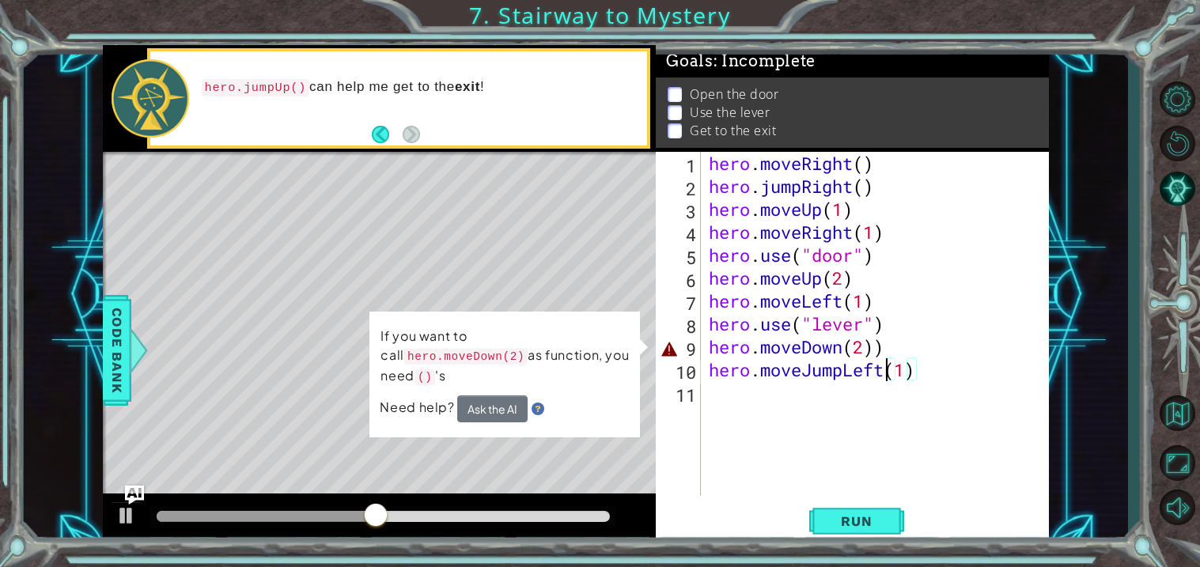
click at [889, 349] on div "hero . moveRight ( ) hero . jumpRight ( ) hero . moveUp ( 1 ) hero . moveRight …" at bounding box center [880, 347] width 348 height 390
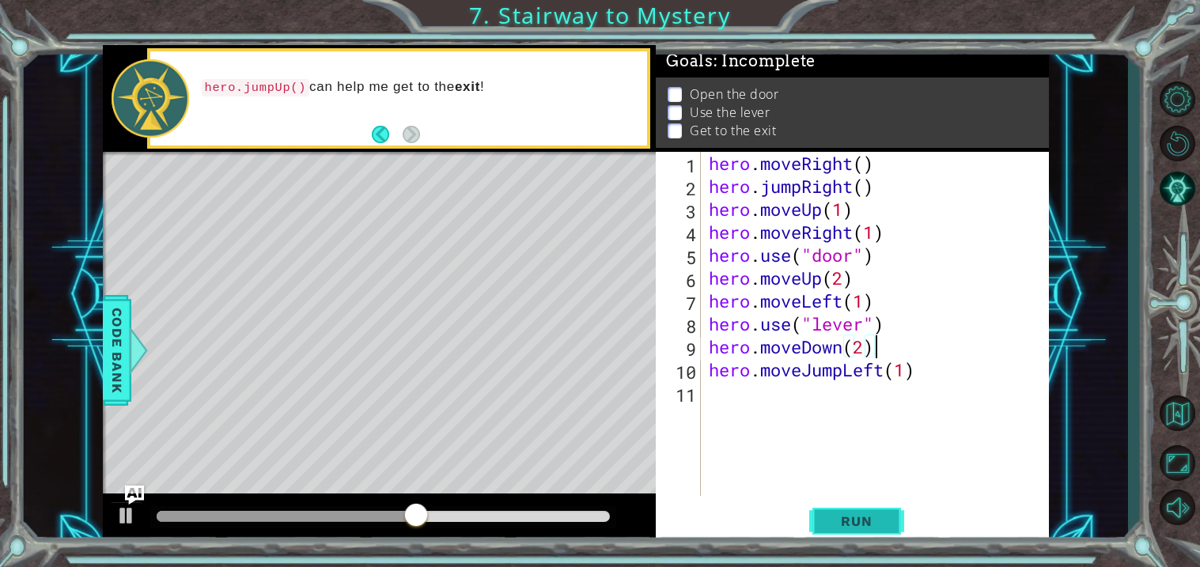
click at [833, 529] on span "Run" at bounding box center [856, 522] width 63 height 16
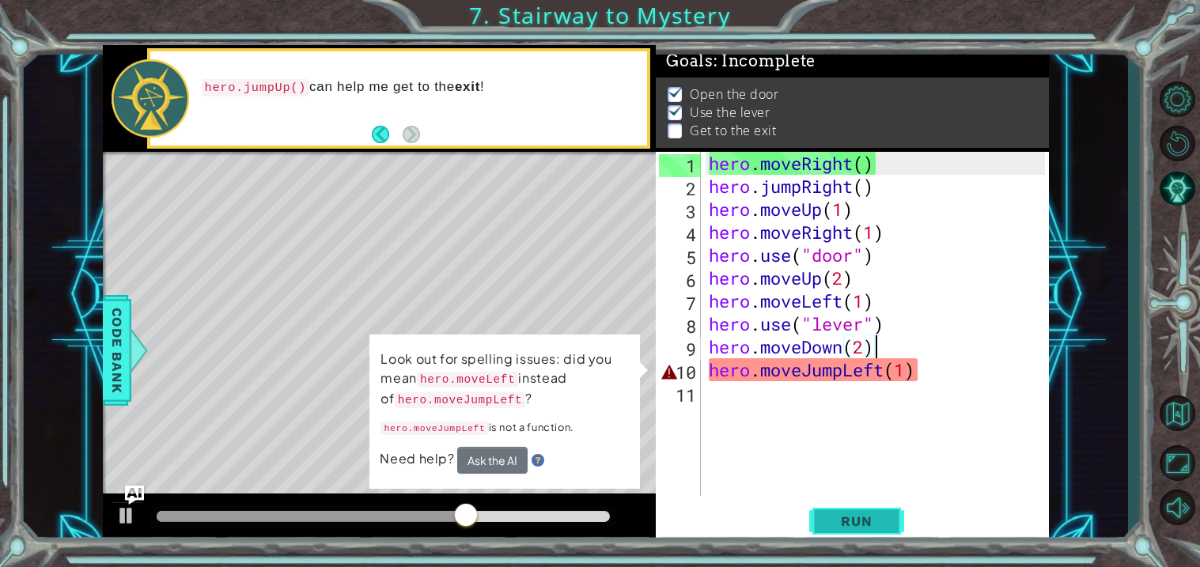
click at [846, 519] on span "Run" at bounding box center [856, 522] width 63 height 16
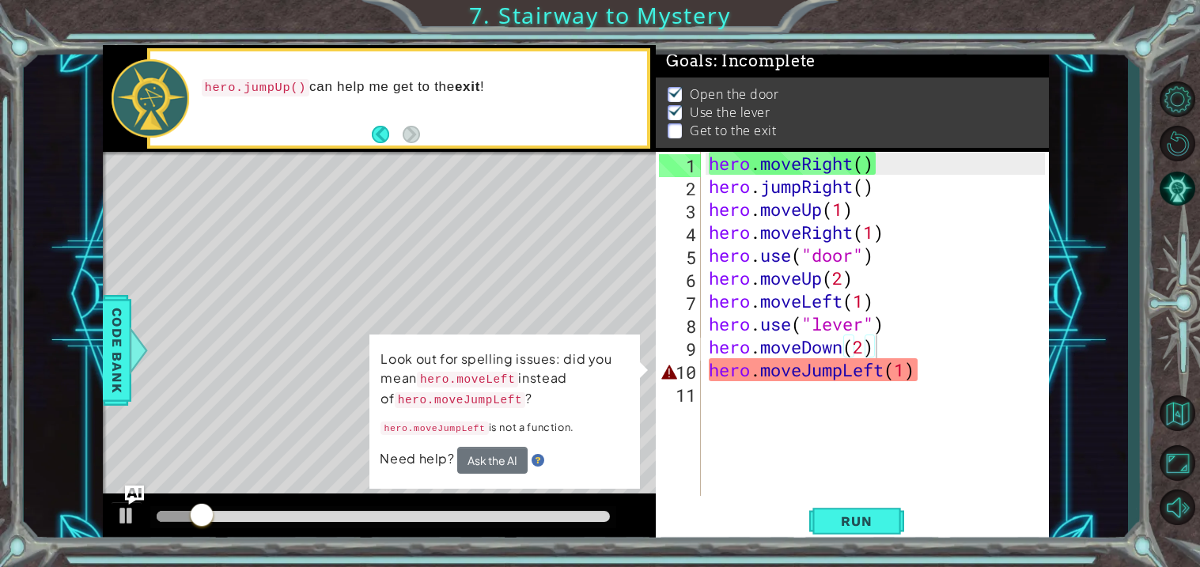
click at [419, 355] on p "Look out for spelling issues: did you mean hero.moveLeft instead of hero.moveJu…" at bounding box center [505, 380] width 248 height 60
click at [720, 374] on div "hero . moveRight ( ) hero . jumpRight ( ) hero . moveUp ( 1 ) hero . moveRight …" at bounding box center [880, 347] width 348 height 390
click at [855, 367] on div "hero . moveRight ( ) hero . jumpRight ( ) hero . moveUp ( 1 ) hero . moveRight …" at bounding box center [880, 347] width 348 height 390
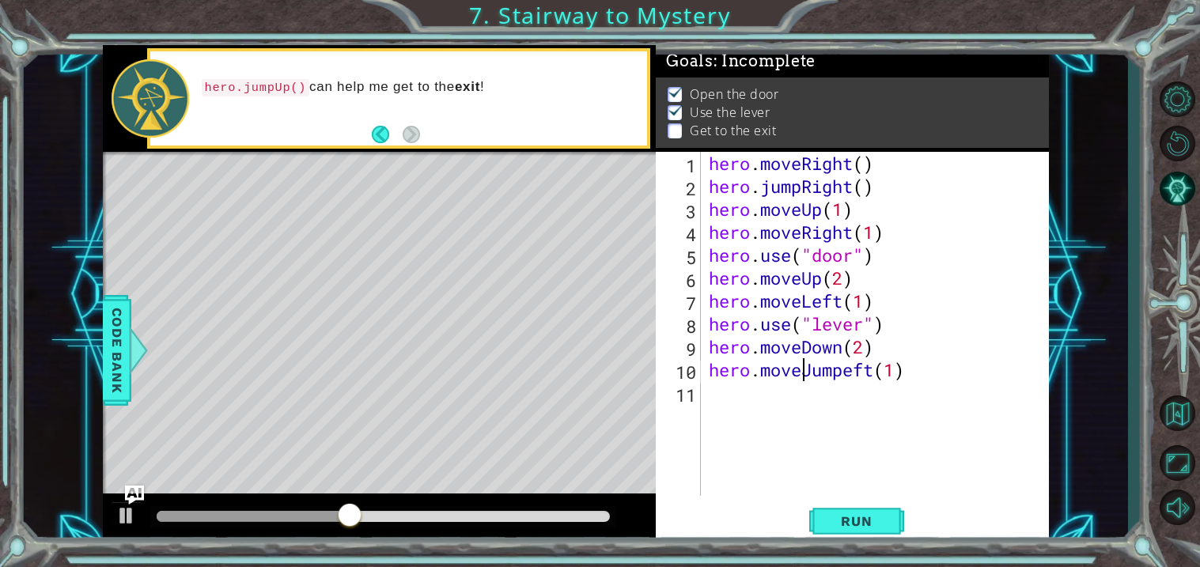
click at [806, 373] on div "hero . moveRight ( ) hero . jumpRight ( ) hero . moveUp ( 1 ) hero . moveRight …" at bounding box center [880, 347] width 348 height 390
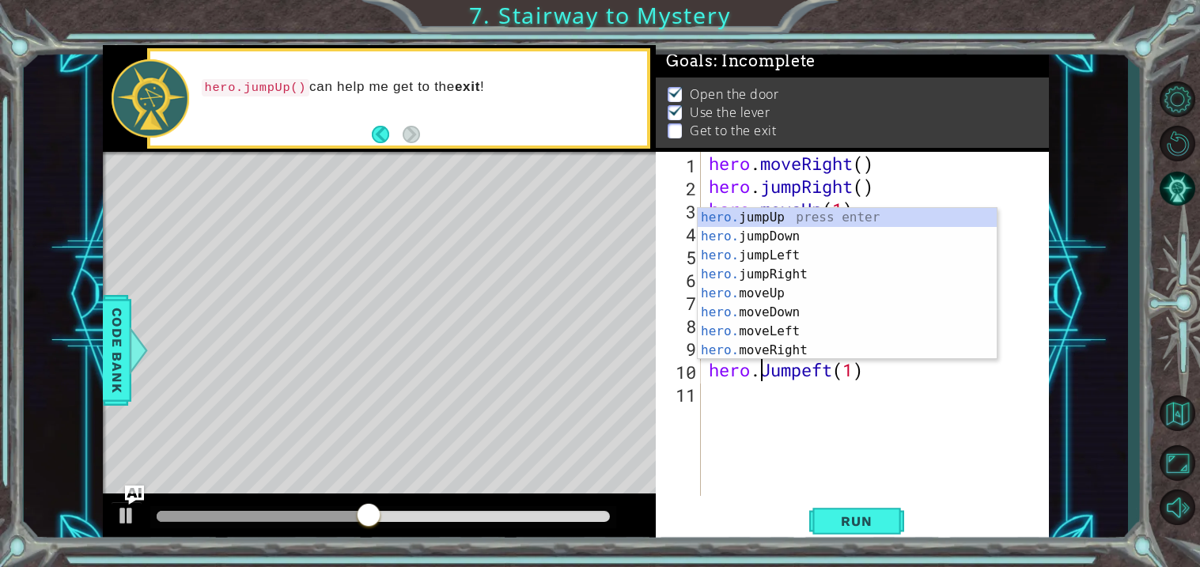
scroll to position [0, 0]
click at [831, 522] on span "Run" at bounding box center [856, 522] width 63 height 16
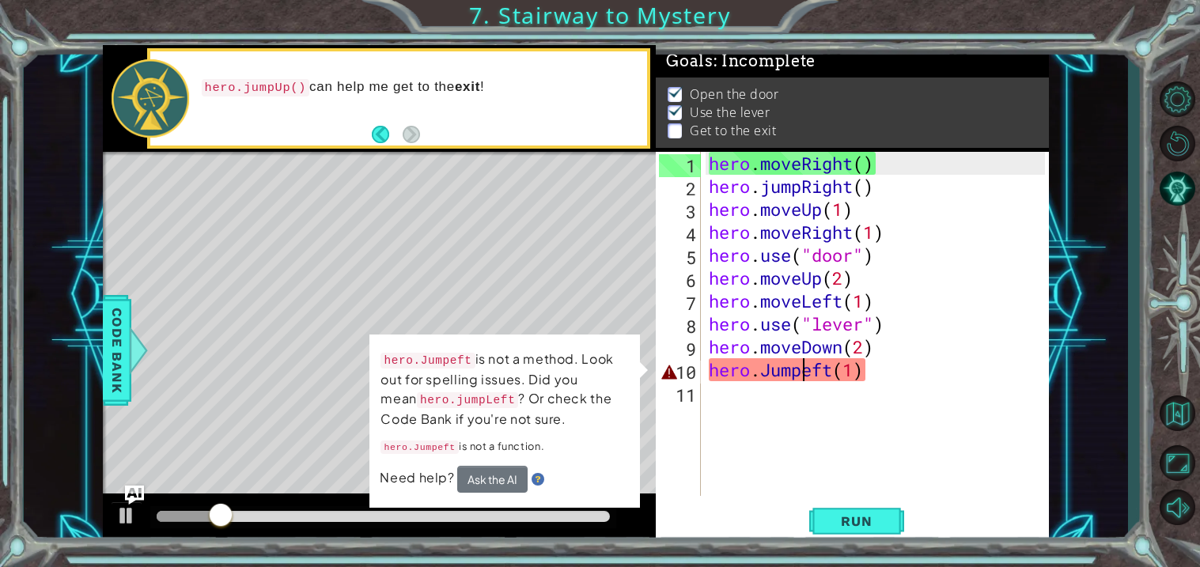
click at [804, 370] on div "hero . moveRight ( ) hero . jumpRight ( ) hero . moveUp ( 1 ) hero . moveRight …" at bounding box center [880, 347] width 348 height 390
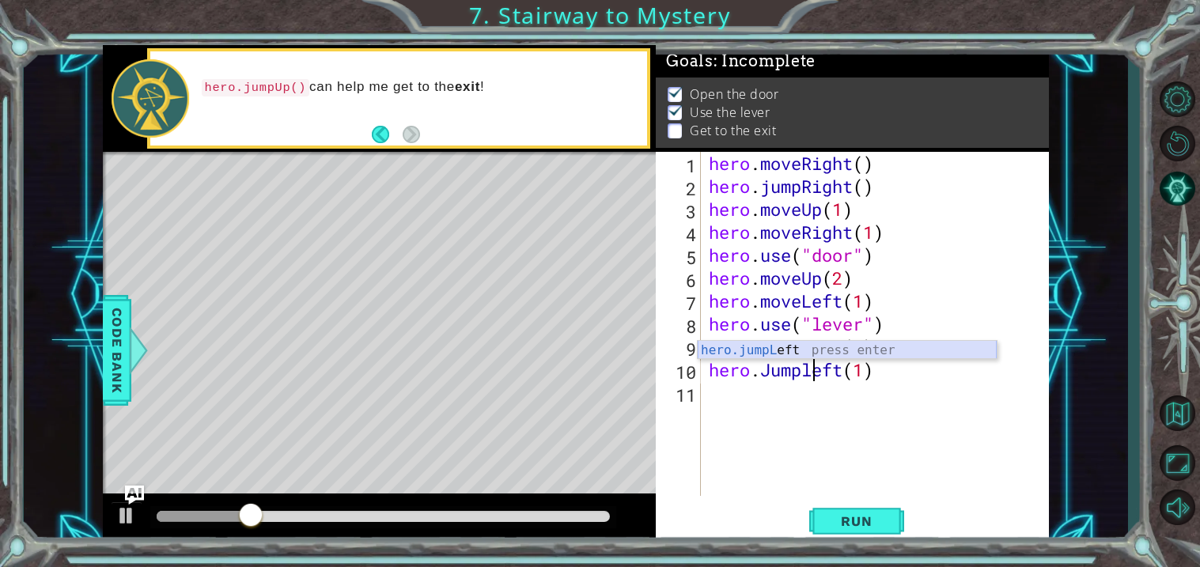
click at [773, 351] on div "hero.jumpL eft press enter" at bounding box center [847, 369] width 299 height 57
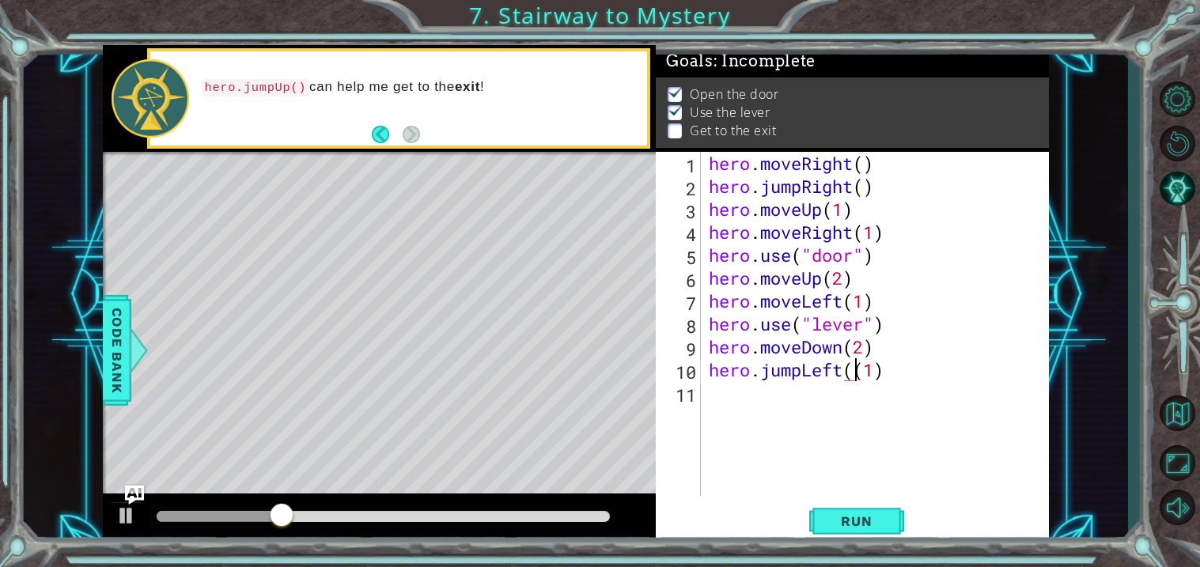
type textarea "hero.jumpLeft(1)"
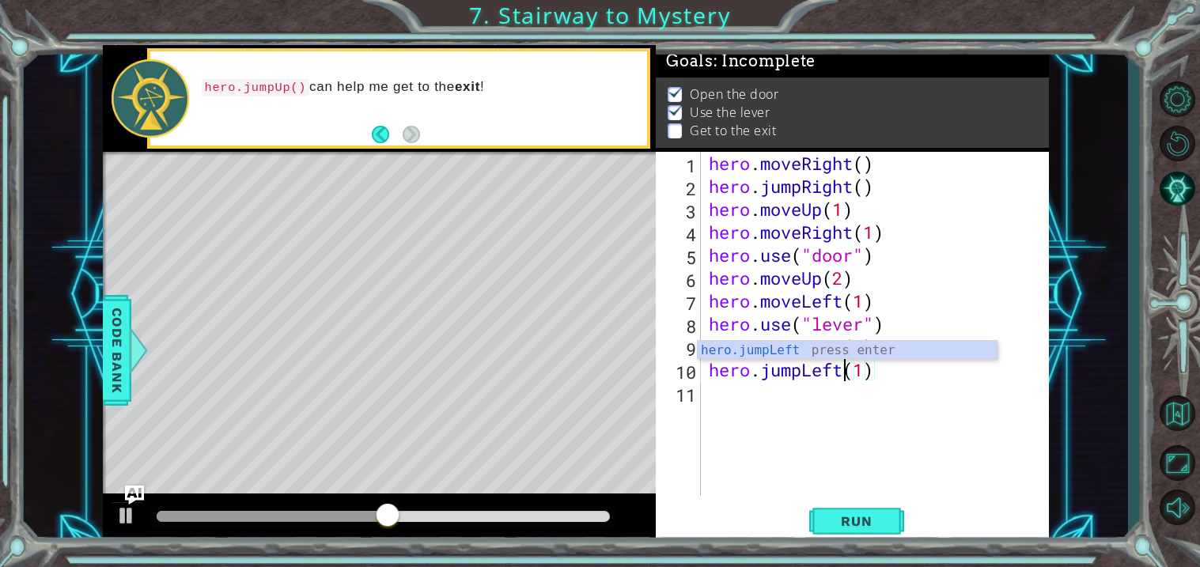
click at [782, 412] on div "hero . moveRight ( ) hero . jumpRight ( ) hero . moveUp ( 1 ) hero . moveRight …" at bounding box center [880, 347] width 348 height 390
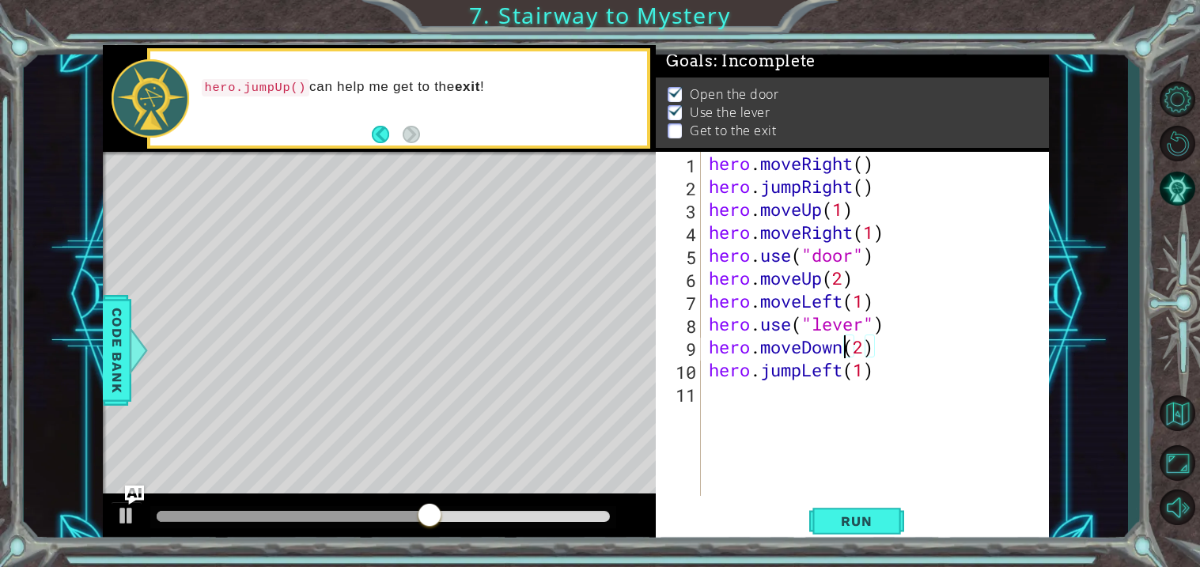
click at [847, 342] on div "hero . moveRight ( ) hero . jumpRight ( ) hero . moveUp ( 1 ) hero . moveRight …" at bounding box center [880, 347] width 348 height 390
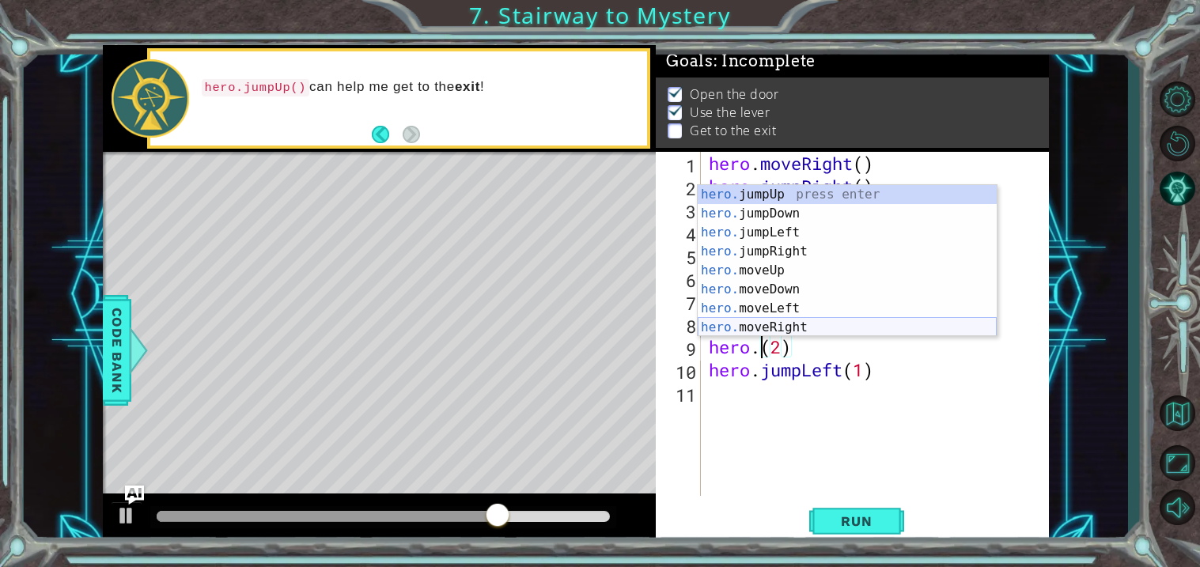
click at [797, 320] on div "hero. jumpUp press enter hero. jumpDown press enter hero. jumpLeft press enter …" at bounding box center [847, 280] width 299 height 190
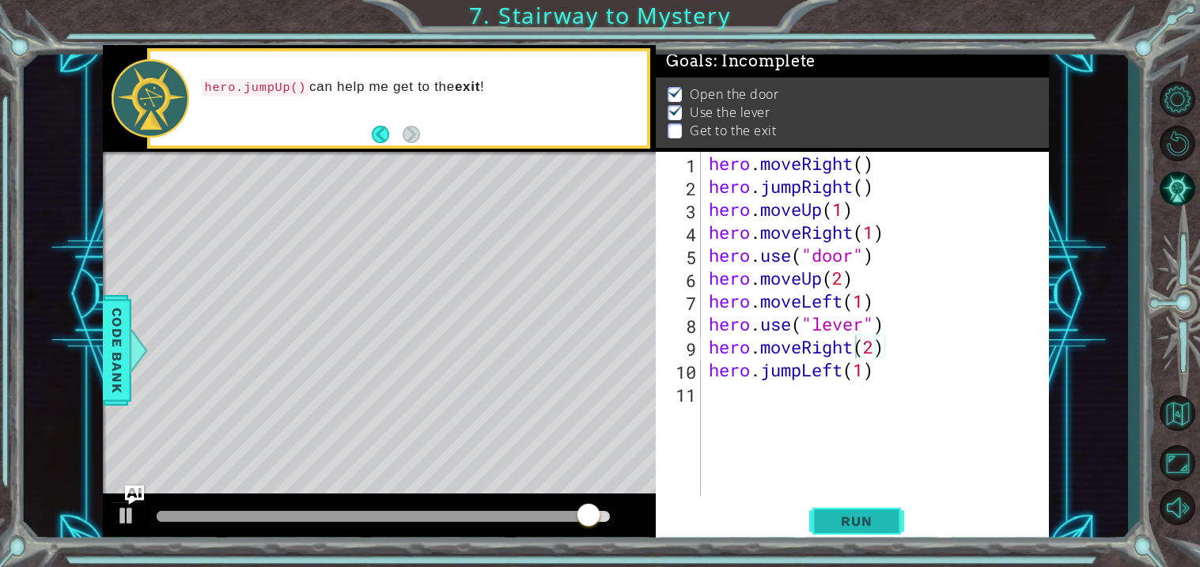
click at [866, 510] on button "Run" at bounding box center [857, 523] width 95 height 40
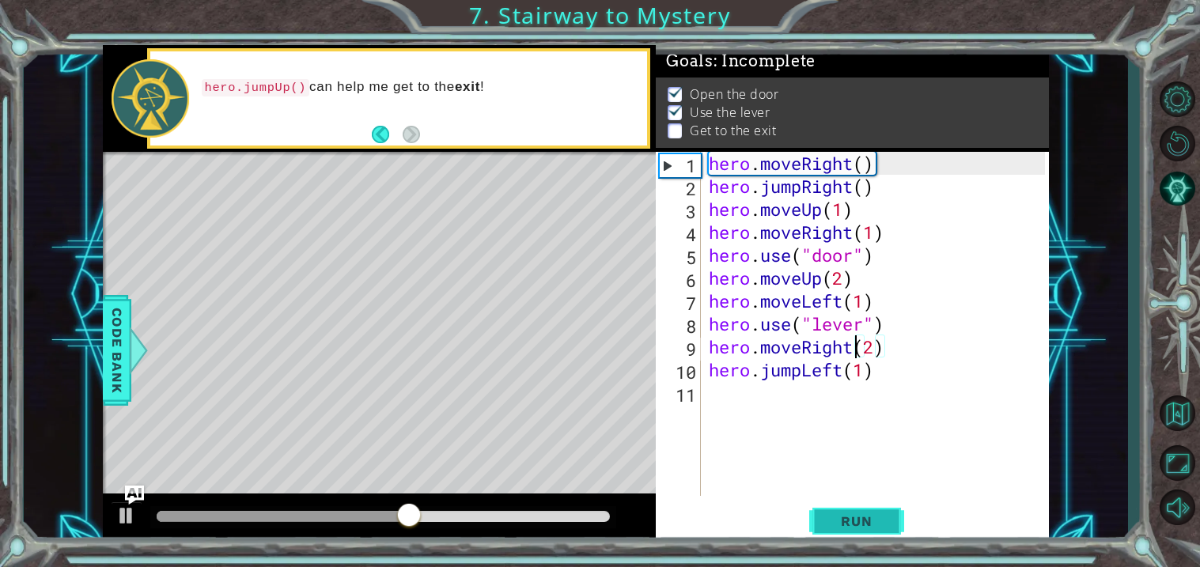
click at [873, 517] on span "Run" at bounding box center [856, 522] width 63 height 16
click at [843, 372] on div "hero . moveRight ( ) hero . jumpRight ( ) hero . moveUp ( 1 ) hero . moveRight …" at bounding box center [880, 347] width 348 height 390
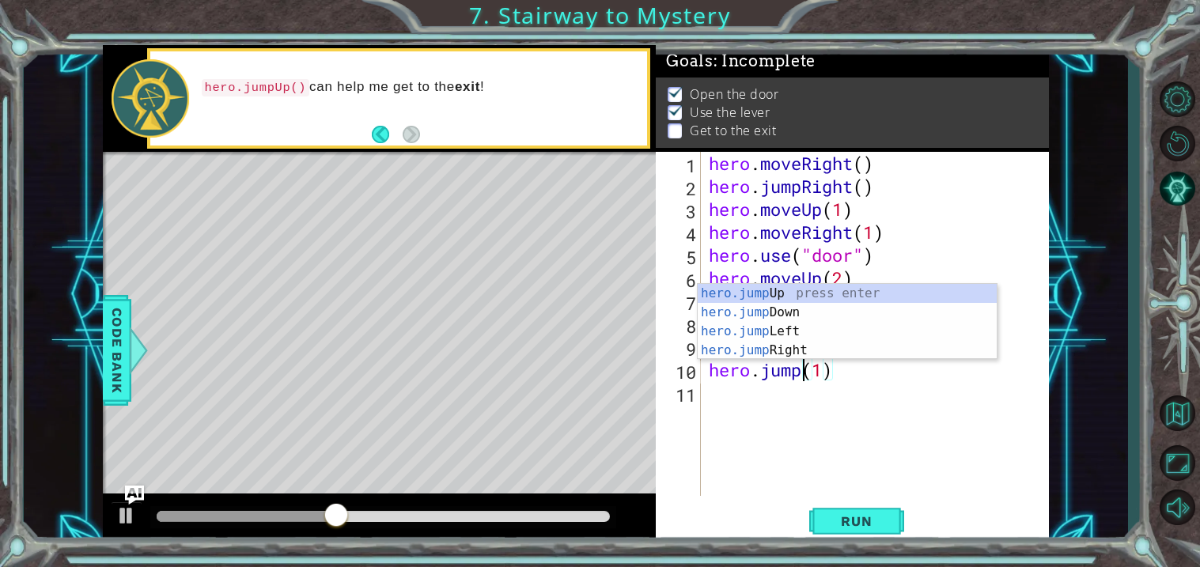
click at [669, 512] on div "Run" at bounding box center [856, 523] width 393 height 40
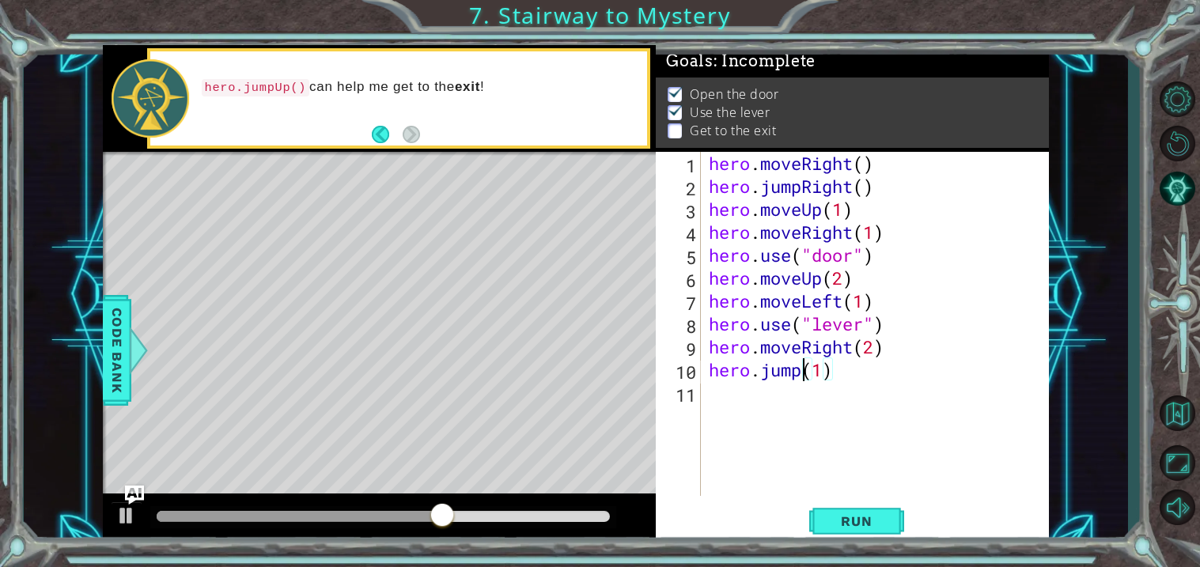
scroll to position [0, 5]
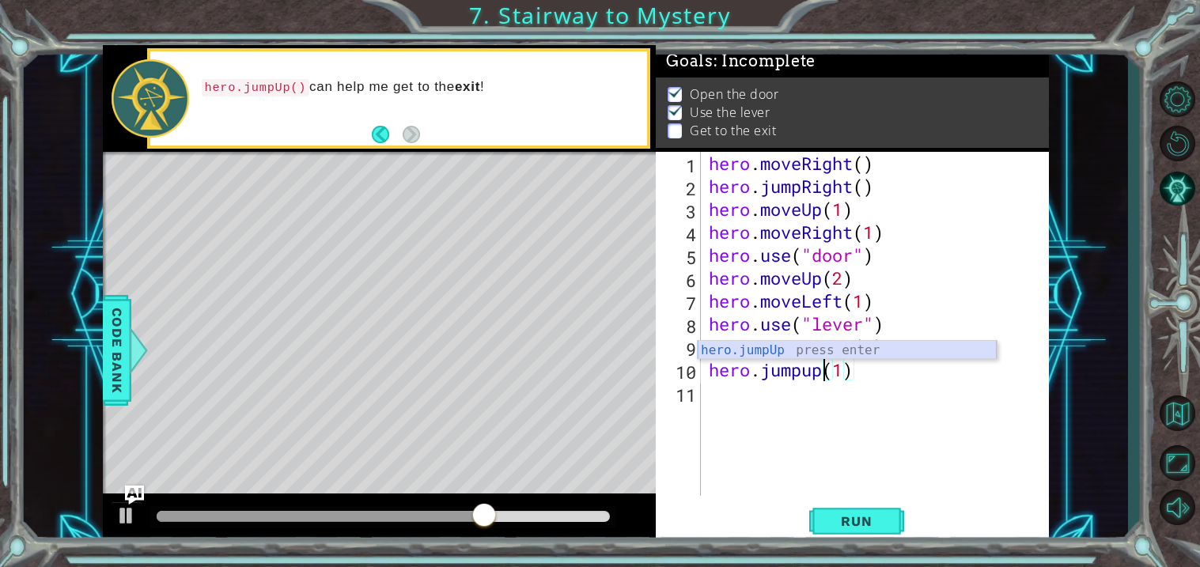
click at [747, 352] on div "hero.jumpUp press enter" at bounding box center [847, 369] width 299 height 57
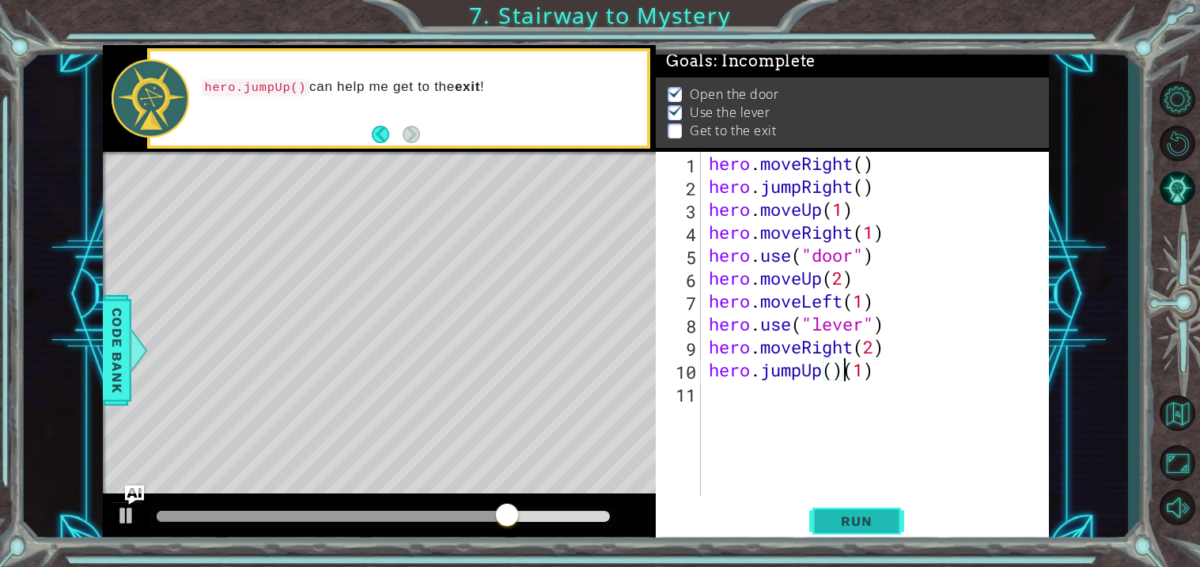
click at [871, 519] on span "Run" at bounding box center [856, 522] width 63 height 16
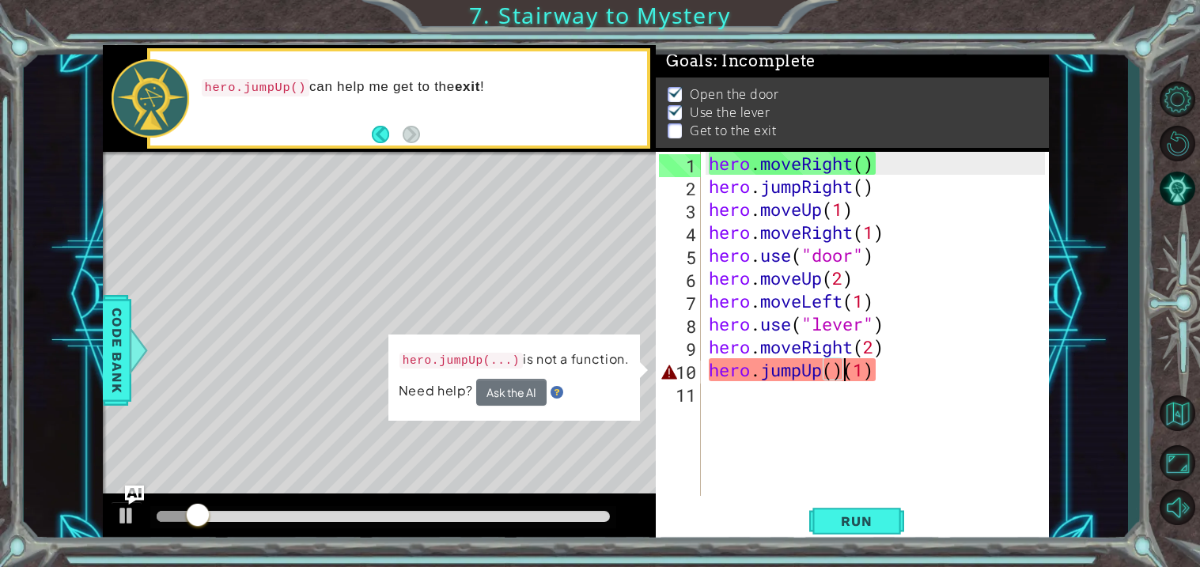
click at [842, 373] on div "hero . moveRight ( ) hero . jumpRight ( ) hero . moveUp ( 1 ) hero . moveRight …" at bounding box center [880, 347] width 348 height 390
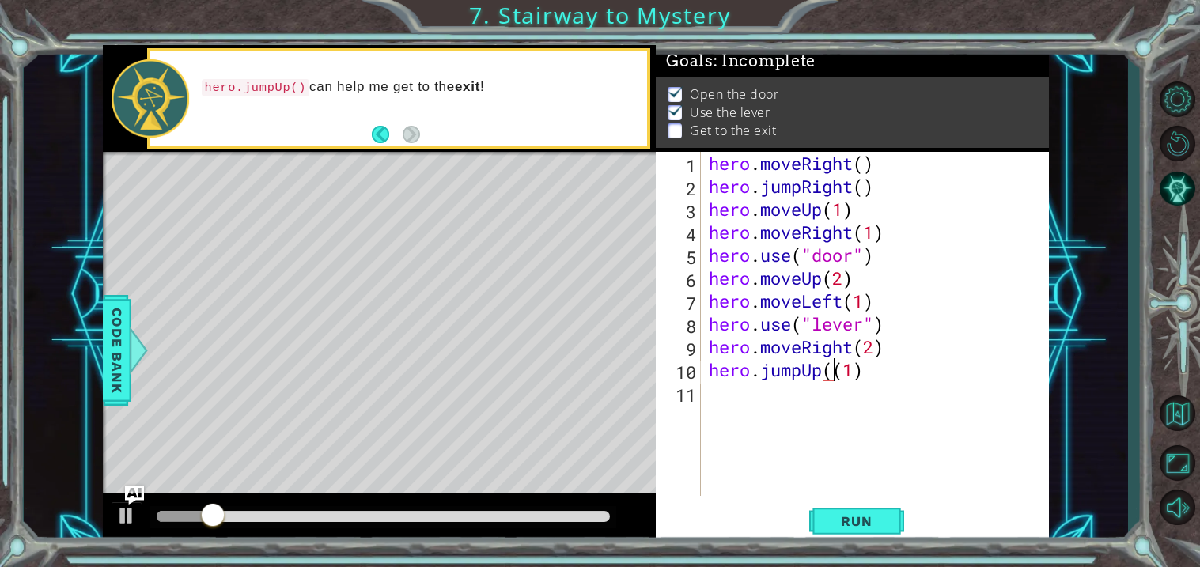
type textarea "hero.jumpUp(1)"
click at [855, 525] on span "Run" at bounding box center [856, 522] width 63 height 16
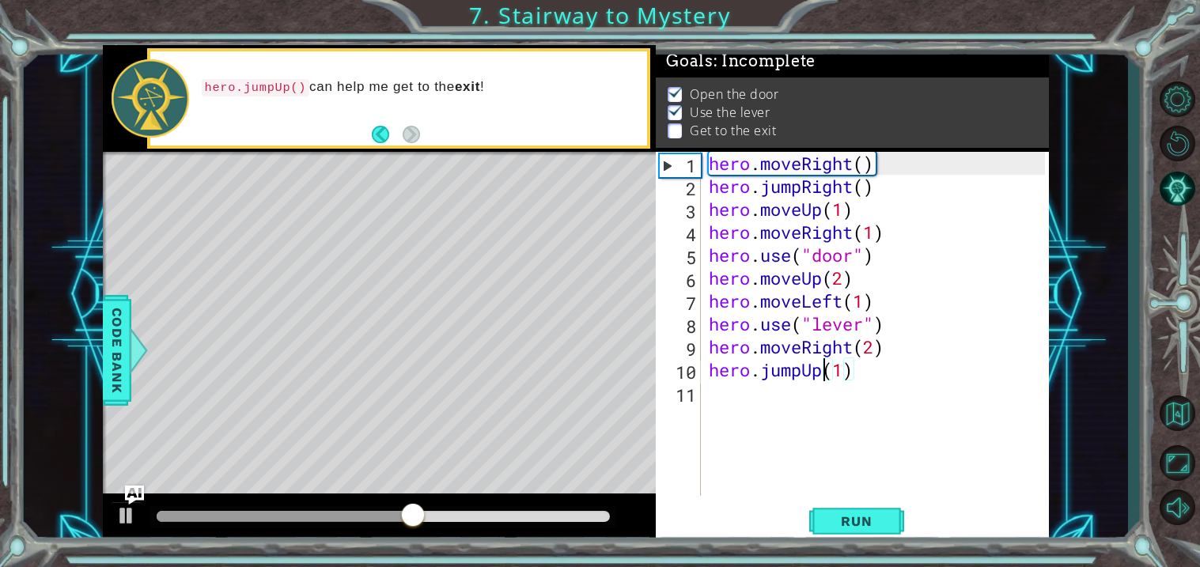
click at [730, 401] on div "hero . moveRight ( ) hero . jumpRight ( ) hero . moveUp ( 1 ) hero . moveRight …" at bounding box center [880, 347] width 348 height 390
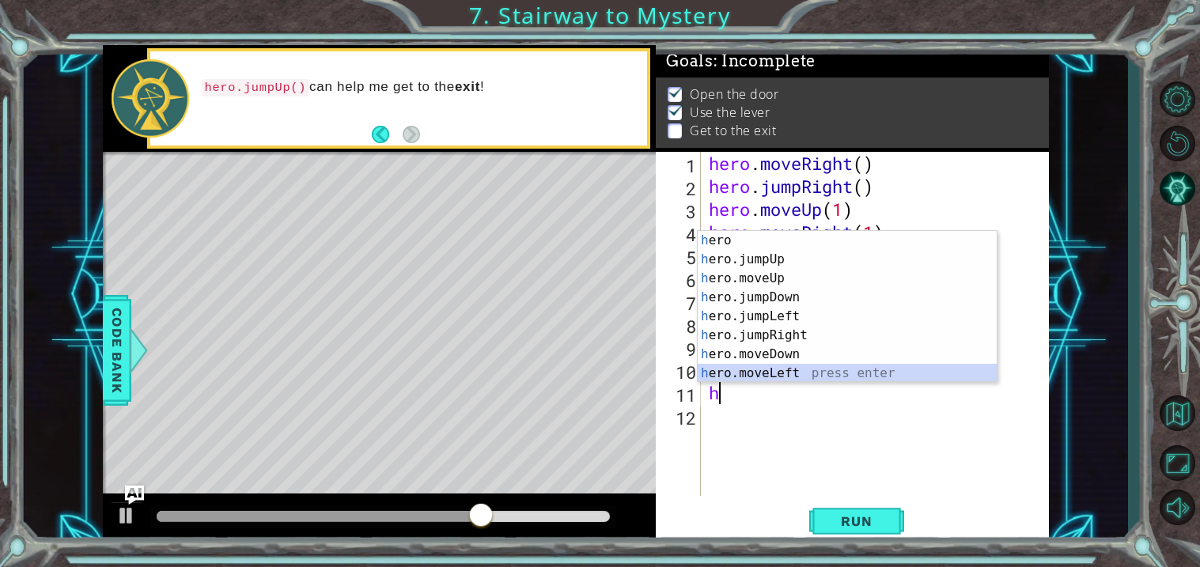
click at [734, 375] on div "h ero press enter h ero.jumpUp press enter h ero.moveUp press enter h ero.jumpD…" at bounding box center [847, 326] width 299 height 190
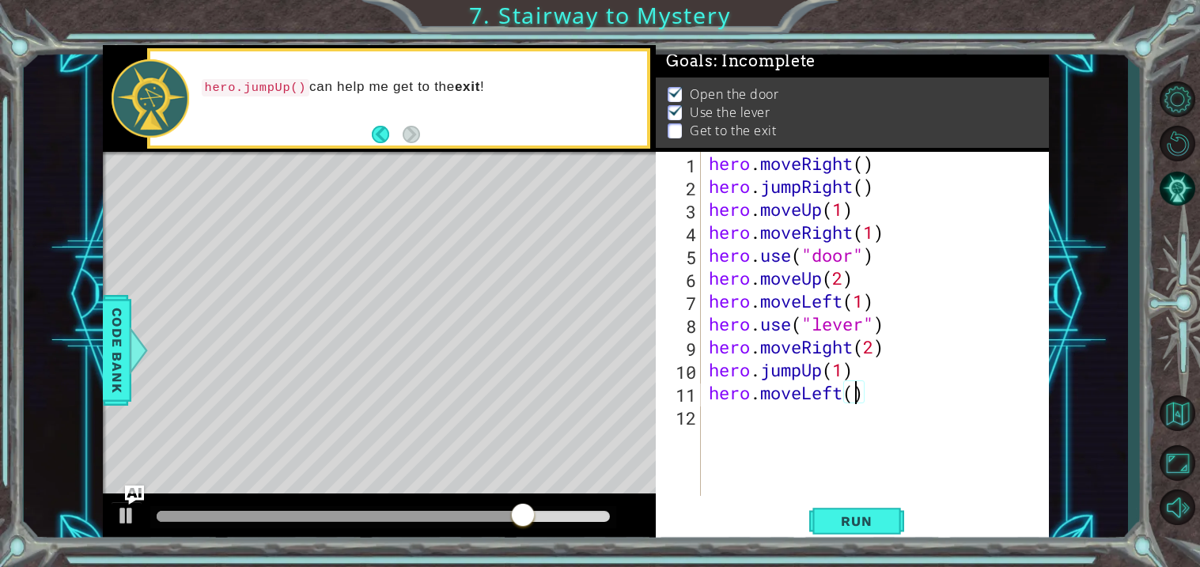
type textarea "hero.moveLeft(2)"
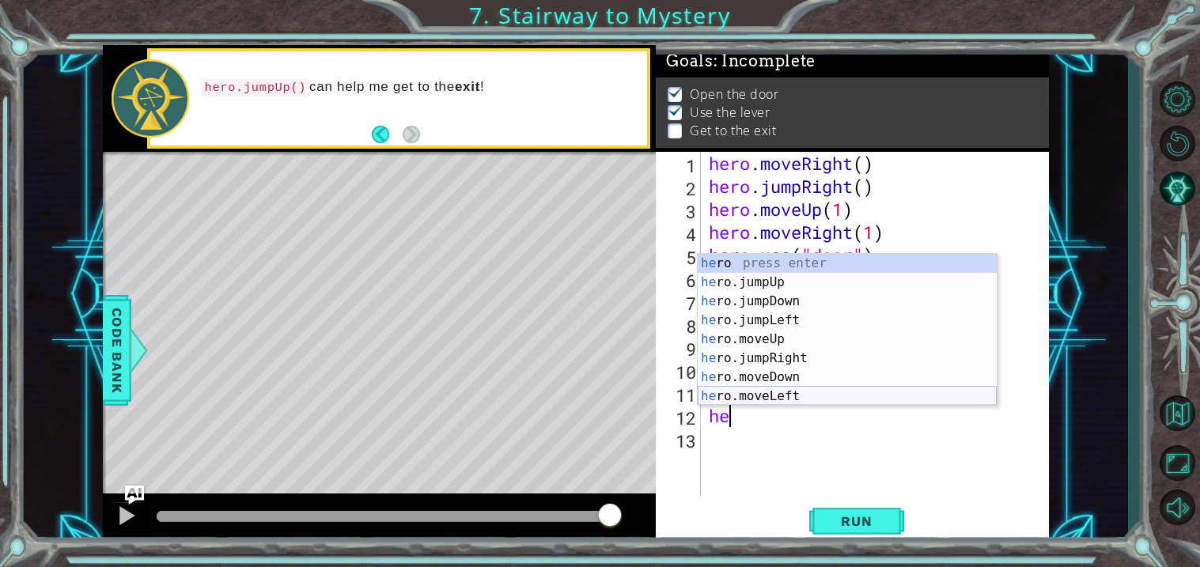
scroll to position [37, 0]
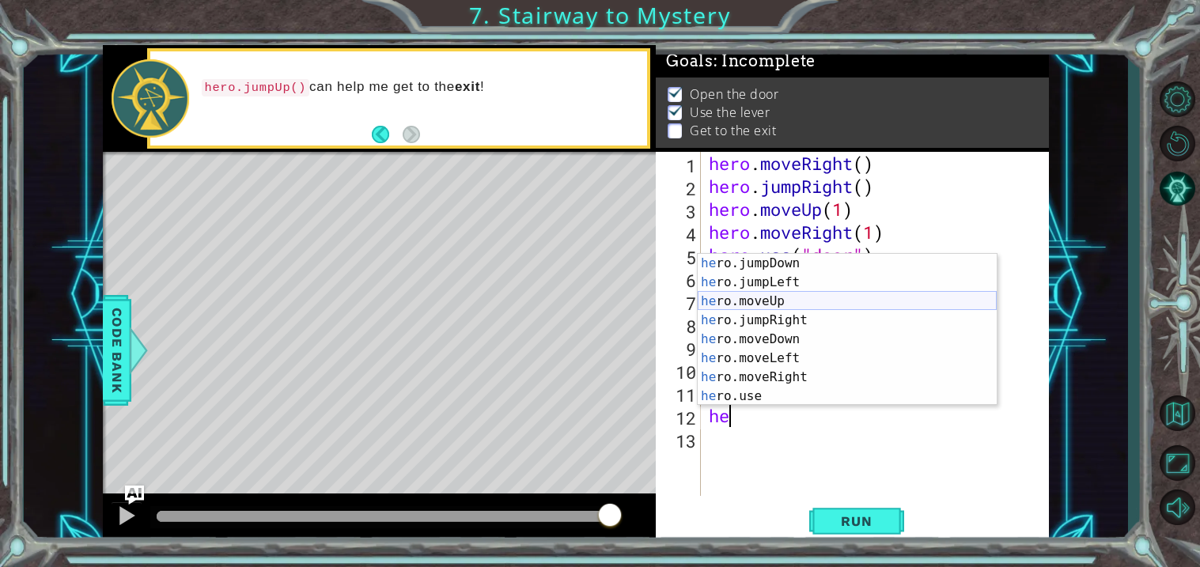
click at [789, 295] on div "he ro.jumpDown press enter he ro.jumpLeft press enter he ro.moveUp press enter …" at bounding box center [847, 349] width 299 height 190
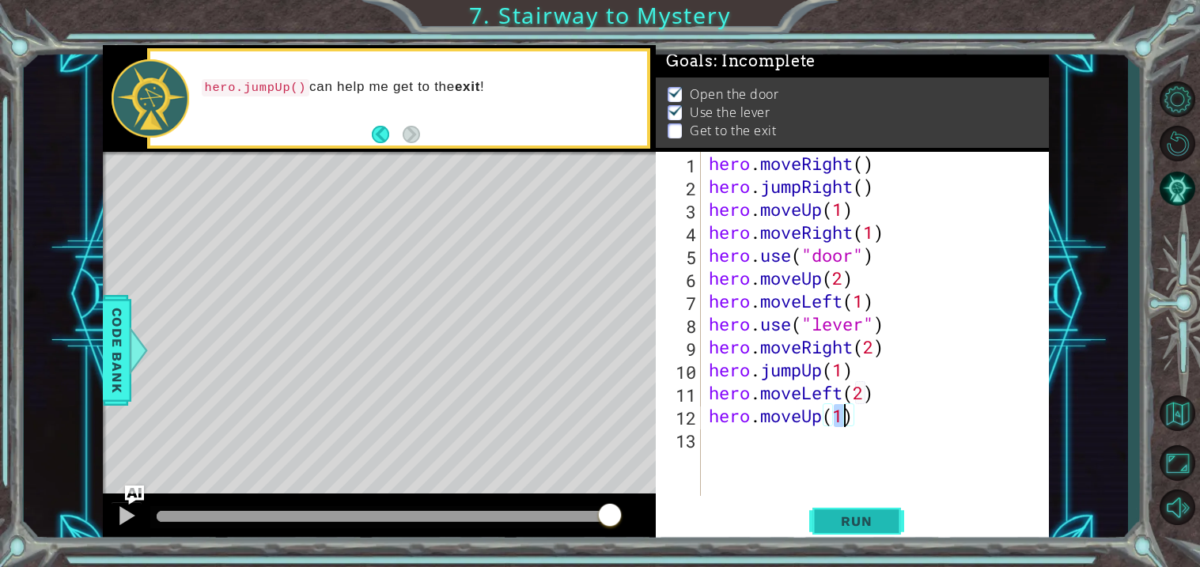
type textarea "hero.moveUp(1)"
click at [879, 537] on button "Run" at bounding box center [857, 523] width 95 height 40
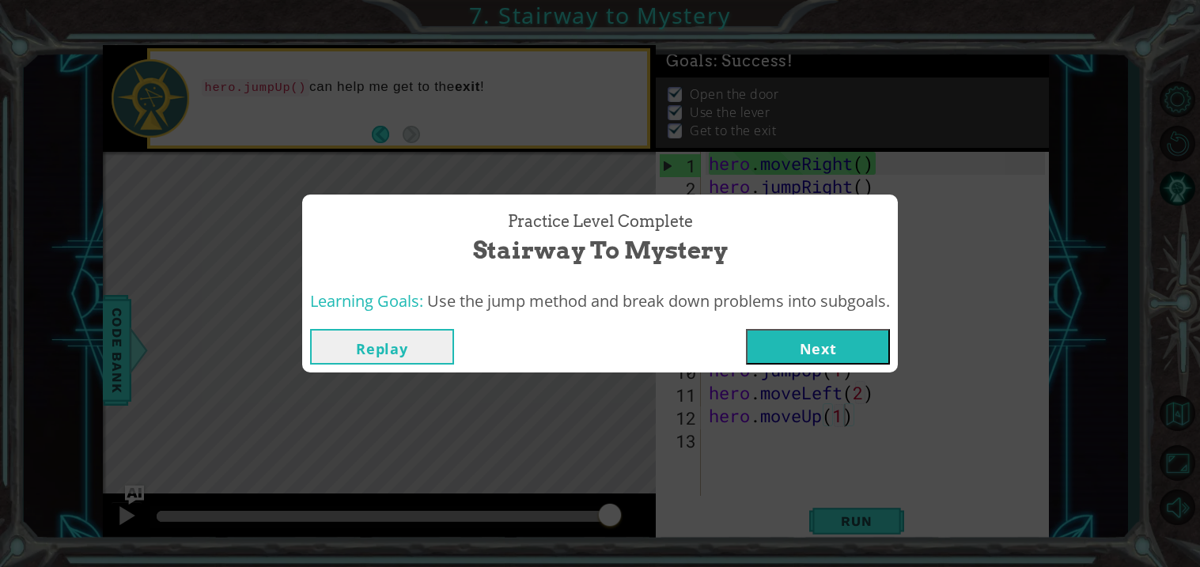
click at [820, 347] on button "Next" at bounding box center [818, 347] width 144 height 36
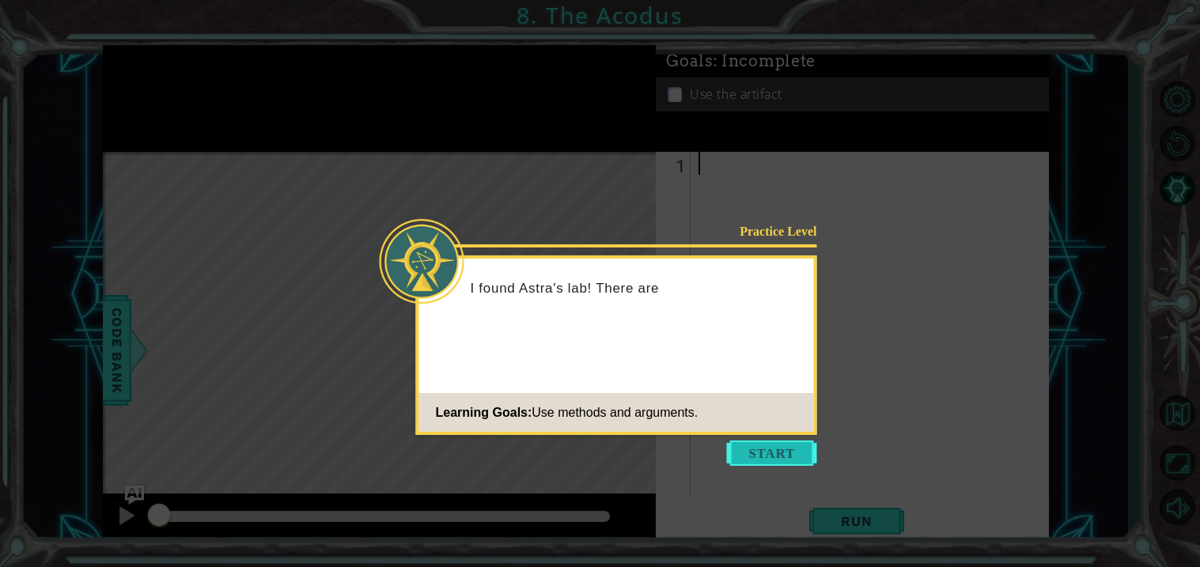
click at [779, 458] on button "Start" at bounding box center [772, 453] width 90 height 25
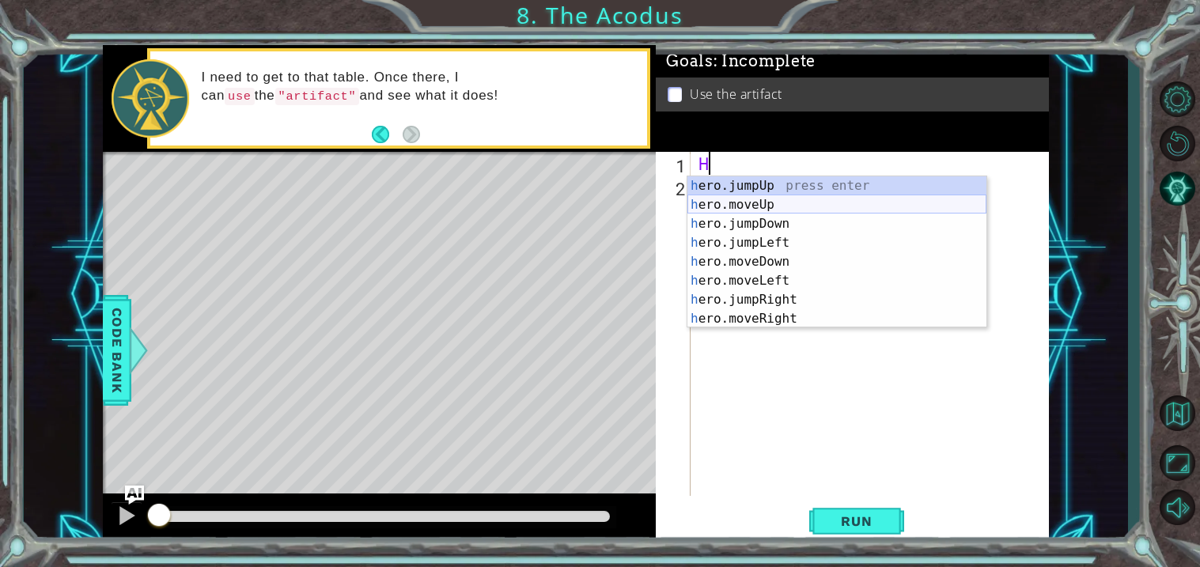
click at [768, 209] on div "h ero.jumpUp press enter h ero.moveUp press enter h ero.jumpDown press enter h …" at bounding box center [837, 271] width 299 height 190
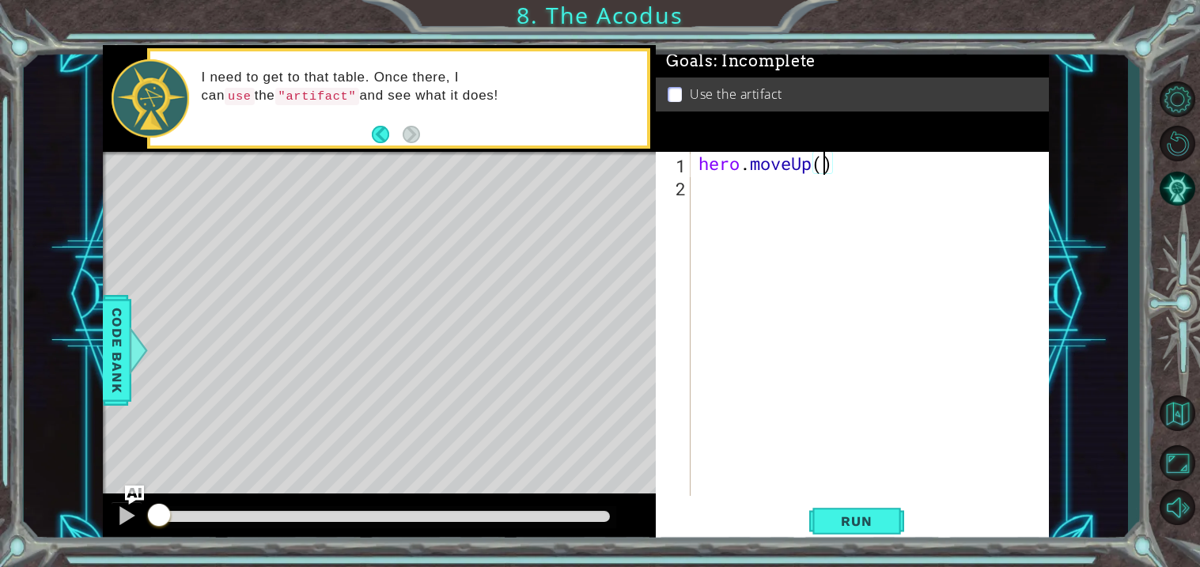
type textarea "hero.moveUp(2)"
click at [708, 196] on div "hero . moveUp ( 2 )" at bounding box center [875, 347] width 358 height 390
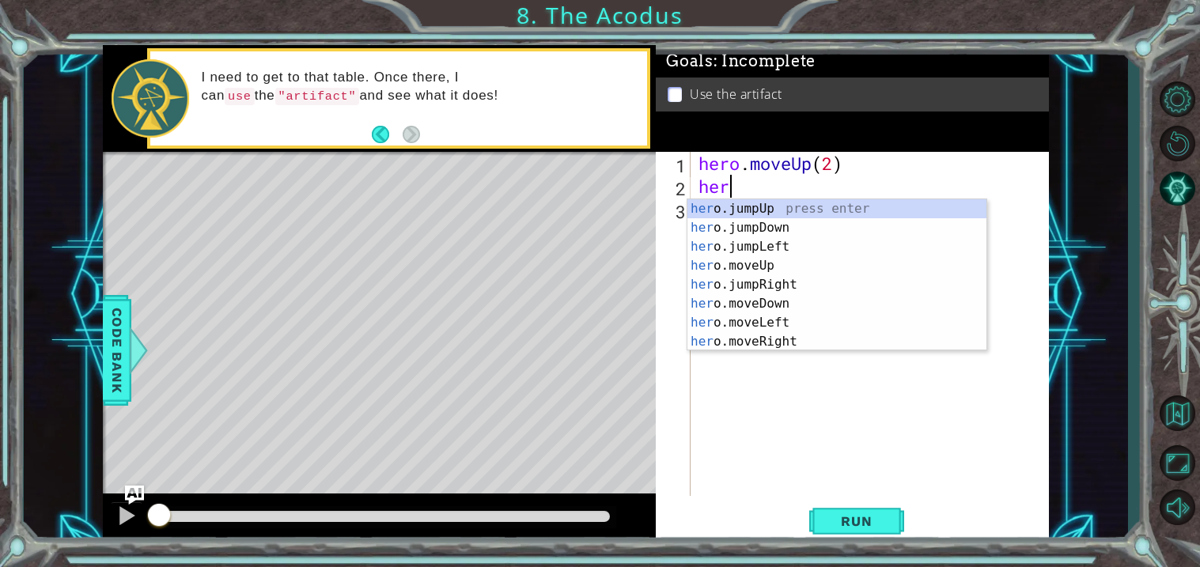
scroll to position [0, 1]
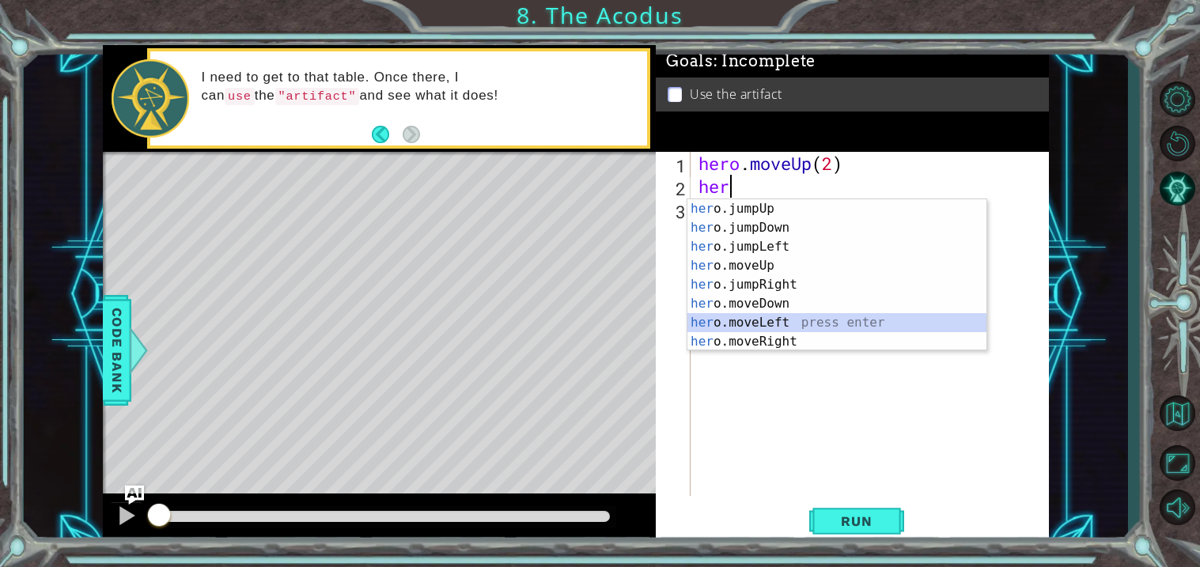
click at [763, 321] on div "her o.jumpUp press enter her o.jumpDown press enter her o.jumpLeft press enter …" at bounding box center [837, 294] width 299 height 190
type textarea "hero.moveLeft(1)"
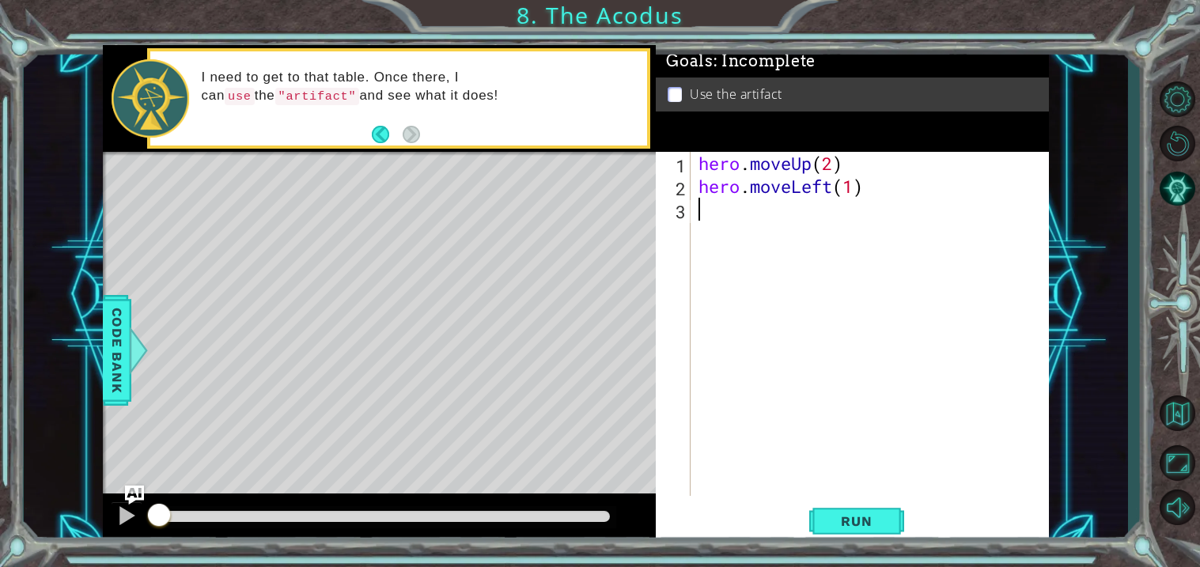
click at [696, 207] on div "hero . moveUp ( 2 ) hero . moveLeft ( 1 )" at bounding box center [871, 324] width 350 height 344
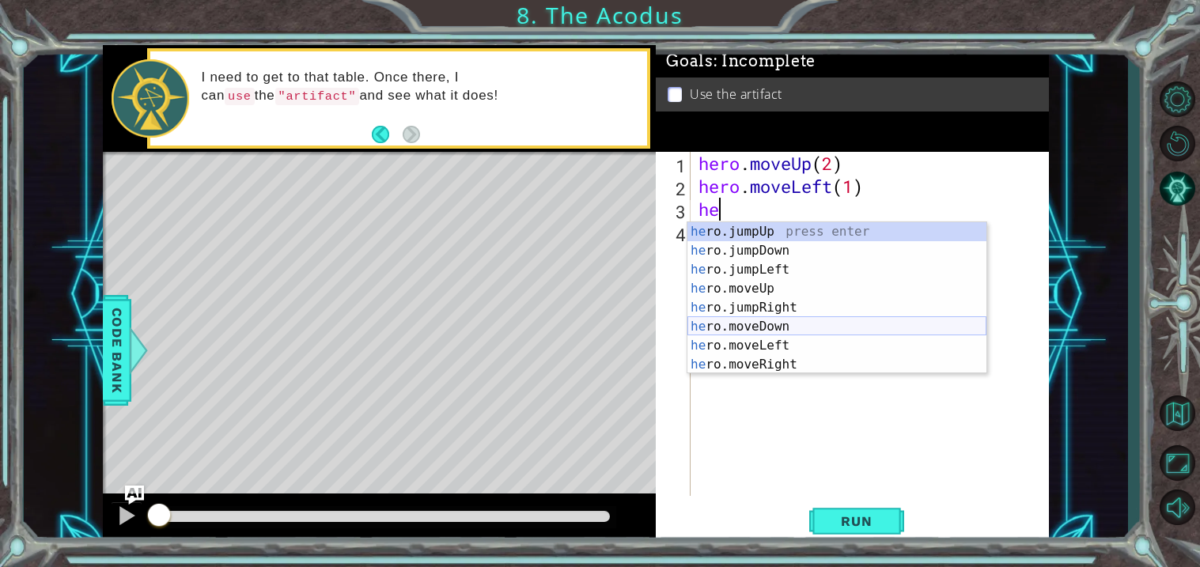
click at [754, 321] on div "he ro.jumpUp press enter he ro.jumpDown press enter he ro.jumpLeft press enter …" at bounding box center [837, 317] width 299 height 190
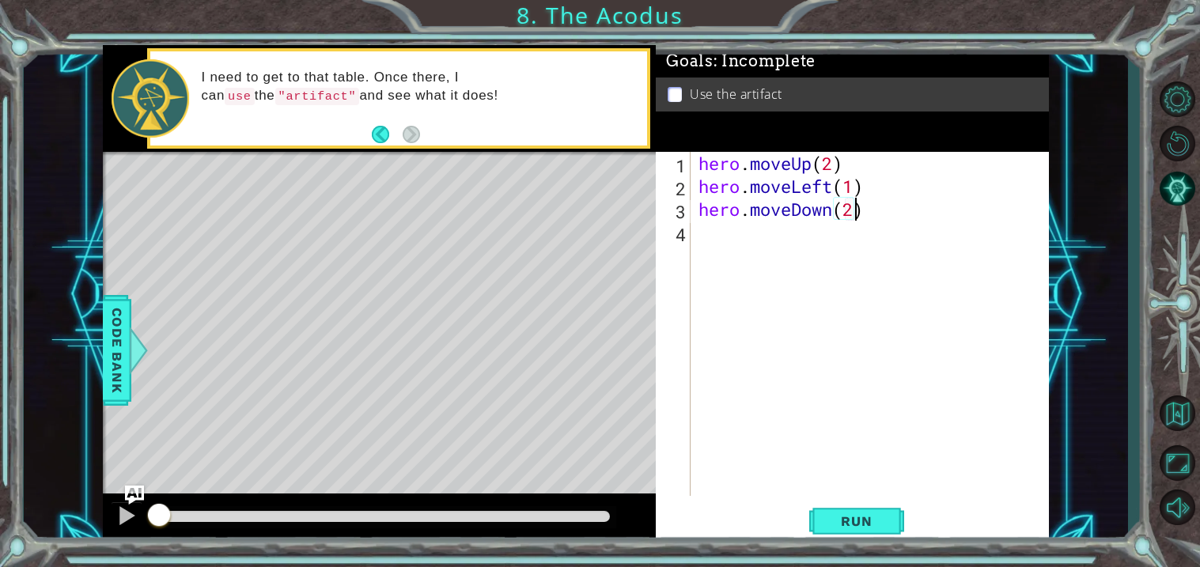
scroll to position [0, 6]
type textarea "hero.moveDown(2)"
click at [843, 522] on span "Run" at bounding box center [856, 522] width 63 height 16
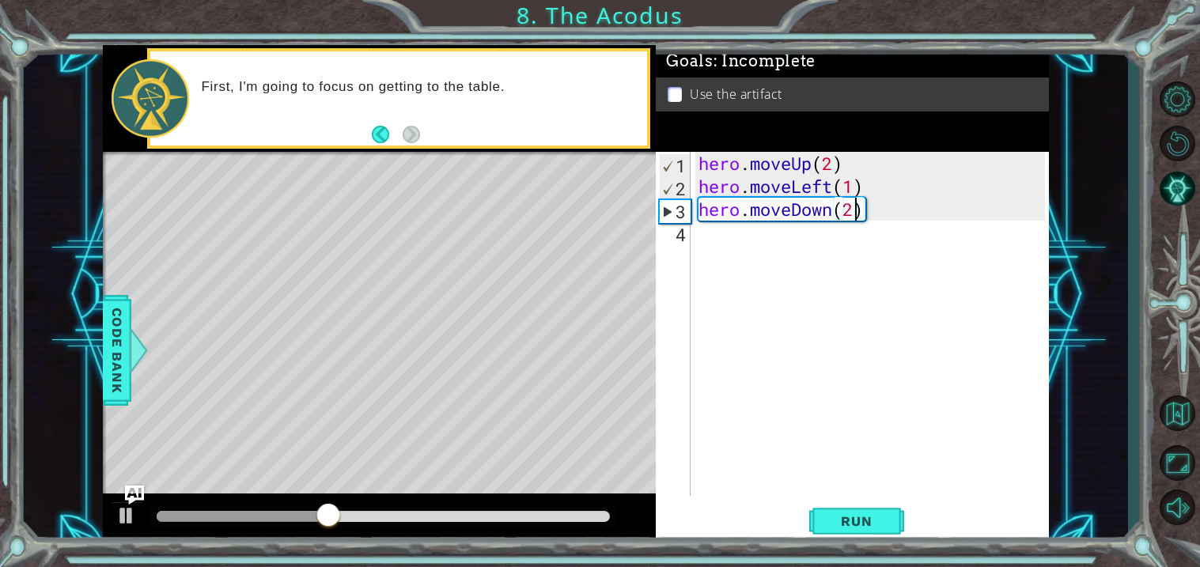
click at [703, 237] on div "hero . moveUp ( 2 ) hero . moveLeft ( 1 ) hero . moveDown ( 2 )" at bounding box center [875, 347] width 358 height 390
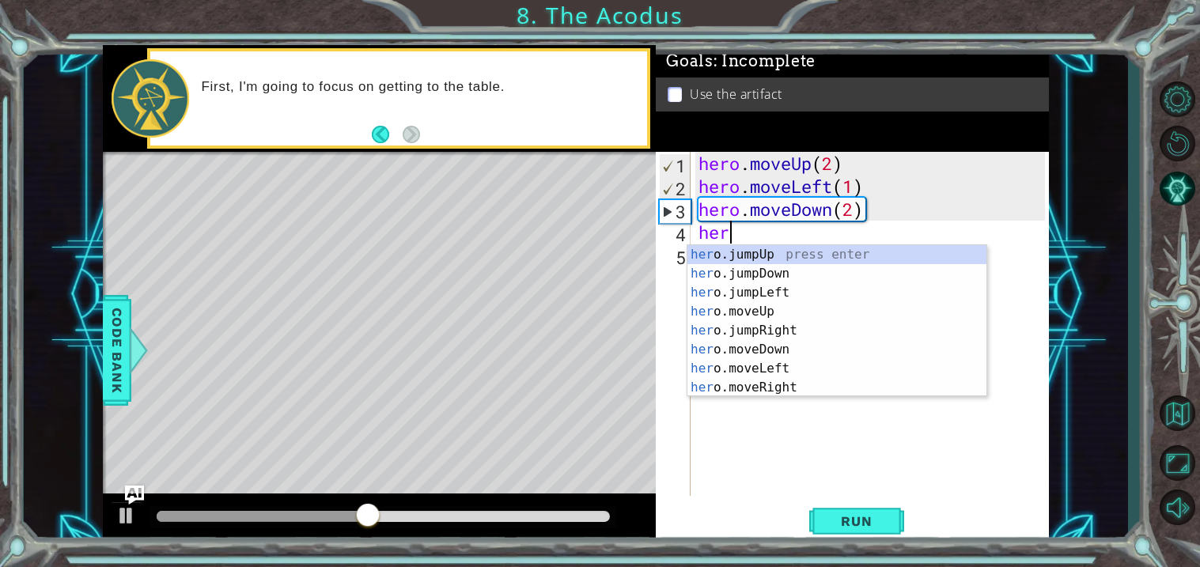
scroll to position [0, 1]
click at [770, 381] on div "hero .jumpUp press enter hero .jumpDown press enter hero .jumpLeft press enter …" at bounding box center [837, 340] width 299 height 190
type textarea "hero.moveRight(1)"
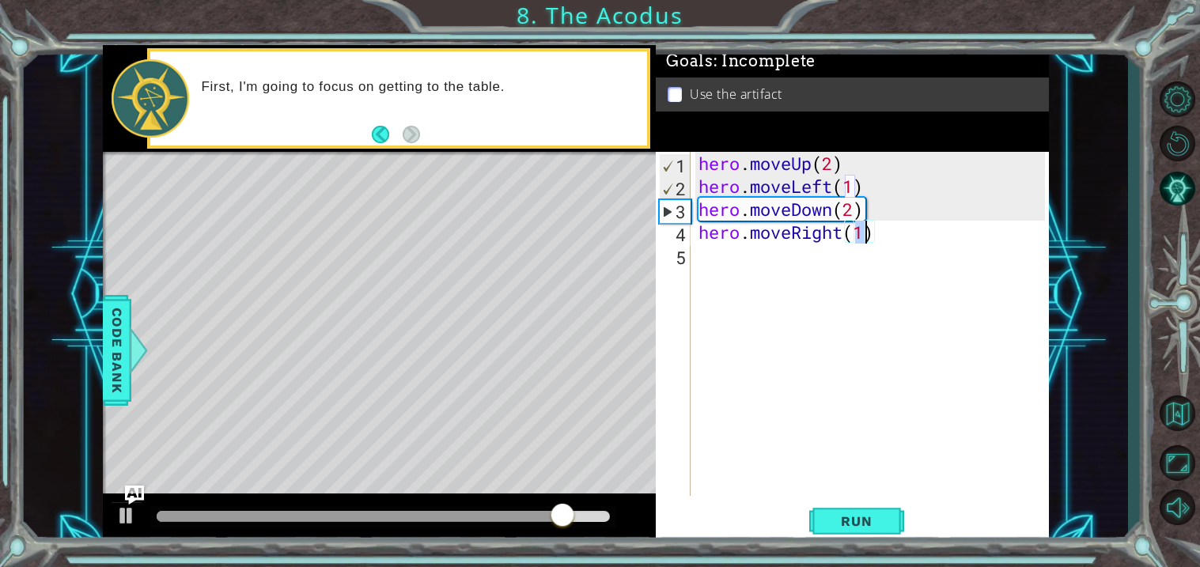
click at [701, 262] on div "hero . moveUp ( 2 ) hero . moveLeft ( 1 ) hero . moveDown ( 2 ) hero . moveRigh…" at bounding box center [875, 347] width 358 height 390
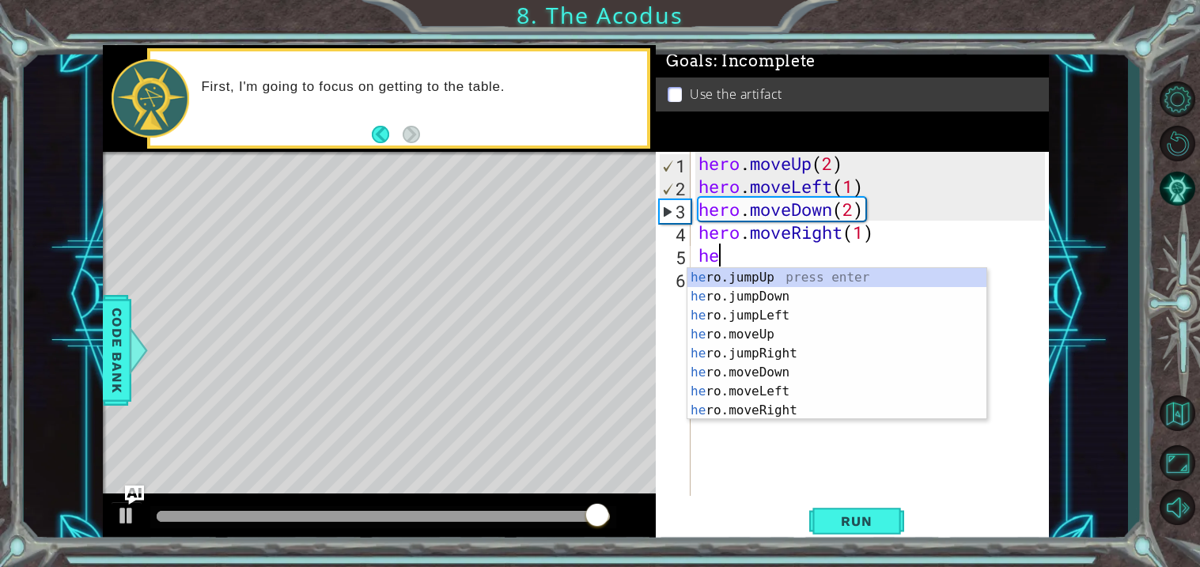
type textarea "her"
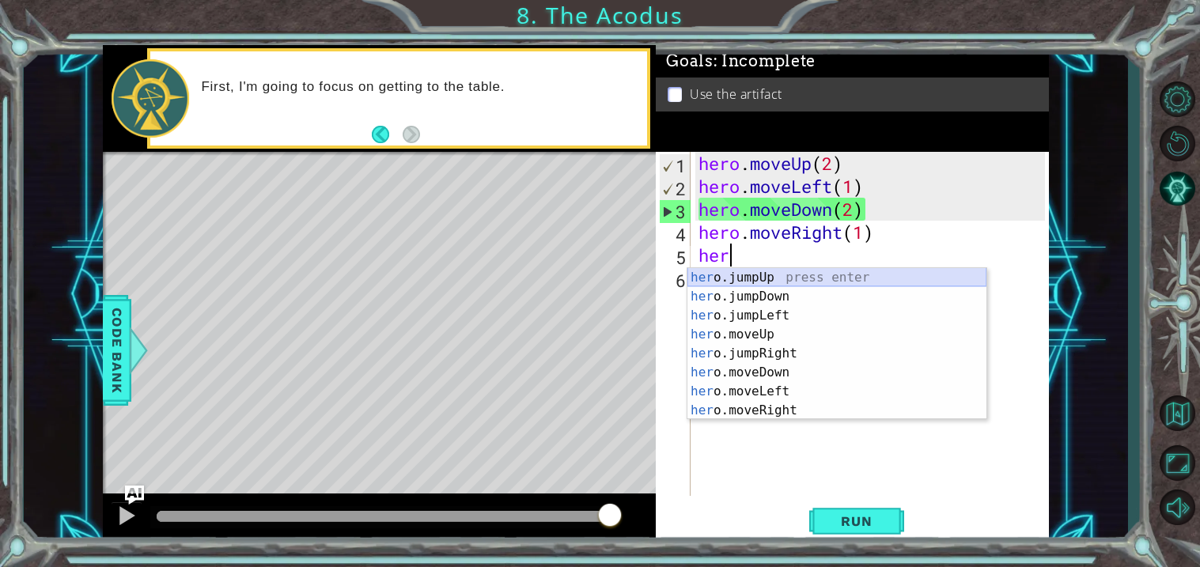
click at [738, 268] on div "her o.jumpUp press enter her o.jumpDown press enter her o.jumpLeft press enter …" at bounding box center [837, 363] width 299 height 190
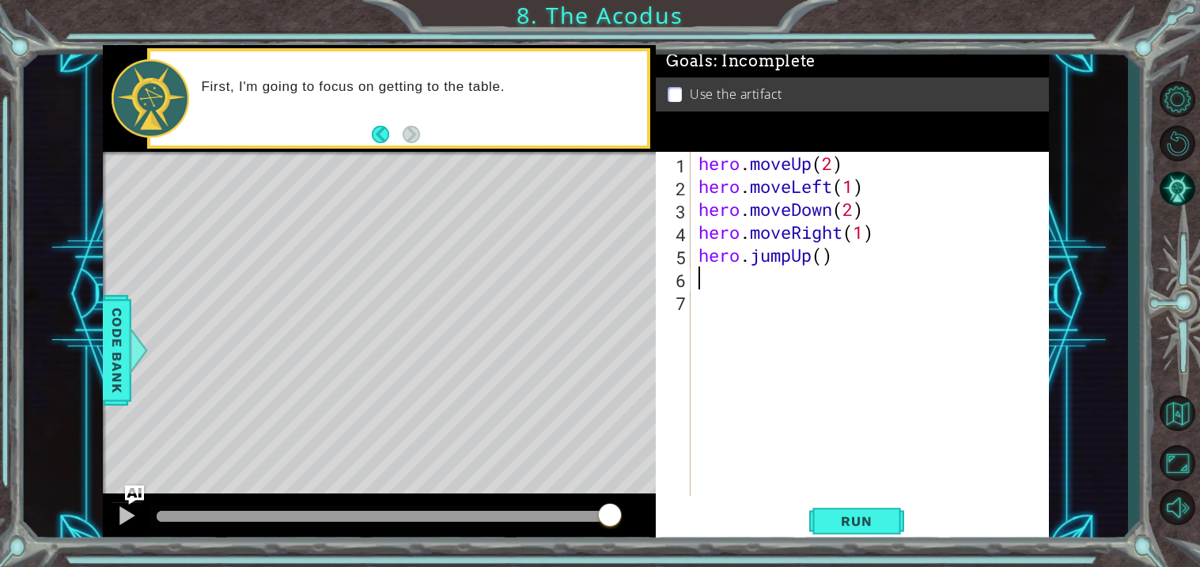
type textarea "r"
click at [845, 528] on span "Run" at bounding box center [856, 522] width 63 height 16
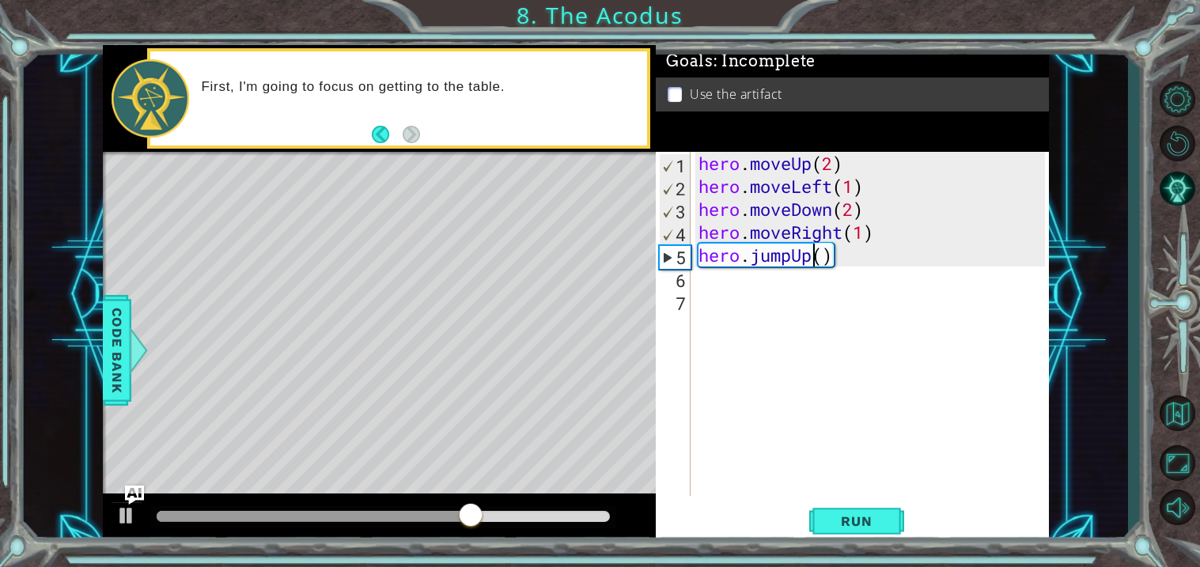
click at [810, 255] on div "hero . moveUp ( 2 ) hero . moveLeft ( 1 ) hero . moveDown ( 2 ) hero . moveRigh…" at bounding box center [875, 347] width 358 height 390
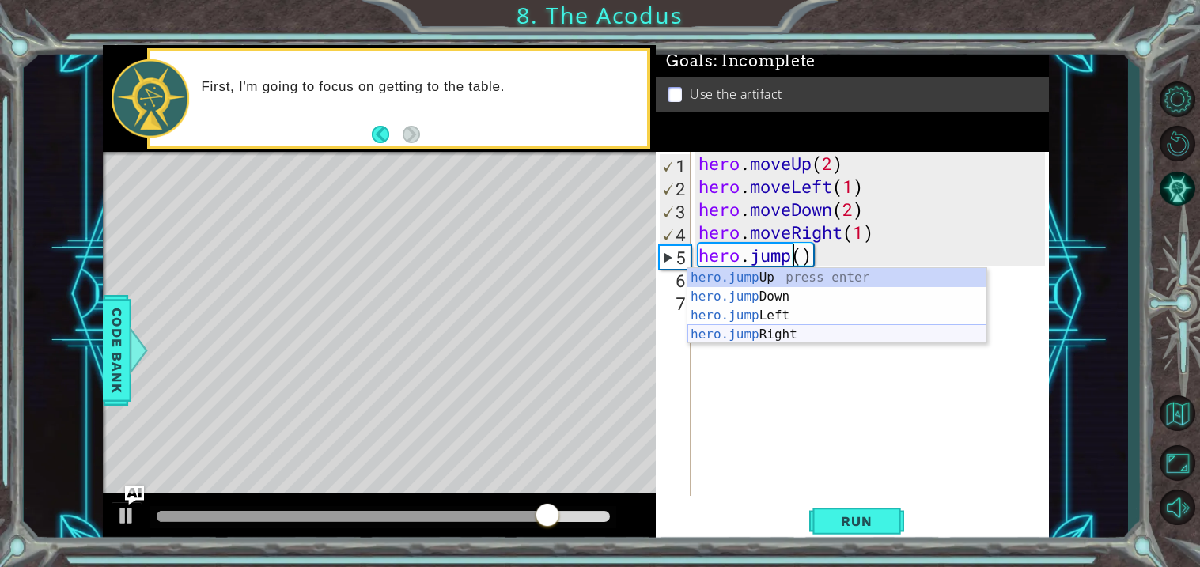
click at [808, 333] on div "hero.jump Up press enter hero.jump Down press enter hero.jump Left press enter …" at bounding box center [837, 325] width 299 height 114
type textarea "hero.jumpRight"
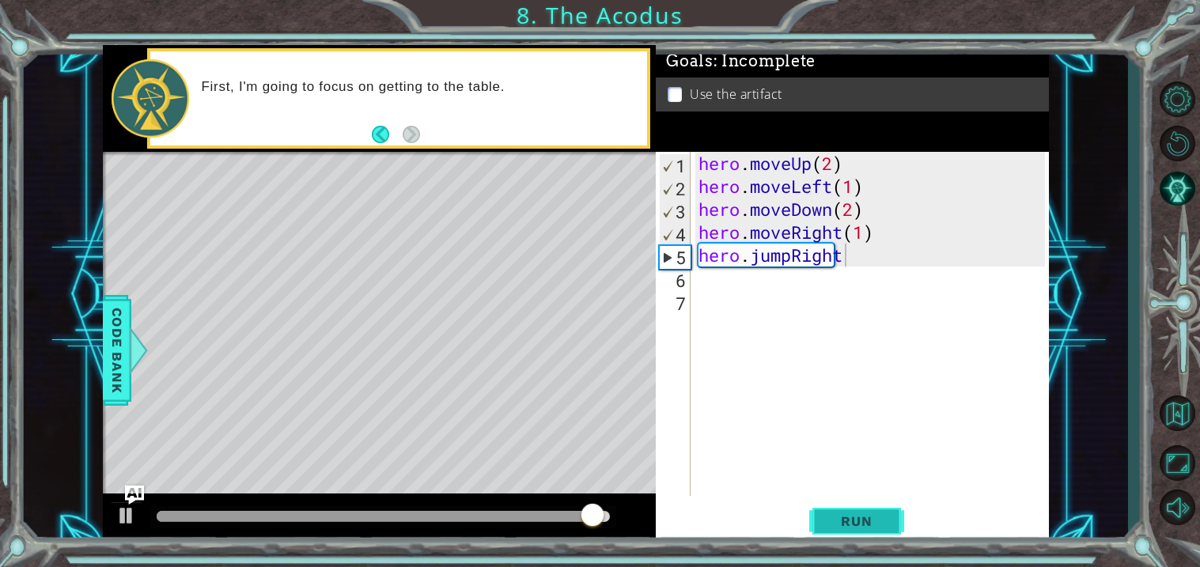
click at [875, 531] on button "Run" at bounding box center [857, 523] width 95 height 40
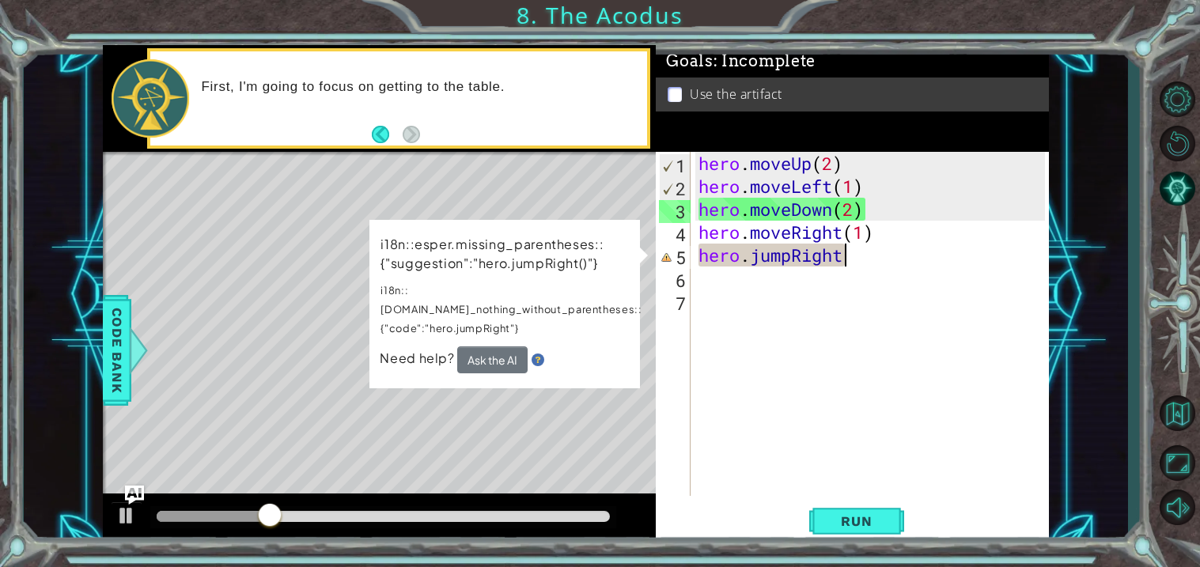
click at [781, 267] on div "hero . moveUp ( 2 ) hero . moveLeft ( 1 ) hero . moveDown ( 2 ) hero . moveRigh…" at bounding box center [875, 347] width 358 height 390
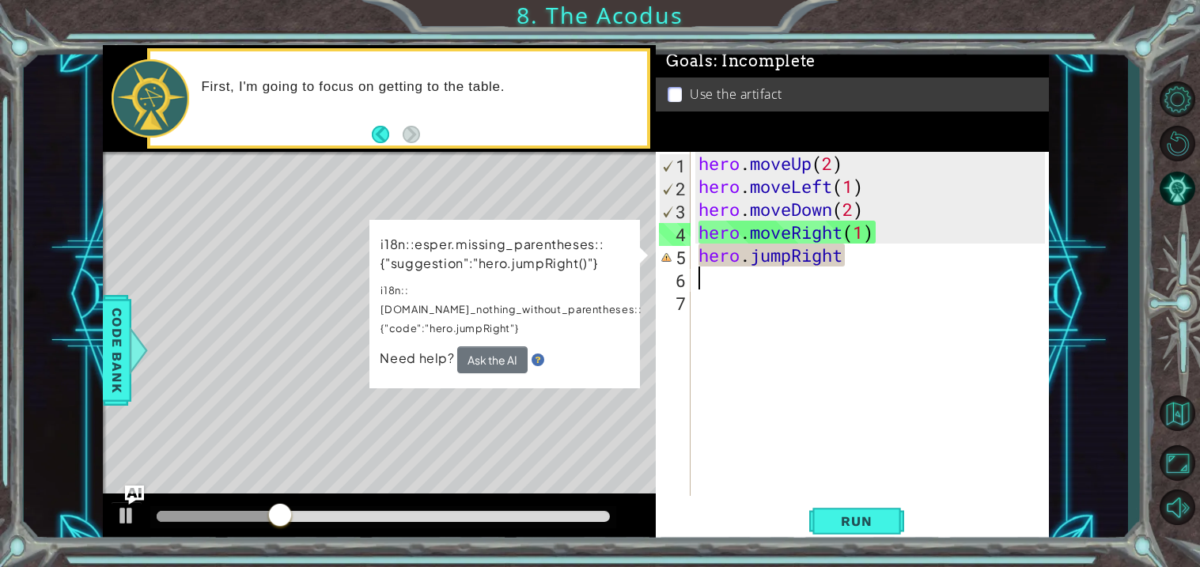
click at [761, 260] on div "hero . moveUp ( 2 ) hero . moveLeft ( 1 ) hero . moveDown ( 2 ) hero . moveRigh…" at bounding box center [875, 347] width 358 height 390
click at [849, 261] on div "hero . moveUp ( 2 ) hero . moveLeft ( 1 ) hero . moveDown ( 2 ) hero . moveRigh…" at bounding box center [875, 347] width 358 height 390
type textarea "hero.jumpRigh"
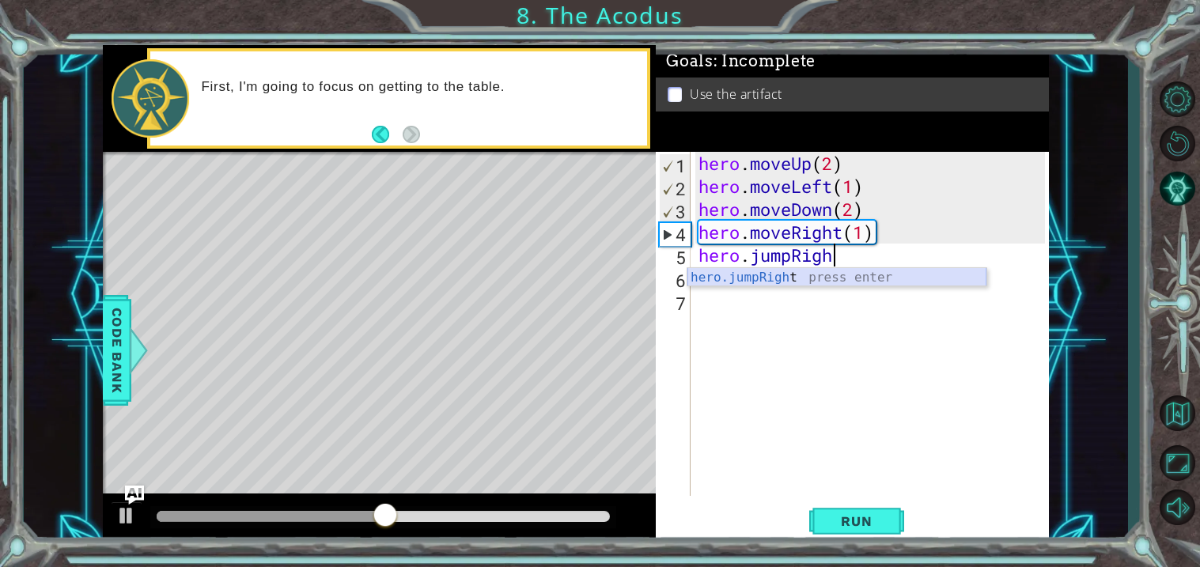
click at [835, 275] on div "hero.jumpRigh t press enter" at bounding box center [837, 296] width 299 height 57
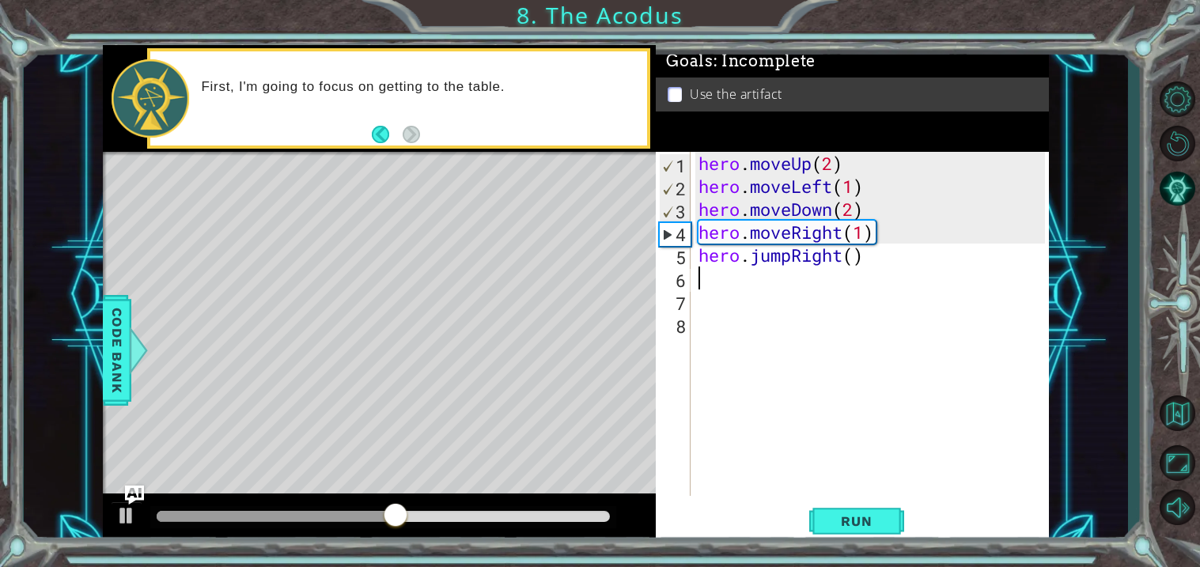
click at [835, 275] on div "hero . moveUp ( 2 ) hero . moveLeft ( 1 ) hero . moveDown ( 2 ) hero . moveRigh…" at bounding box center [875, 347] width 358 height 390
click at [833, 509] on button "Run" at bounding box center [857, 523] width 95 height 40
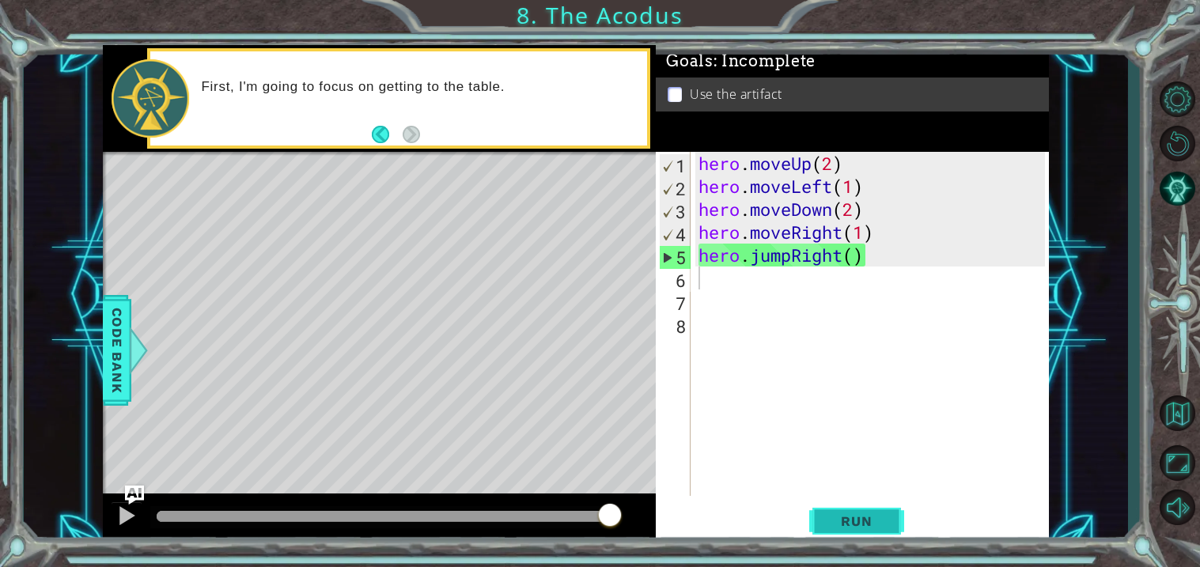
click at [863, 529] on span "Run" at bounding box center [856, 522] width 63 height 16
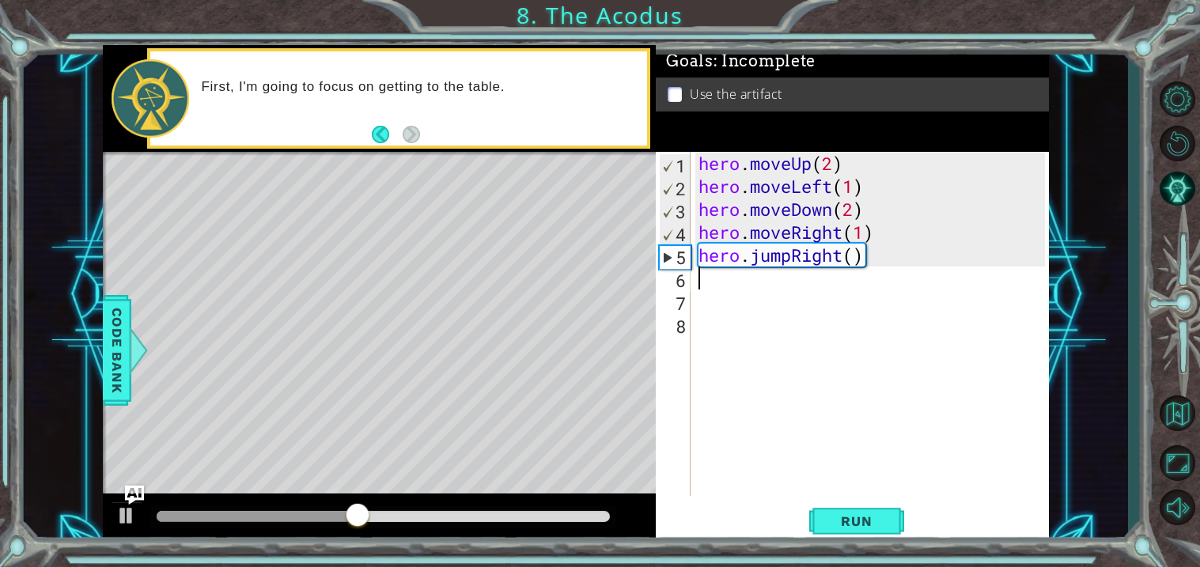
click at [848, 256] on div "hero . moveUp ( 2 ) hero . moveLeft ( 1 ) hero . moveDown ( 2 ) hero . moveRigh…" at bounding box center [875, 347] width 358 height 390
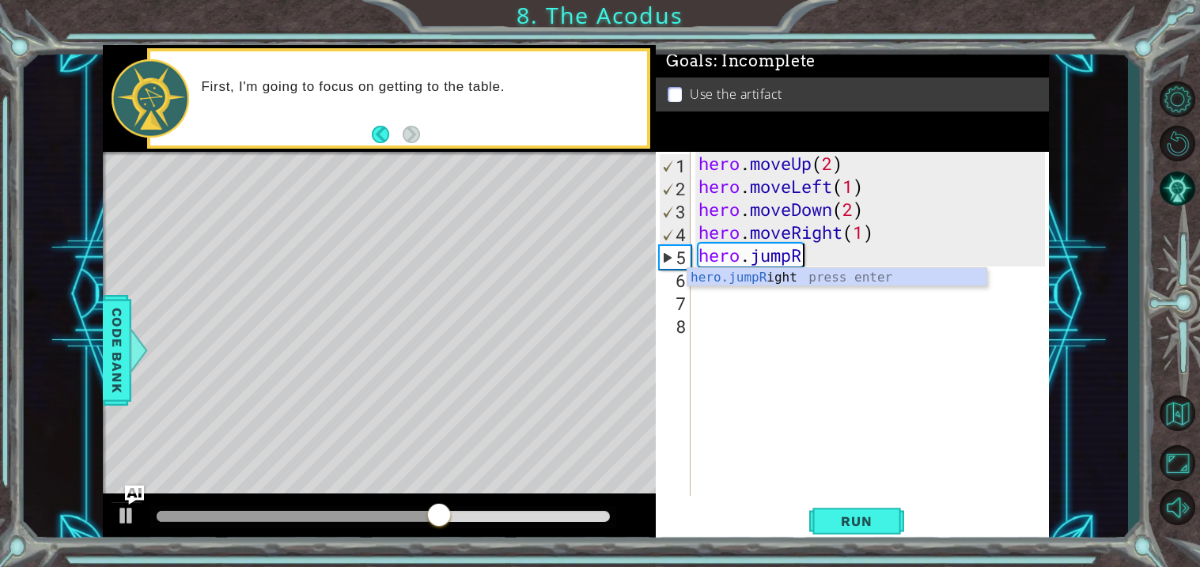
type textarea "hero.jump"
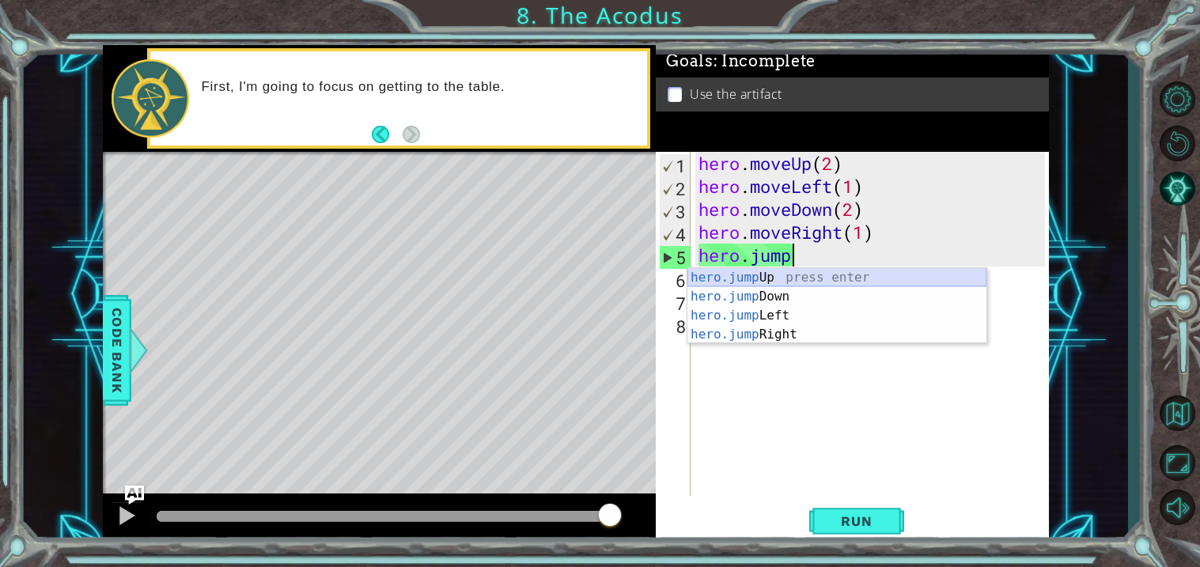
click at [808, 274] on div "hero.jump Up press enter hero.jump Down press enter hero.jump Left press enter …" at bounding box center [837, 325] width 299 height 114
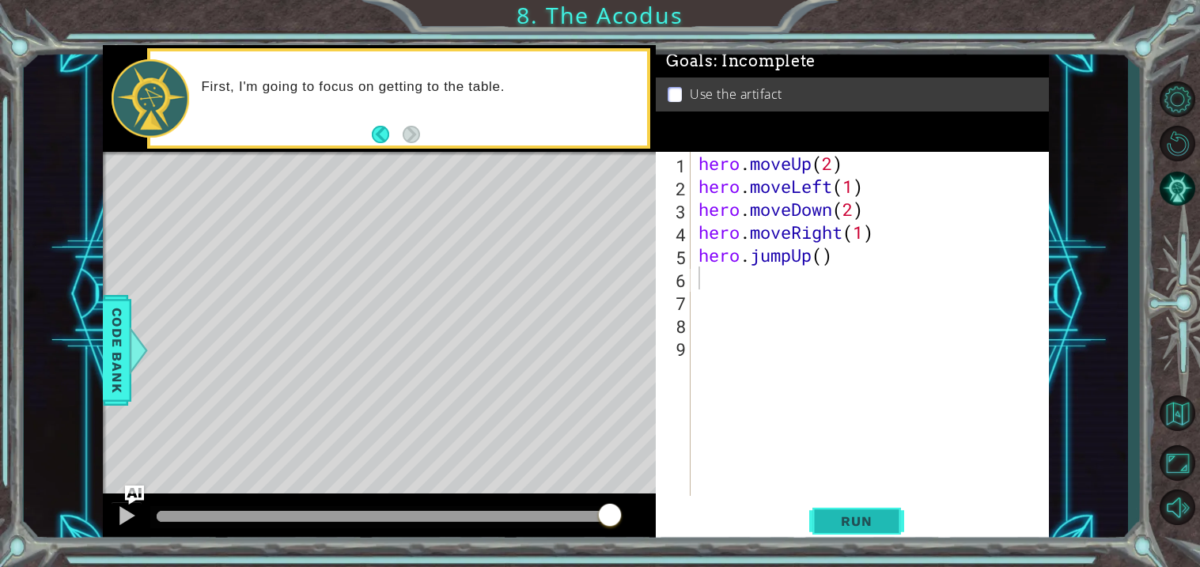
click at [848, 510] on button "Run" at bounding box center [857, 523] width 95 height 40
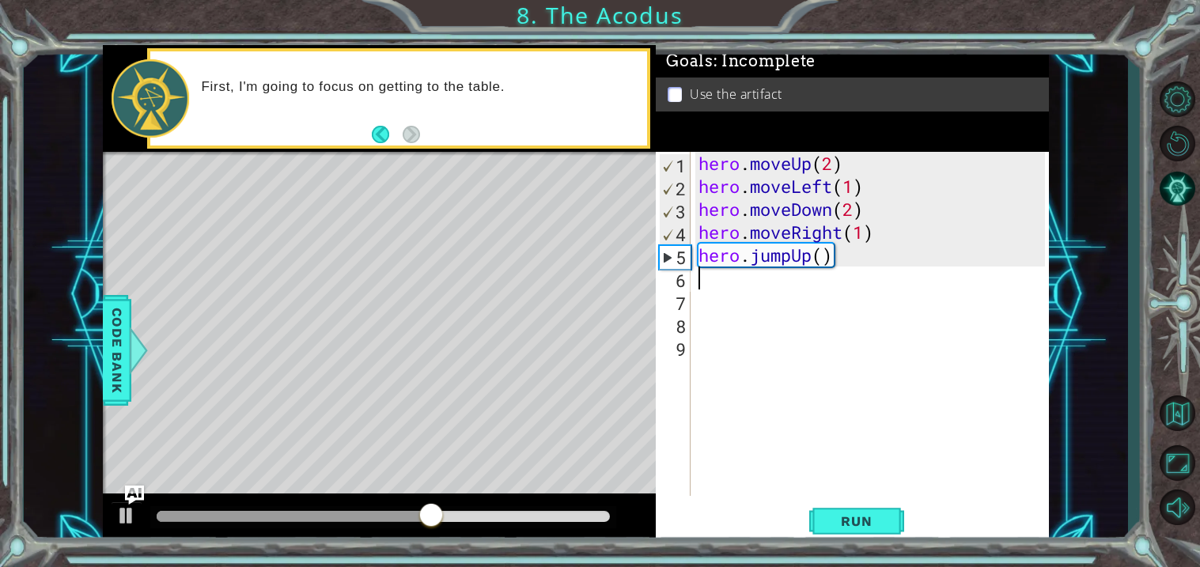
click at [861, 230] on div "hero . moveUp ( 2 ) hero . moveLeft ( 1 ) hero . moveDown ( 2 ) hero . moveRigh…" at bounding box center [875, 347] width 358 height 390
click at [845, 234] on div "hero . moveUp ( 2 ) hero . moveLeft ( 1 ) hero . moveDown ( 2 ) hero . moveRigh…" at bounding box center [875, 347] width 358 height 390
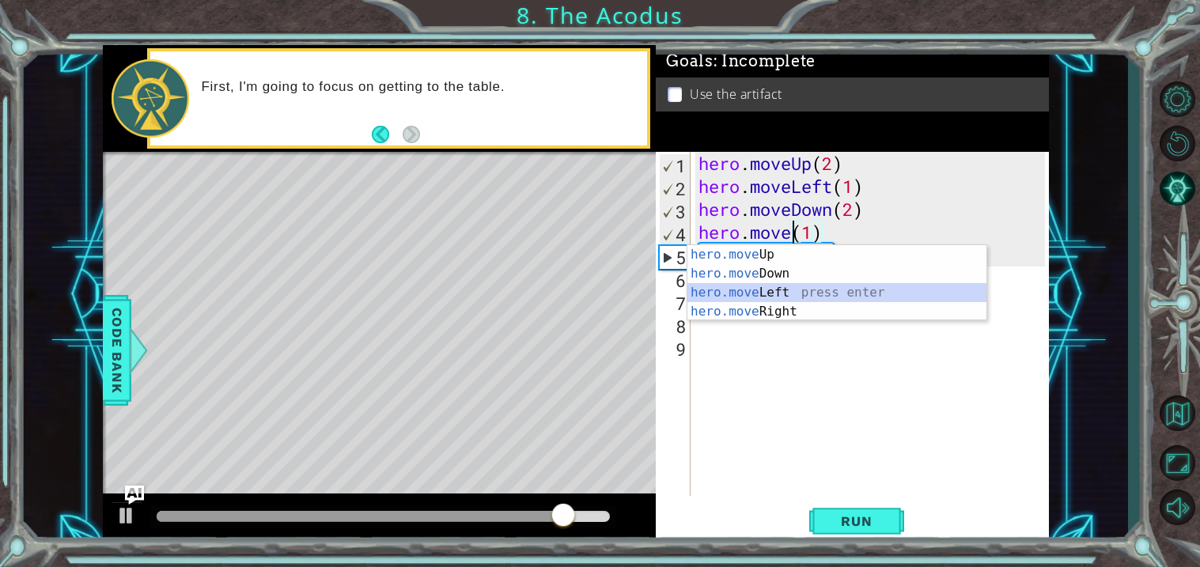
click at [941, 290] on div "hero.move Up press enter hero.move Down press enter hero.move Left press enter …" at bounding box center [837, 302] width 299 height 114
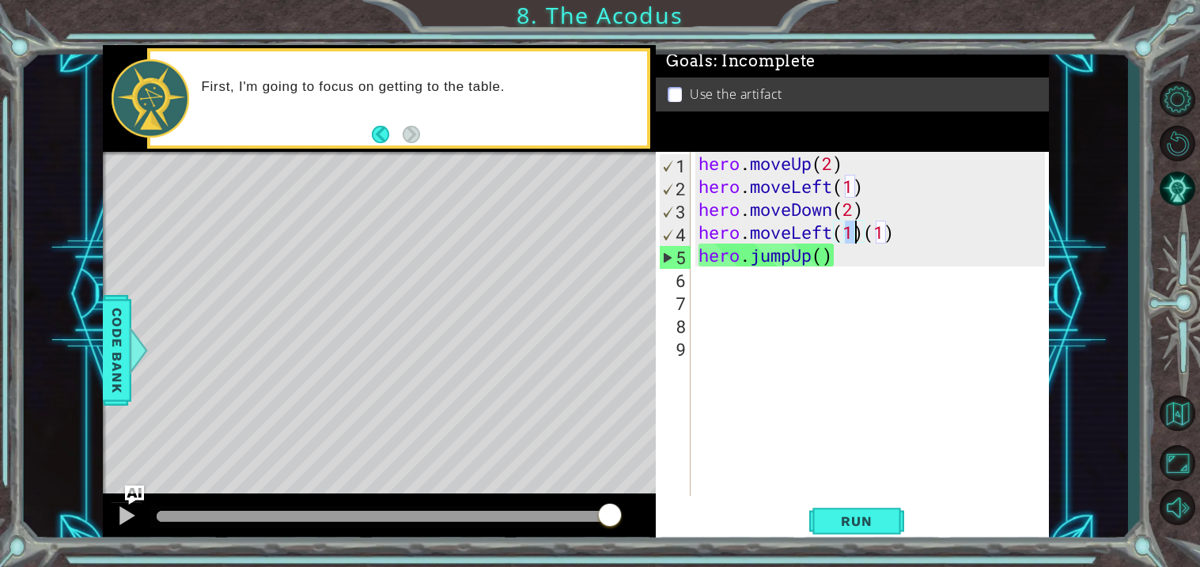
click at [895, 229] on div "hero . moveUp ( 2 ) hero . moveLeft ( 1 ) hero . moveDown ( 2 ) hero . moveLeft…" at bounding box center [875, 347] width 358 height 390
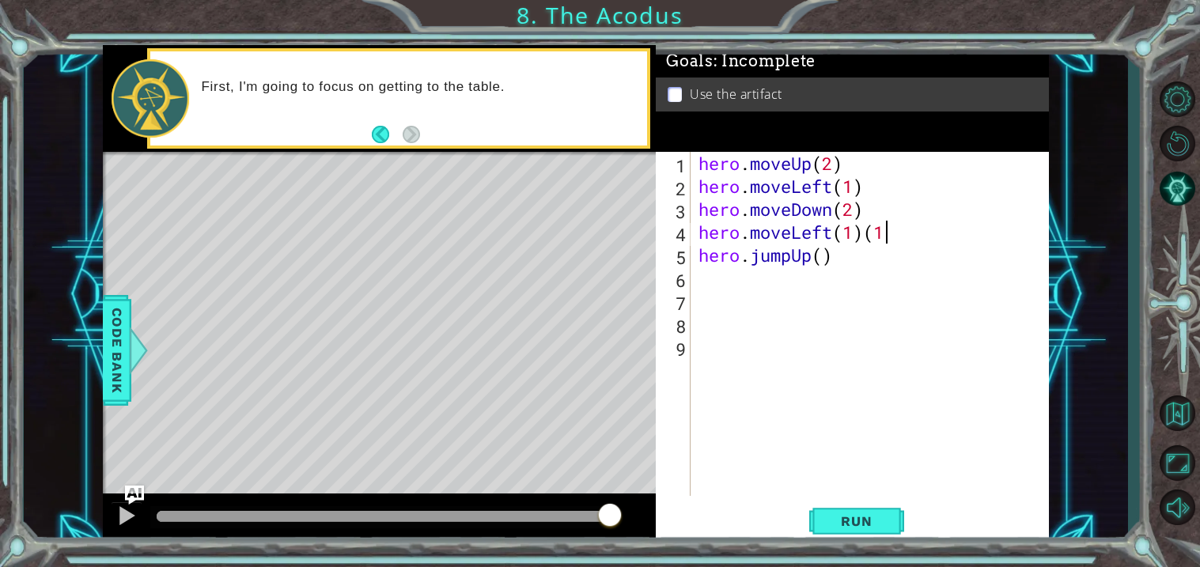
type textarea "hero.moveLeft(1)"
click at [840, 543] on div "hero.moveLeft(1) 1 2 3 4 5 6 7 8 9 hero . moveUp ( 2 ) hero . moveLeft ( 1 ) he…" at bounding box center [852, 348] width 393 height 393
click at [829, 527] on span "Run" at bounding box center [856, 522] width 63 height 16
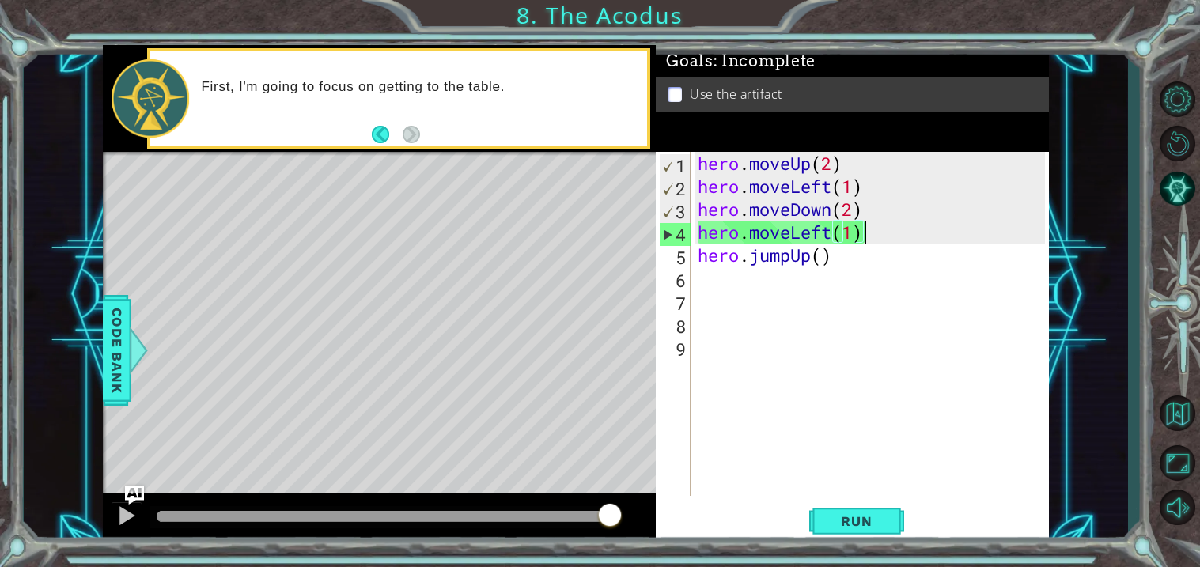
click at [794, 229] on div "hero . moveUp ( 2 ) hero . moveLeft ( 1 ) hero . moveDown ( 2 ) hero . moveLeft…" at bounding box center [874, 347] width 358 height 390
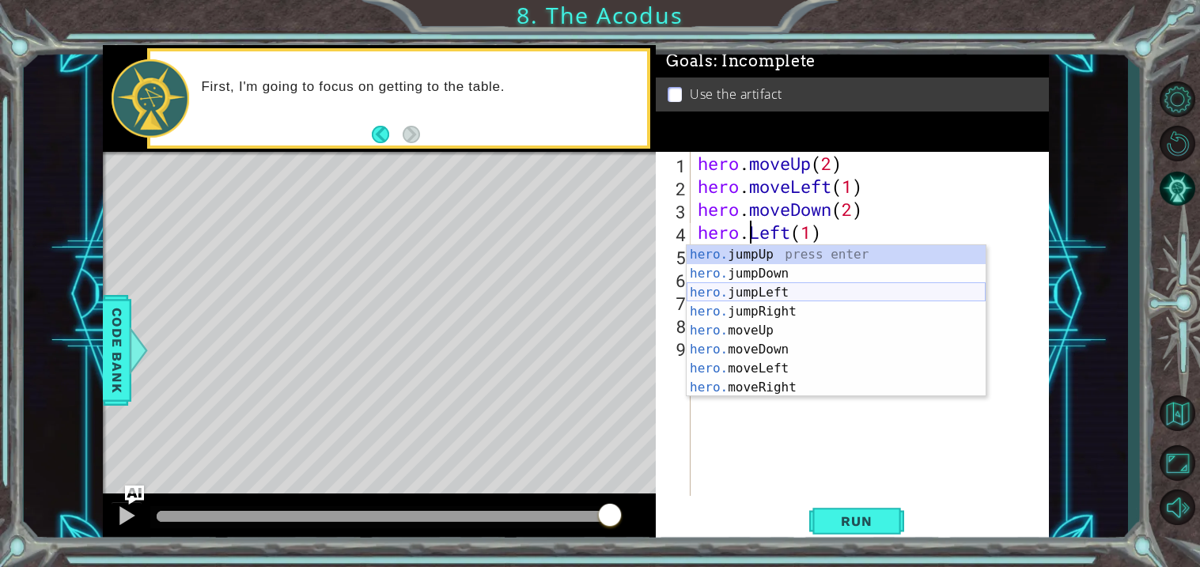
click at [826, 294] on div "hero. jumpUp press enter hero. jumpDown press enter hero. jumpLeft press enter …" at bounding box center [836, 340] width 299 height 190
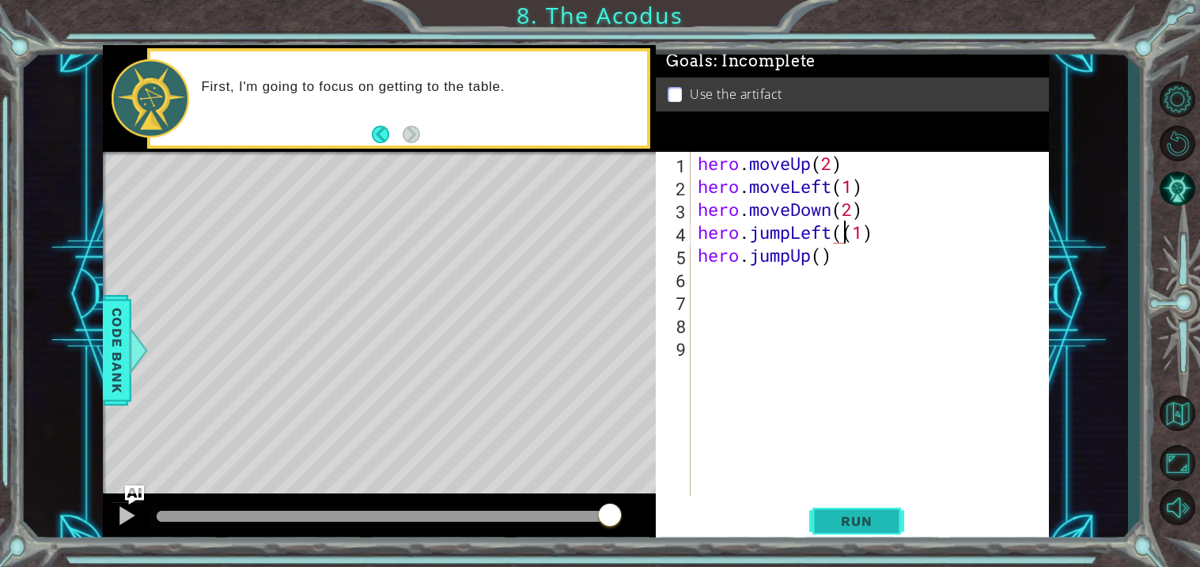
type textarea "hero.jumpLeft(1)"
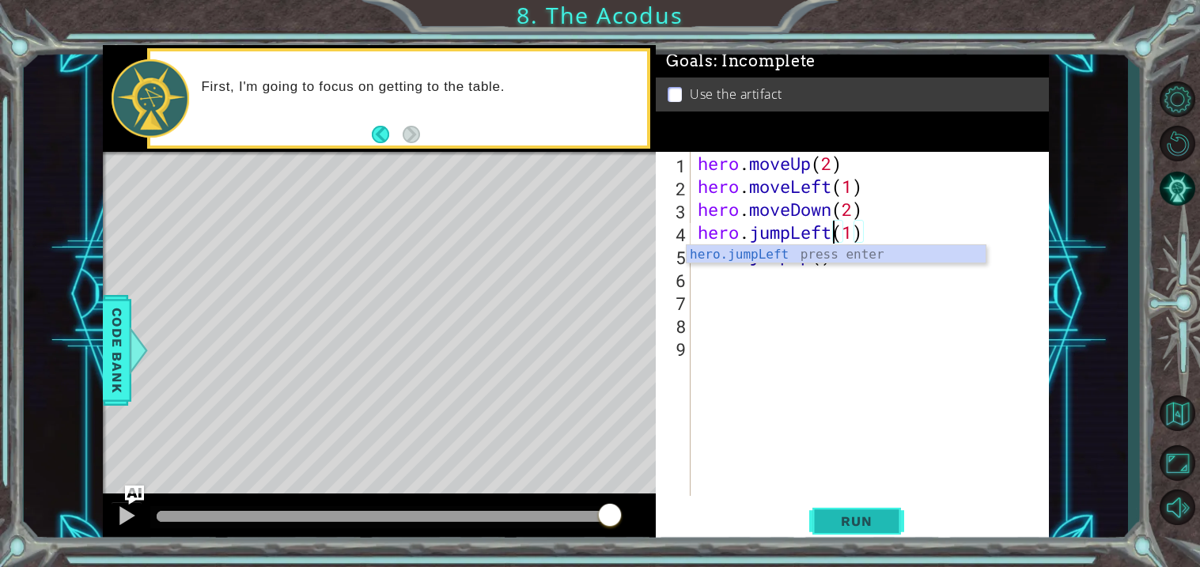
click at [856, 512] on button "Run" at bounding box center [857, 523] width 95 height 40
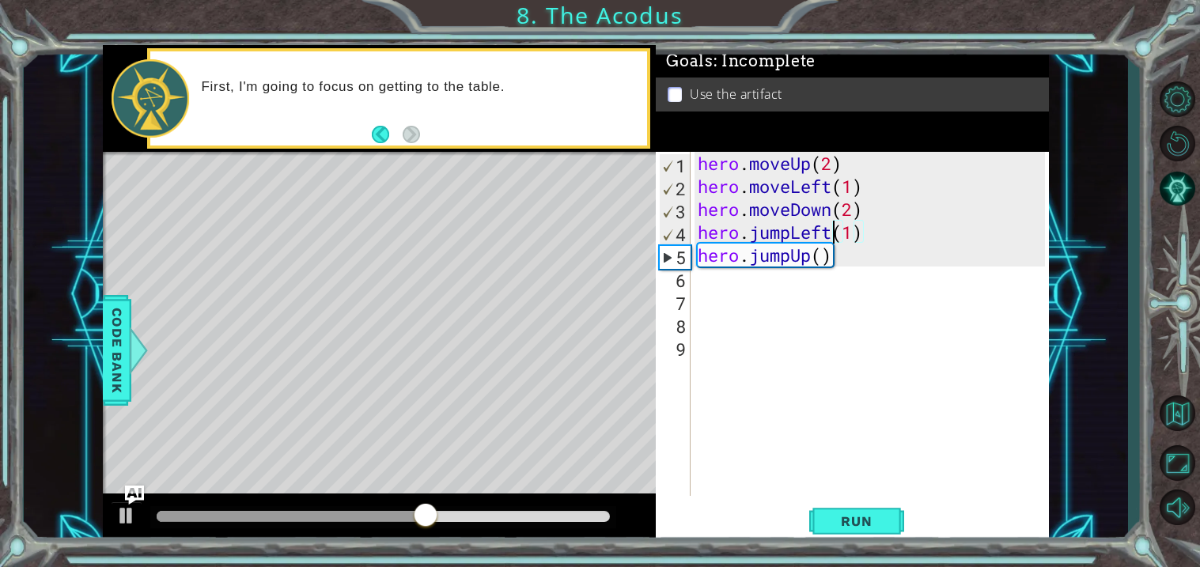
click at [749, 284] on div "hero . moveUp ( 2 ) hero . moveLeft ( 1 ) hero . moveDown ( 2 ) hero . jumpLeft…" at bounding box center [874, 347] width 358 height 390
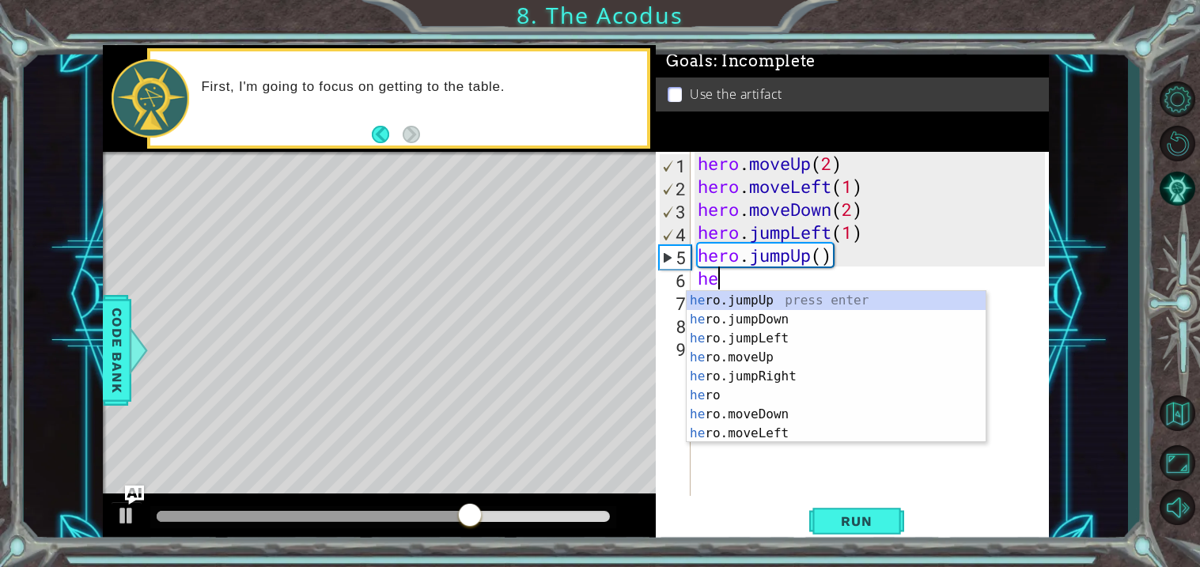
type textarea "her"
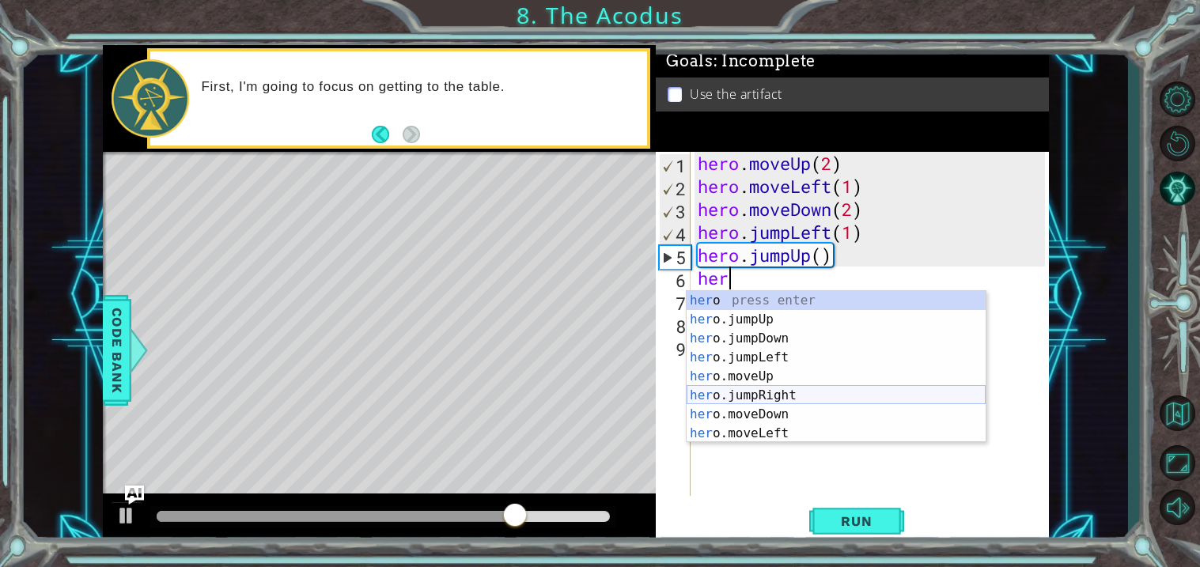
click at [780, 399] on div "her o press enter her o.jumpUp press enter her o.jumpDown press enter her o.jum…" at bounding box center [836, 386] width 299 height 190
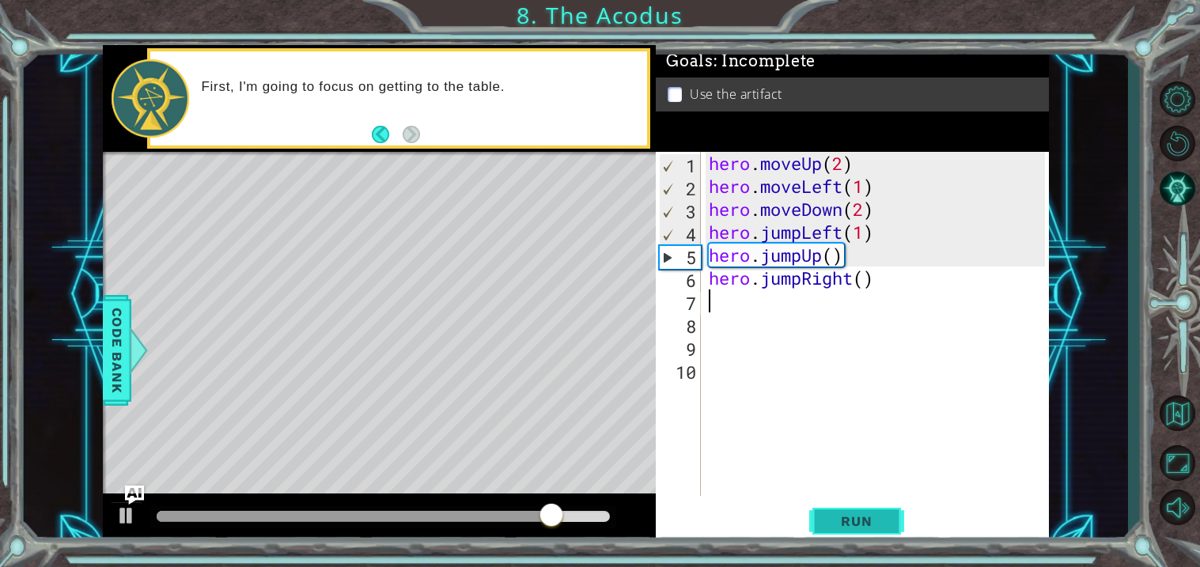
click at [852, 518] on span "Run" at bounding box center [856, 522] width 63 height 16
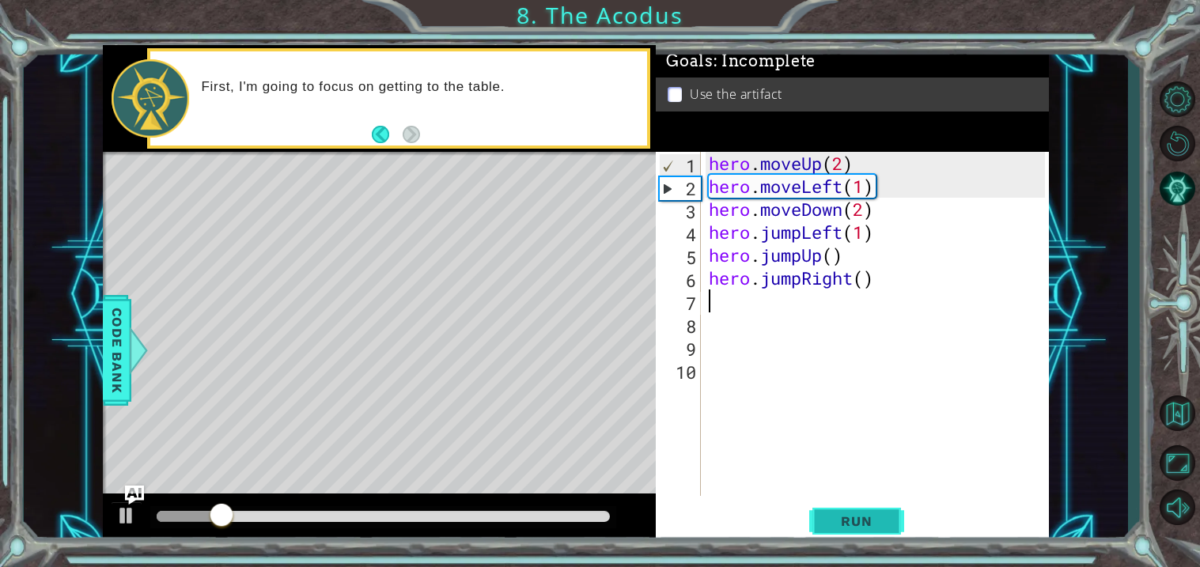
click at [852, 518] on span "Run" at bounding box center [856, 522] width 63 height 16
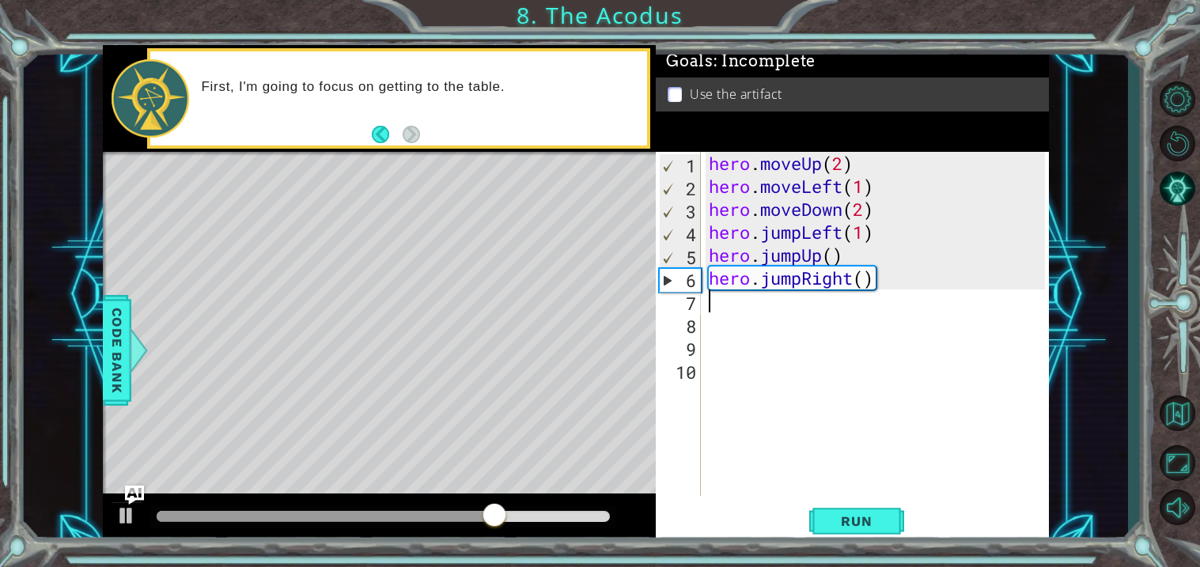
click at [859, 297] on div "hero . moveUp ( 2 ) hero . moveLeft ( 1 ) hero . moveDown ( 2 ) hero . jumpLeft…" at bounding box center [880, 347] width 348 height 390
click at [851, 281] on div "hero . moveUp ( 2 ) hero . moveLeft ( 1 ) hero . moveDown ( 2 ) hero . jumpLeft…" at bounding box center [880, 347] width 348 height 390
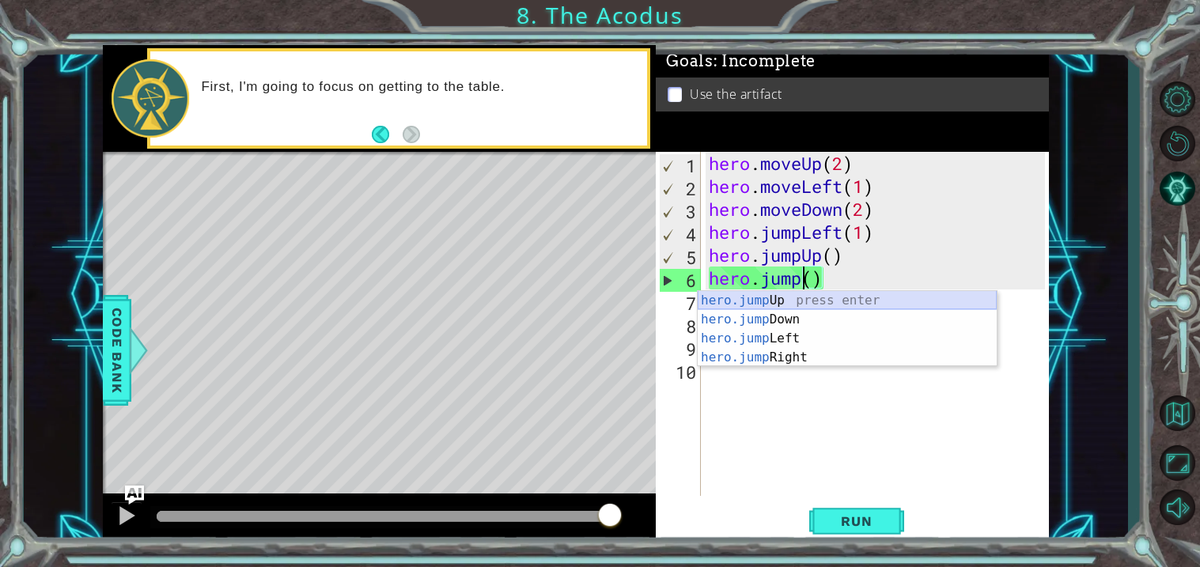
click at [838, 299] on div "hero.jump Up press enter hero.jump Down press enter hero.jump Left press enter …" at bounding box center [847, 348] width 299 height 114
type textarea "hero.jumpUp"
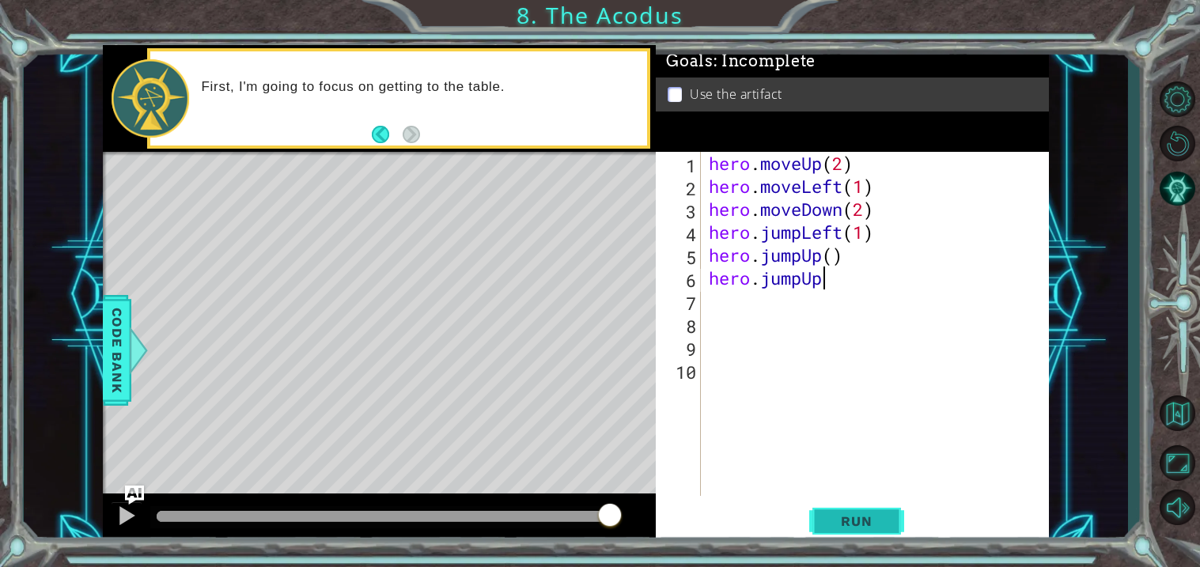
click at [829, 516] on span "Run" at bounding box center [856, 522] width 63 height 16
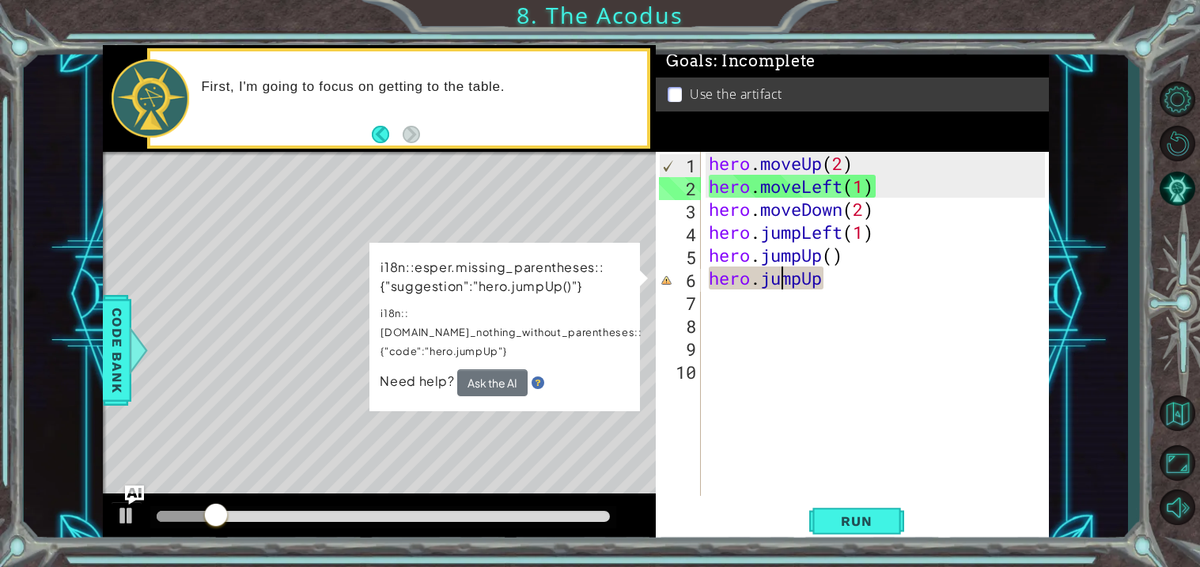
click at [786, 273] on div "hero . moveUp ( 2 ) hero . moveLeft ( 1 ) hero . moveDown ( 2 ) hero . jumpLeft…" at bounding box center [880, 347] width 348 height 390
click at [829, 290] on div "hero . moveUp ( 2 ) hero . moveLeft ( 1 ) hero . moveDown ( 2 ) hero . jumpLeft…" at bounding box center [880, 347] width 348 height 390
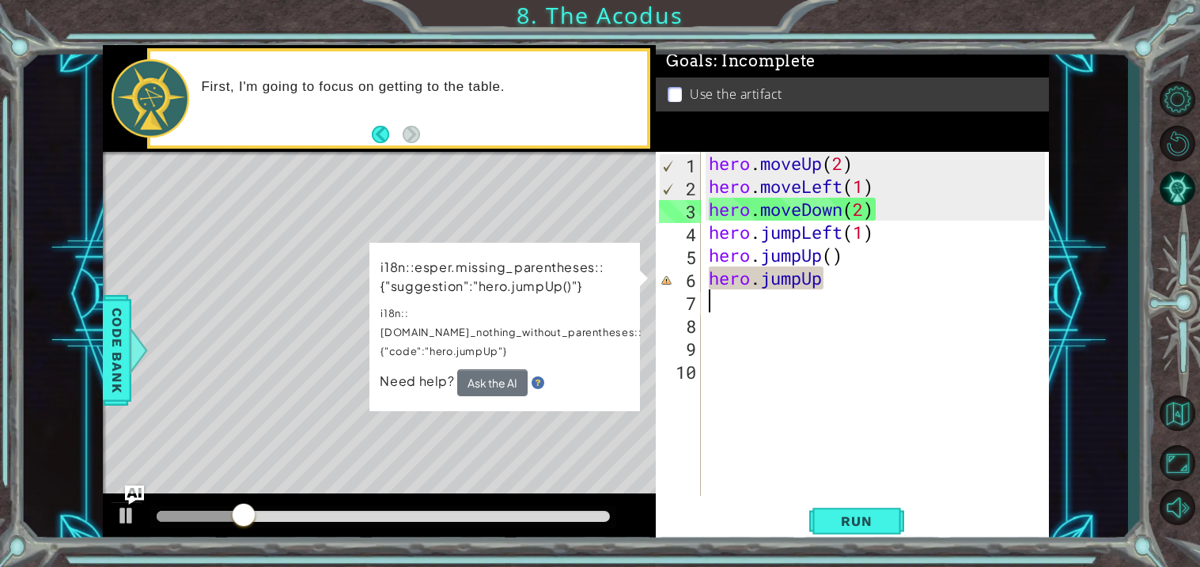
type textarea "hero.jumpUp"
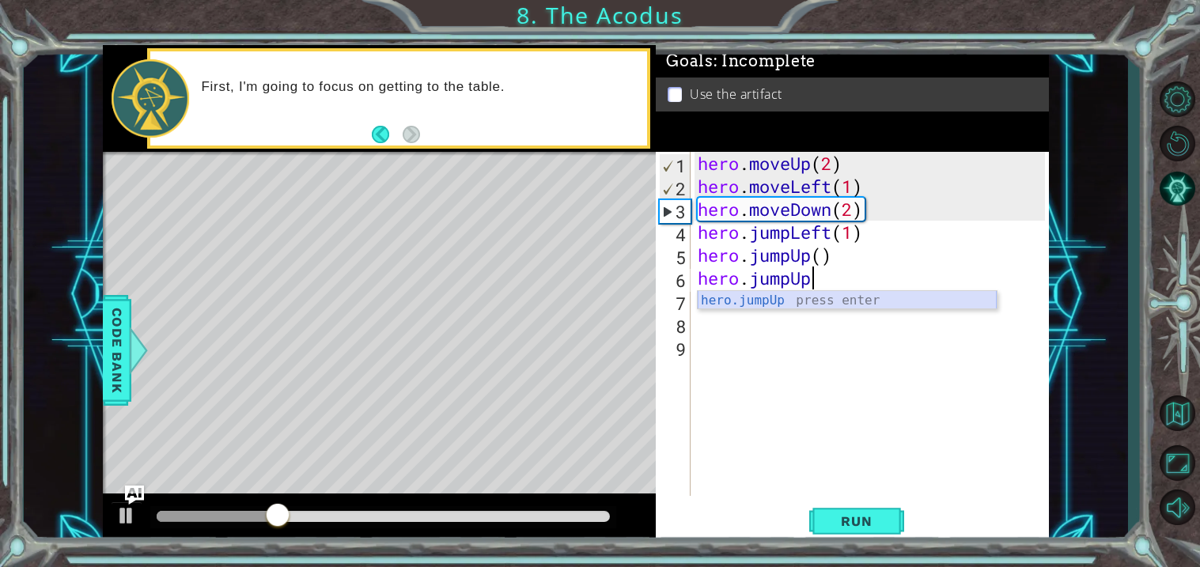
click at [817, 299] on div "hero.jumpUp press enter" at bounding box center [847, 319] width 299 height 57
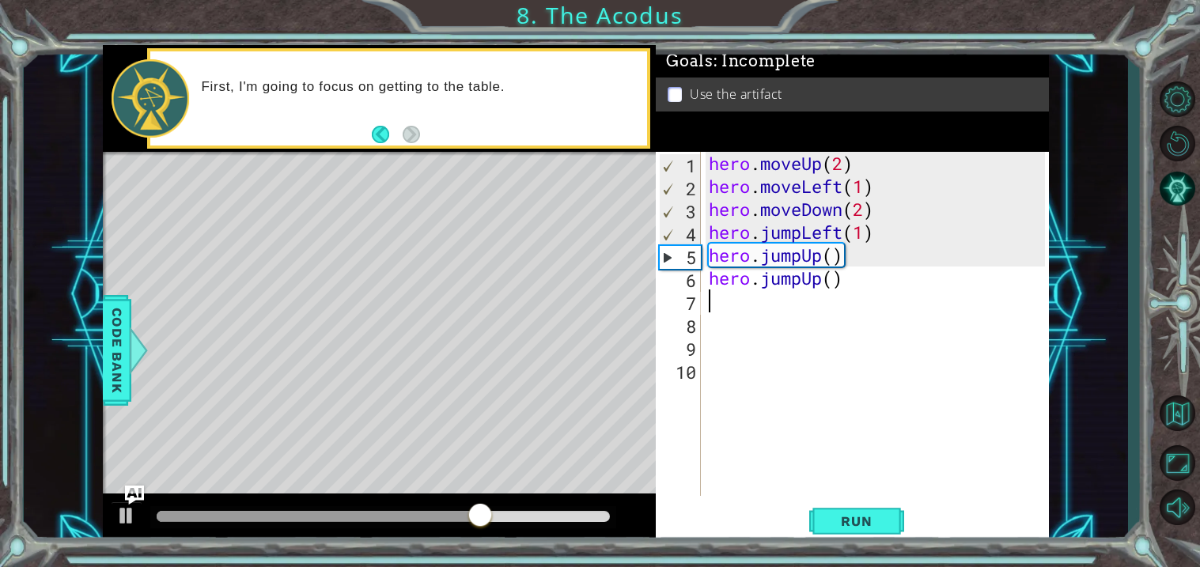
click at [840, 254] on div "hero . moveUp ( 2 ) hero . moveLeft ( 1 ) hero . moveDown ( 2 ) hero . jumpLeft…" at bounding box center [880, 347] width 348 height 390
click at [836, 259] on div "hero . moveUp ( 2 ) hero . moveLeft ( 1 ) hero . moveDown ( 2 ) hero . jumpLeft…" at bounding box center [880, 347] width 348 height 390
type textarea "hero.jumpUp(1)"
click at [831, 290] on div "hero . moveUp ( 2 ) hero . moveLeft ( 1 ) hero . moveDown ( 2 ) hero . jumpLeft…" at bounding box center [880, 347] width 348 height 390
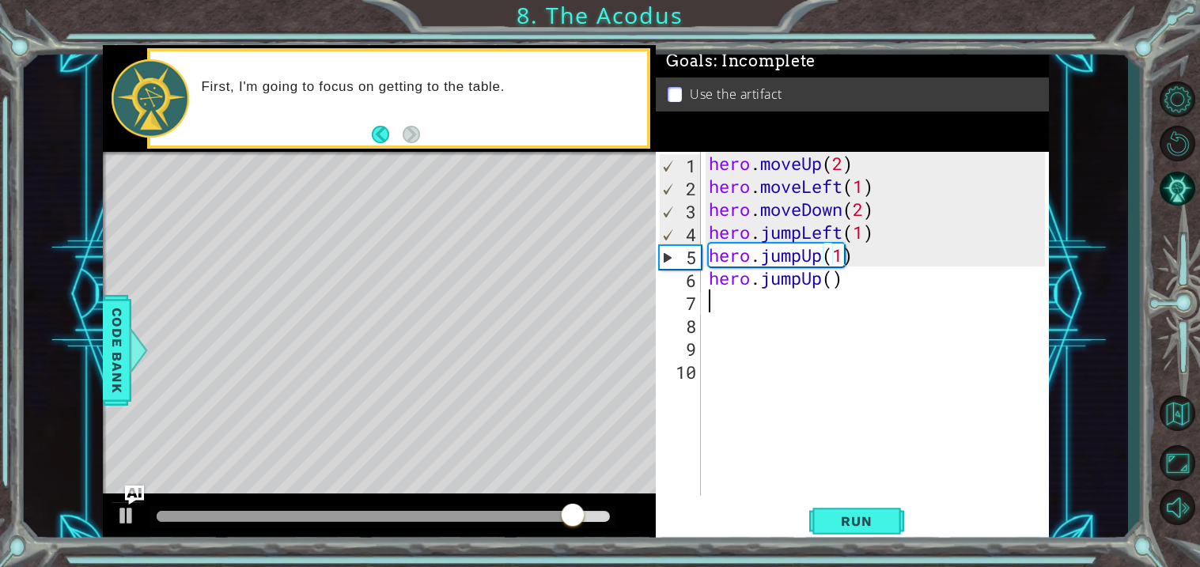
scroll to position [0, 0]
click at [832, 288] on div "hero . moveUp ( 2 ) hero . moveLeft ( 1 ) hero . moveDown ( 2 ) hero . jumpLeft…" at bounding box center [880, 347] width 348 height 390
type textarea "hero.jumpUp()"
